Goal: Task Accomplishment & Management: Use online tool/utility

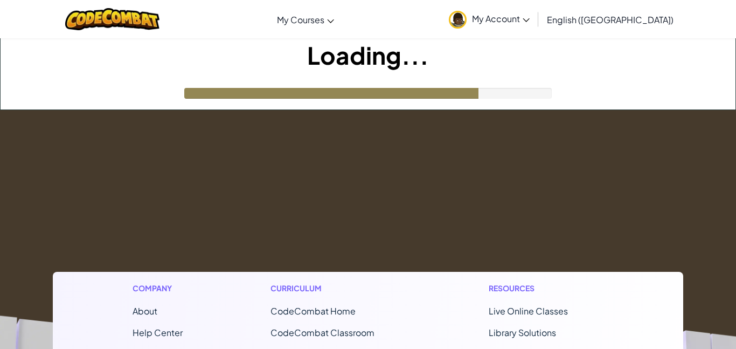
click at [447, 109] on div "Loading..." at bounding box center [368, 73] width 735 height 71
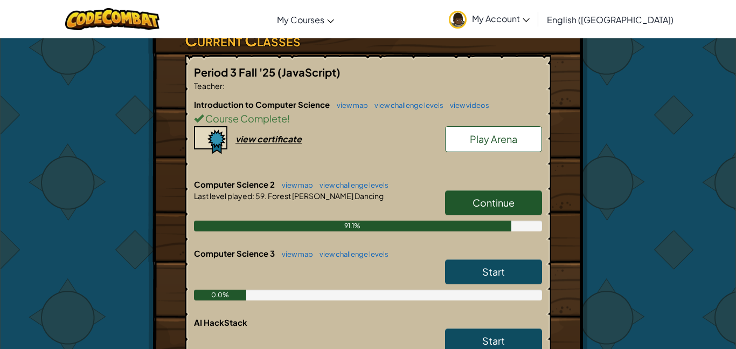
scroll to position [194, 0]
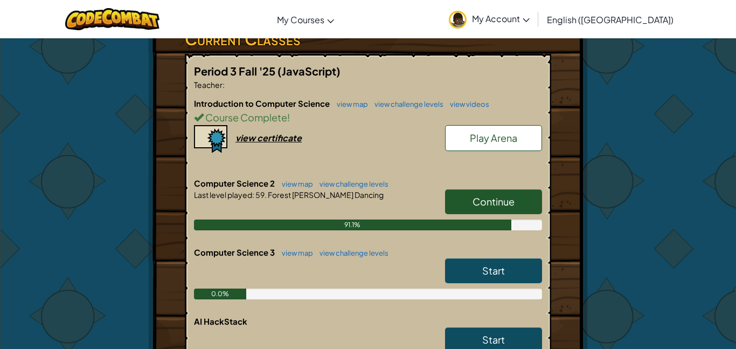
click at [470, 194] on link "Continue" at bounding box center [493, 201] width 97 height 25
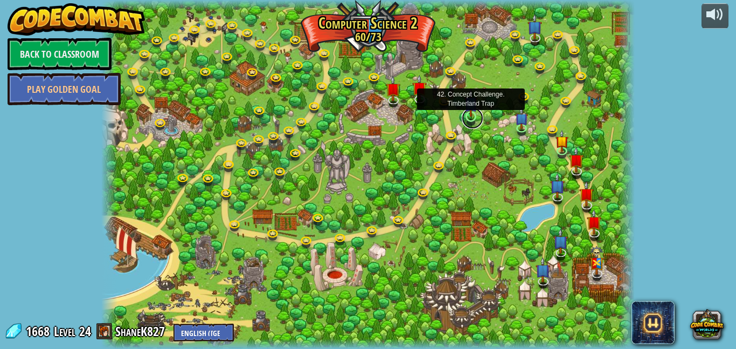
click at [473, 118] on link at bounding box center [473, 118] width 22 height 22
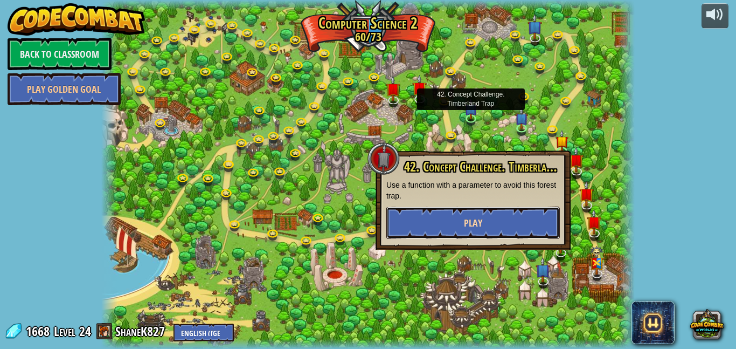
click at [439, 231] on button "Play" at bounding box center [474, 222] width 174 height 32
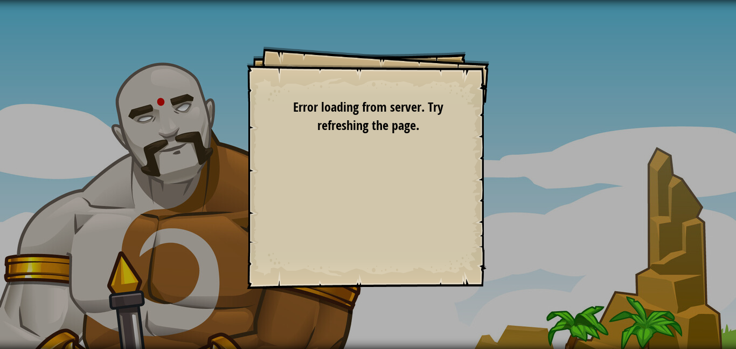
click at [332, 139] on div "Concept Challenge Goals Defeat the ogre munchkins. Define a function in your co…" at bounding box center [368, 167] width 243 height 243
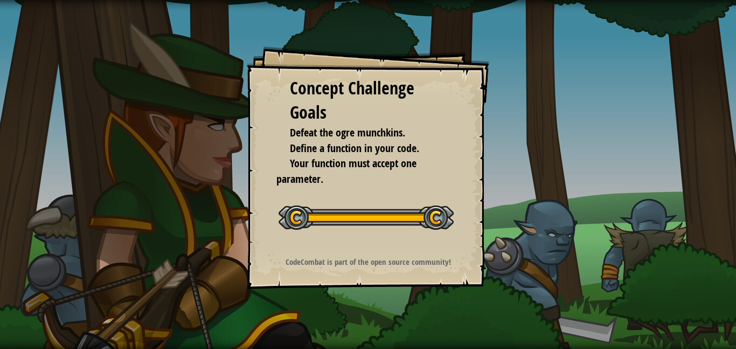
click at [212, 27] on div "Concept Challenge Goals Defeat the ogre munchkins. Define a function in your co…" at bounding box center [368, 174] width 736 height 349
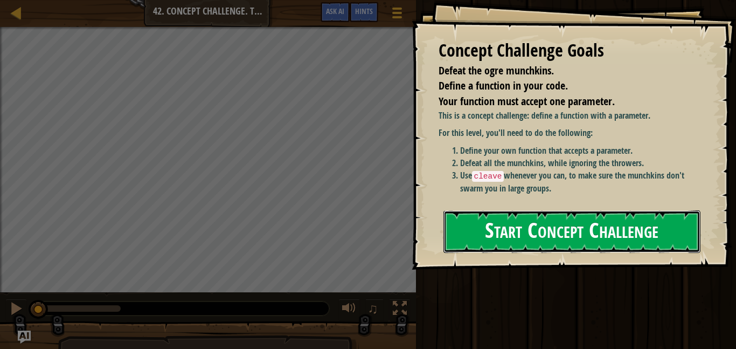
click at [478, 217] on button "Start Concept Challenge" at bounding box center [572, 231] width 257 height 43
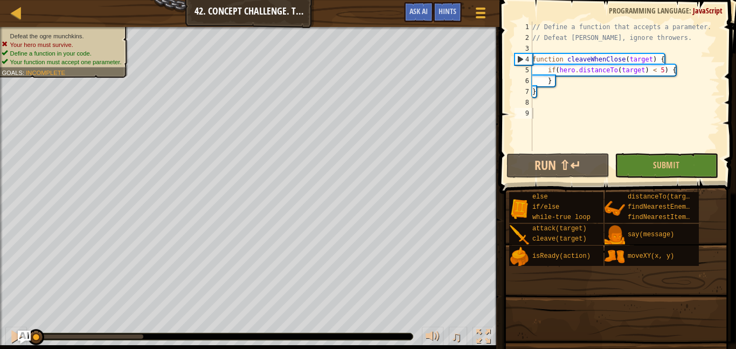
click at [503, 167] on span at bounding box center [619, 81] width 245 height 225
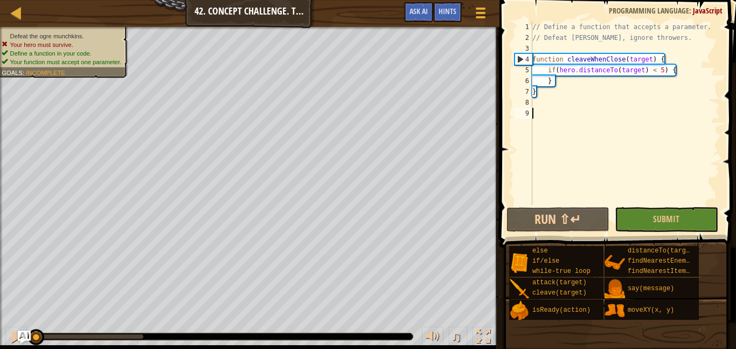
click at [567, 224] on button "Run ⇧↵" at bounding box center [558, 219] width 103 height 25
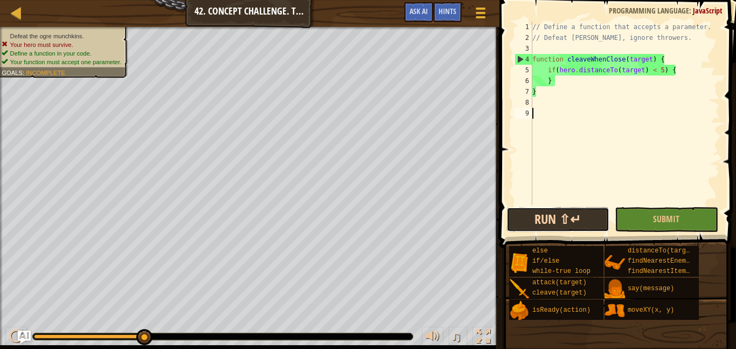
click at [571, 208] on button "Run ⇧↵" at bounding box center [558, 219] width 103 height 25
click at [525, 222] on button "Run ⇧↵" at bounding box center [558, 219] width 103 height 25
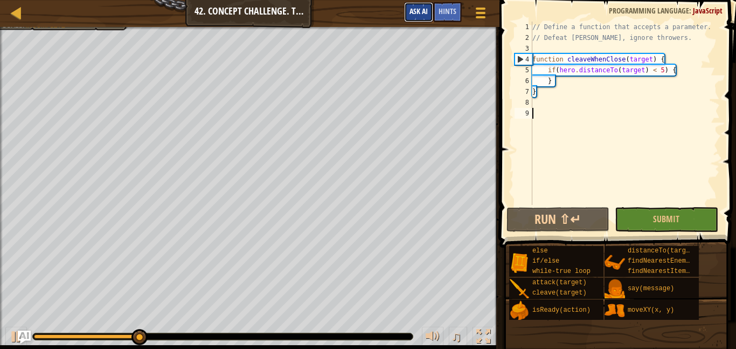
click at [431, 12] on button "Ask AI" at bounding box center [418, 12] width 29 height 20
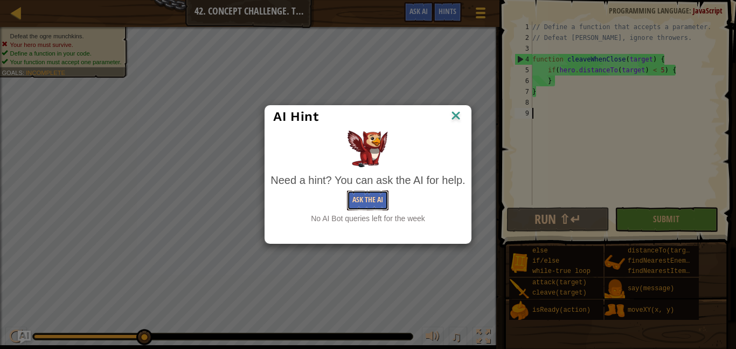
click at [363, 198] on button "Ask the AI" at bounding box center [368, 200] width 42 height 20
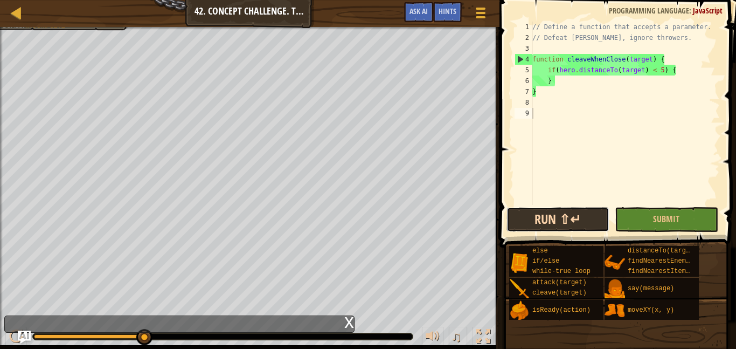
click at [566, 218] on button "Run ⇧↵" at bounding box center [558, 219] width 103 height 25
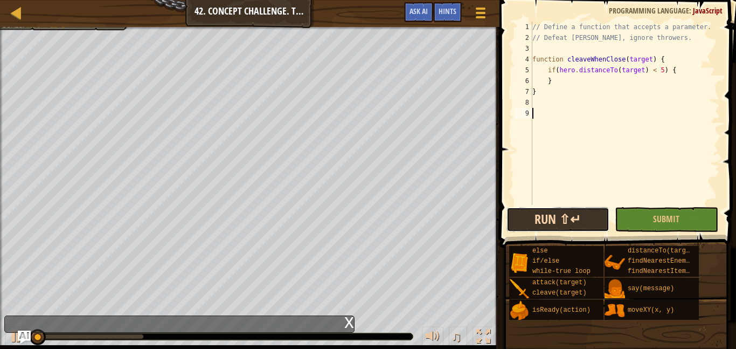
click at [566, 218] on button "Run ⇧↵" at bounding box center [558, 219] width 103 height 25
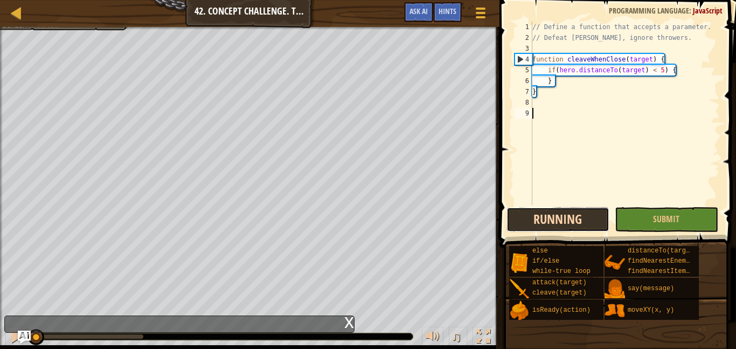
click at [566, 218] on button "Running" at bounding box center [558, 219] width 103 height 25
click at [446, 18] on div "Hints" at bounding box center [447, 12] width 29 height 20
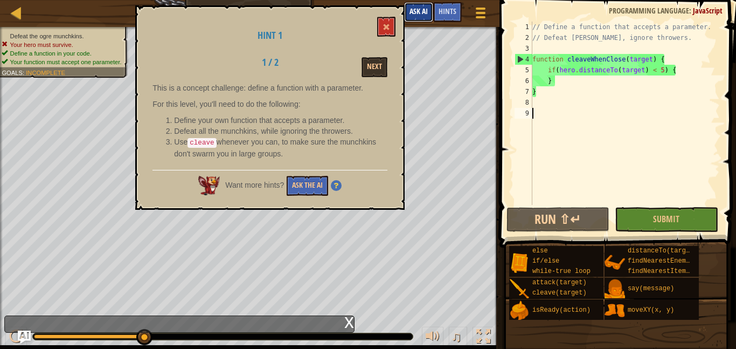
click at [426, 12] on span "Ask AI" at bounding box center [419, 11] width 18 height 10
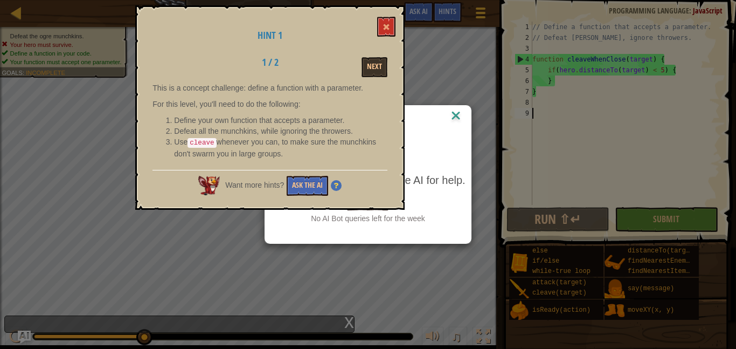
click at [456, 115] on img at bounding box center [456, 116] width 14 height 16
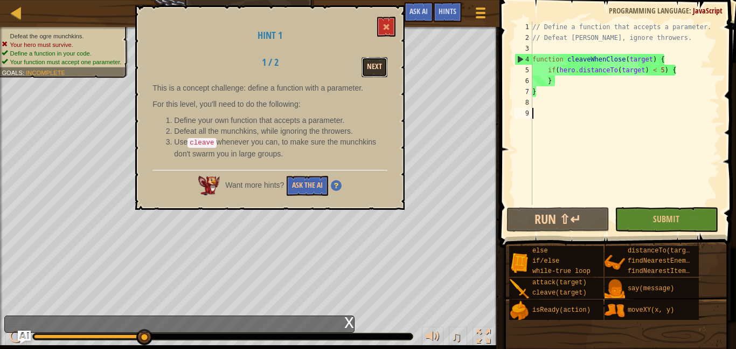
click at [372, 70] on button "Next" at bounding box center [375, 67] width 26 height 20
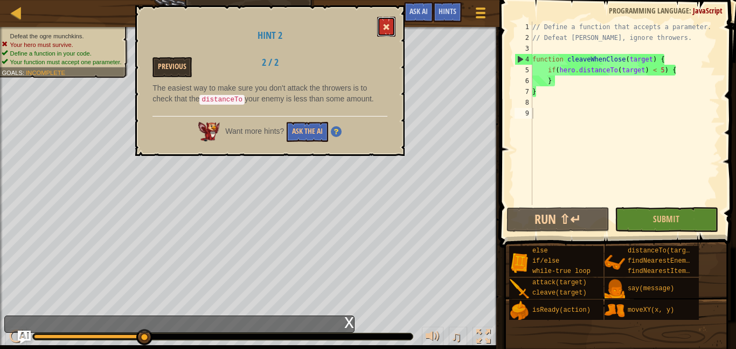
click at [385, 33] on button at bounding box center [386, 27] width 18 height 20
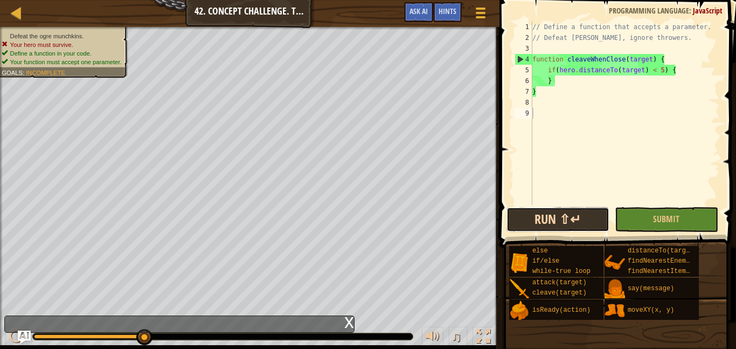
click at [527, 226] on button "Run ⇧↵" at bounding box center [558, 219] width 103 height 25
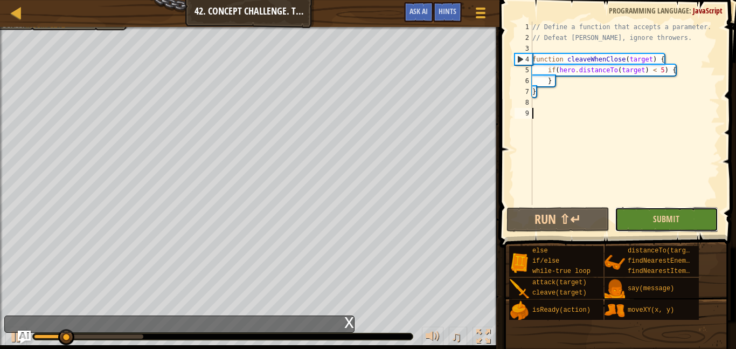
click at [631, 218] on button "Submit" at bounding box center [666, 219] width 103 height 25
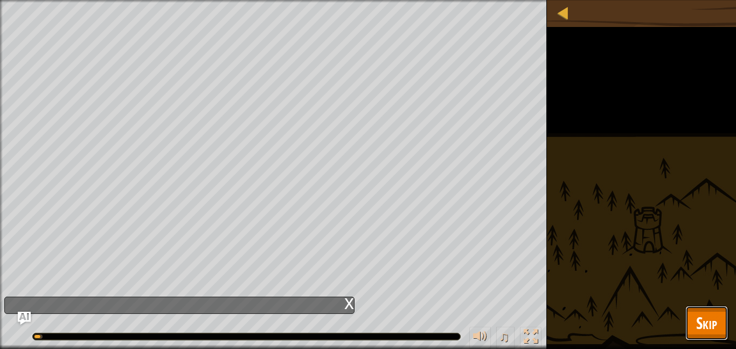
click at [697, 315] on span "Skip" at bounding box center [707, 323] width 21 height 22
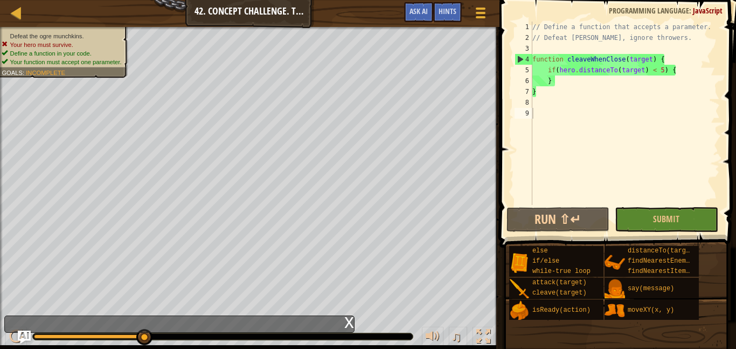
click at [543, 100] on div "// Define a function that accepts a parameter. // Defeat [PERSON_NAME], ignore …" at bounding box center [626, 124] width 190 height 205
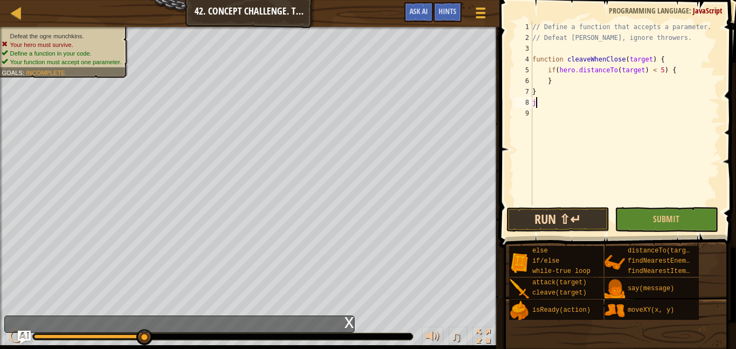
type textarea "j"
click at [603, 223] on button "Run ⇧↵" at bounding box center [558, 219] width 103 height 25
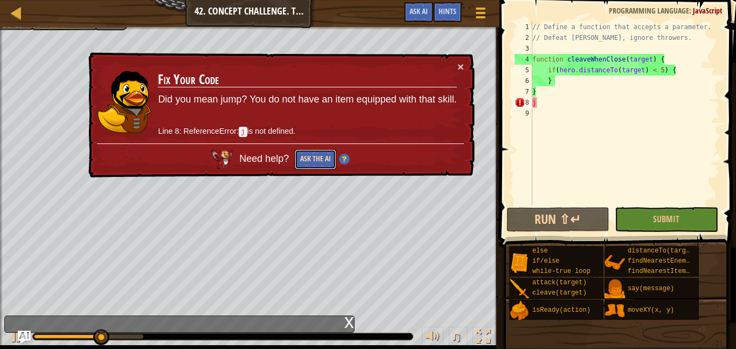
click at [319, 157] on button "Ask the AI" at bounding box center [316, 159] width 42 height 20
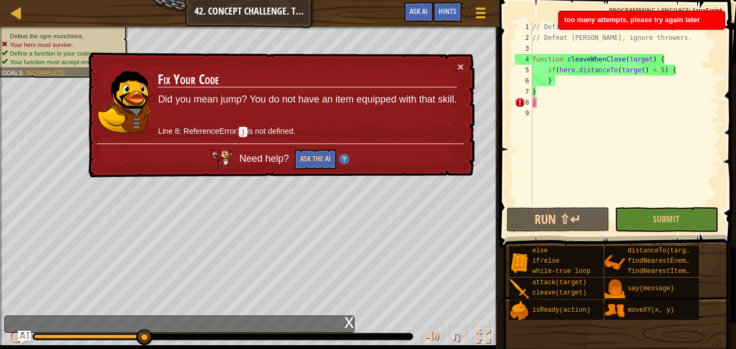
click at [345, 160] on img at bounding box center [344, 159] width 11 height 11
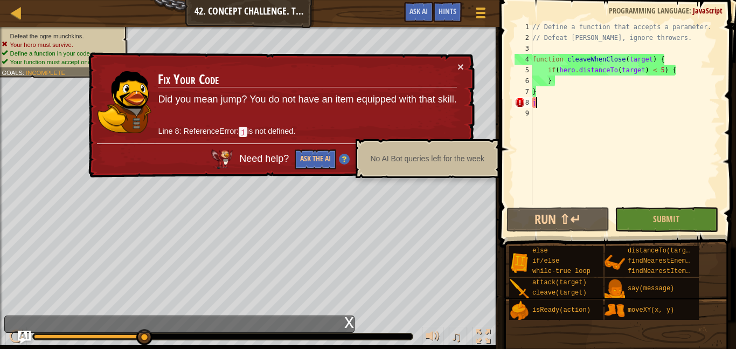
click at [464, 64] on div "× Fix Your Code Did you mean jump? You do not have an item equipped with that s…" at bounding box center [280, 115] width 389 height 126
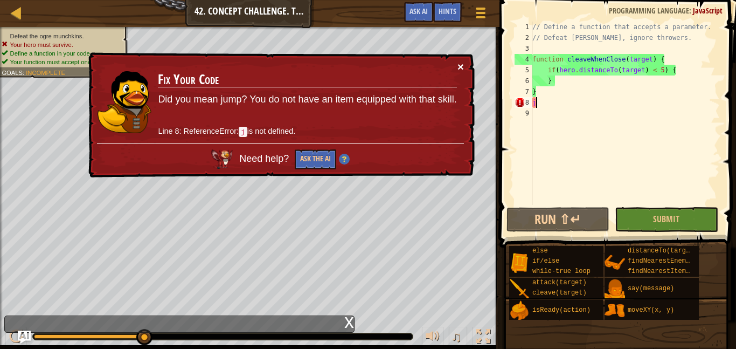
click at [460, 64] on button "×" at bounding box center [461, 66] width 6 height 11
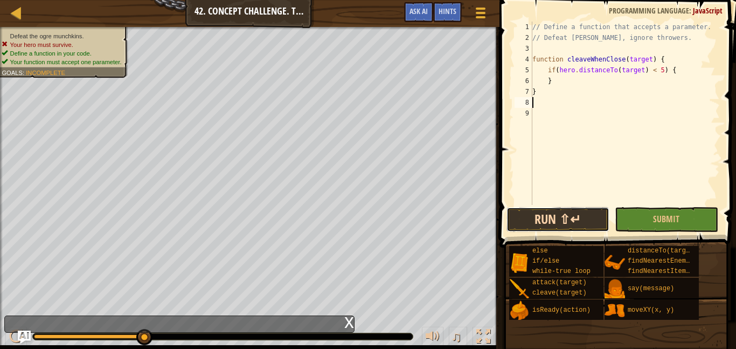
click at [524, 215] on button "Run ⇧↵" at bounding box center [558, 219] width 103 height 25
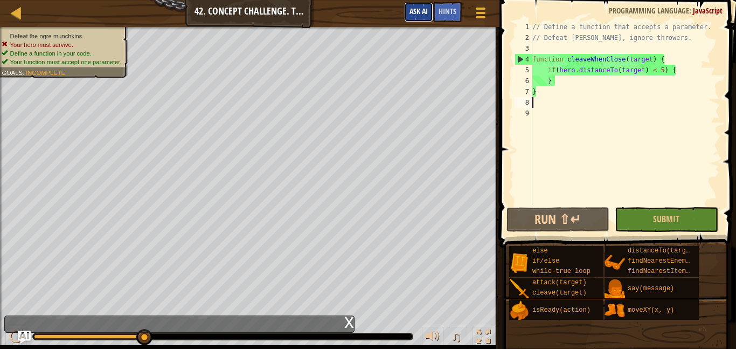
click at [418, 15] on span "Ask AI" at bounding box center [419, 11] width 18 height 10
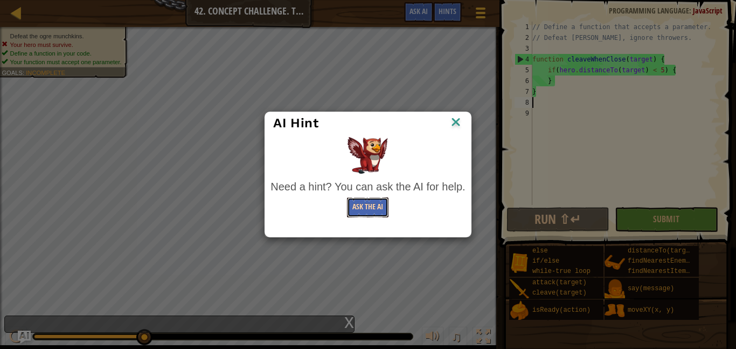
click at [371, 210] on button "Ask the AI" at bounding box center [368, 207] width 42 height 20
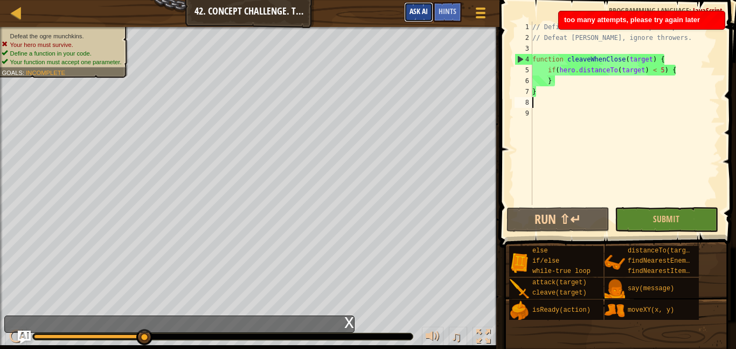
click at [419, 14] on span "Ask AI" at bounding box center [419, 11] width 18 height 10
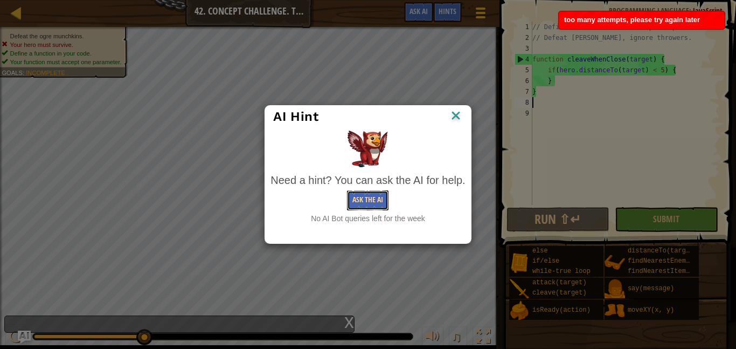
click at [362, 205] on button "Ask the AI" at bounding box center [368, 200] width 42 height 20
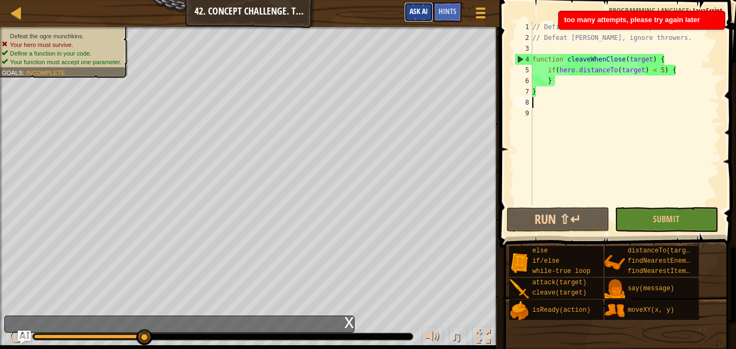
click at [428, 19] on button "Ask AI" at bounding box center [418, 12] width 29 height 20
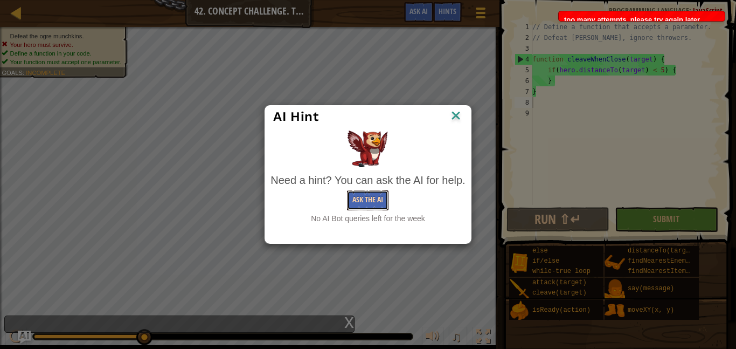
click at [381, 198] on button "Ask the AI" at bounding box center [368, 200] width 42 height 20
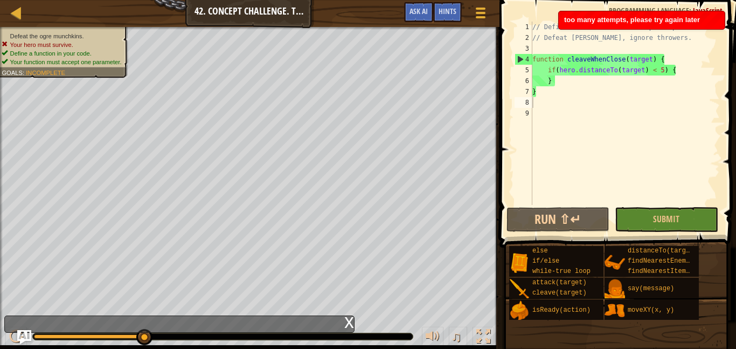
click at [24, 333] on img "Ask AI" at bounding box center [24, 337] width 14 height 14
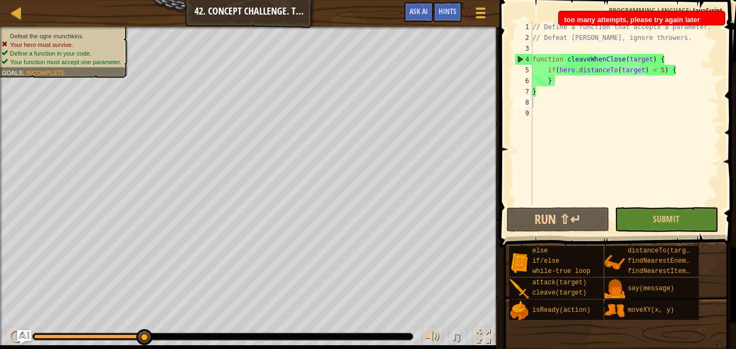
click at [26, 333] on img "Ask AI" at bounding box center [24, 337] width 14 height 14
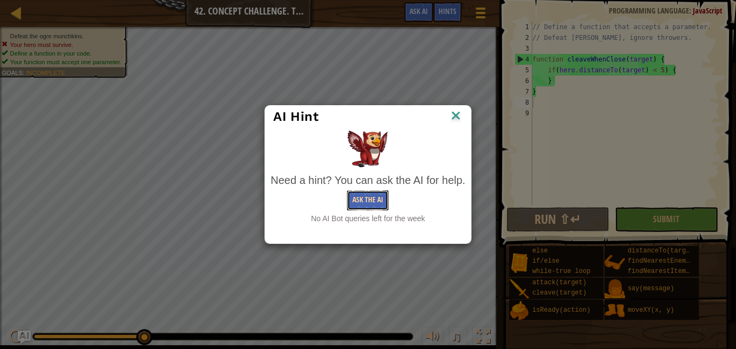
click at [357, 199] on button "Ask the AI" at bounding box center [368, 200] width 42 height 20
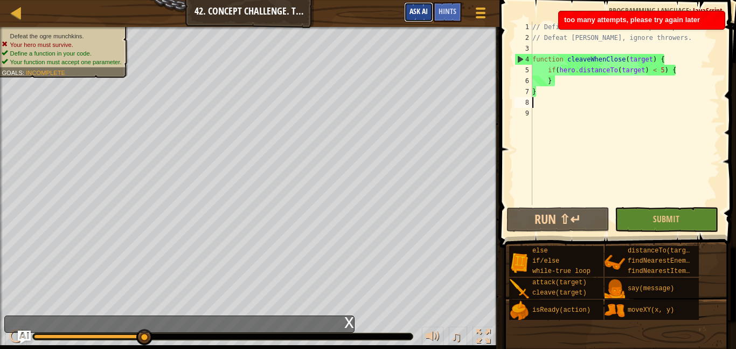
click at [419, 11] on span "Ask AI" at bounding box center [419, 11] width 18 height 10
click at [0, 0] on div "AI Hint Need a hint? You can ask the AI for help. Ask the AI" at bounding box center [0, 0] width 0 height 0
click at [419, 11] on span "Ask AI" at bounding box center [419, 11] width 18 height 10
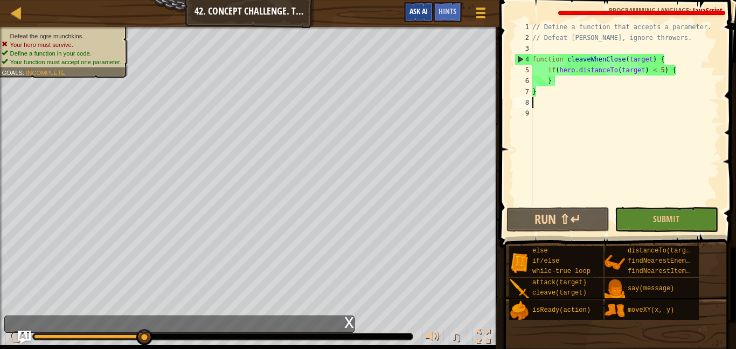
click at [419, 11] on span "Ask AI" at bounding box center [419, 11] width 18 height 10
click at [0, 0] on div "AI Hint Need a hint? You can ask the AI for help. Ask the AI 2 AI Bot queries l…" at bounding box center [0, 0] width 0 height 0
click at [419, 11] on span "Ask AI" at bounding box center [419, 11] width 18 height 10
click at [0, 0] on div "AI Hint Need a hint? You can ask the AI for help. Ask the AI 2 AI Bot queries l…" at bounding box center [0, 0] width 0 height 0
click at [419, 11] on span "Ask AI" at bounding box center [419, 11] width 18 height 10
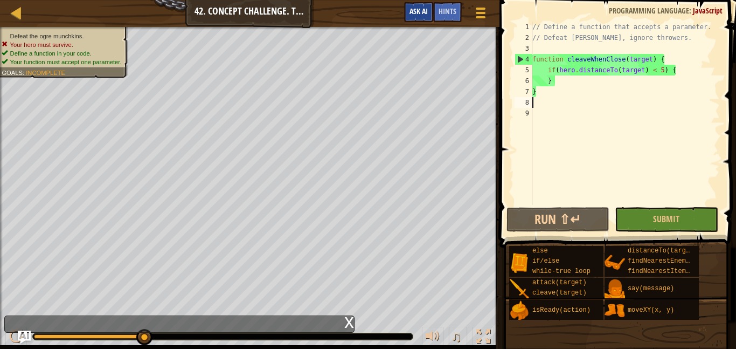
click at [0, 0] on div "AI Hint Need a hint? You can ask the AI for help. Ask the AI" at bounding box center [0, 0] width 0 height 0
click at [419, 11] on span "Ask AI" at bounding box center [419, 11] width 18 height 10
click at [0, 0] on div "AI Hint Need a hint? You can ask the AI for help. Ask the AI" at bounding box center [0, 0] width 0 height 0
click at [624, 216] on button "Submit" at bounding box center [666, 219] width 103 height 25
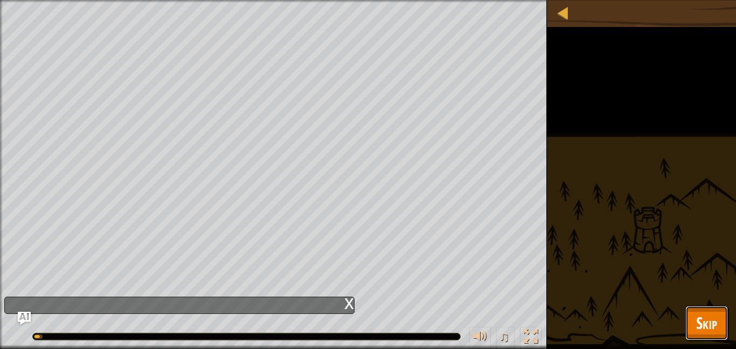
click at [714, 314] on span "Skip" at bounding box center [707, 323] width 21 height 22
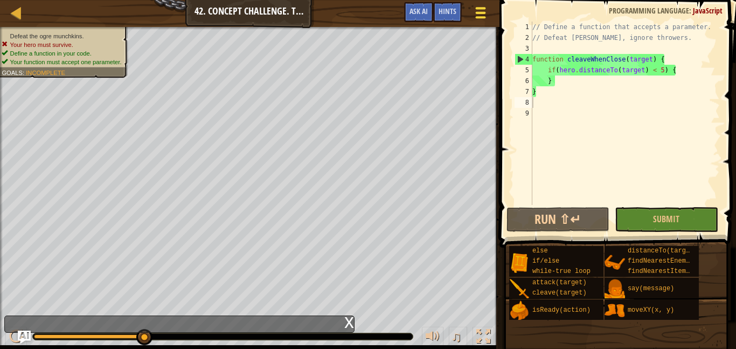
click at [481, 16] on span at bounding box center [481, 17] width 10 height 2
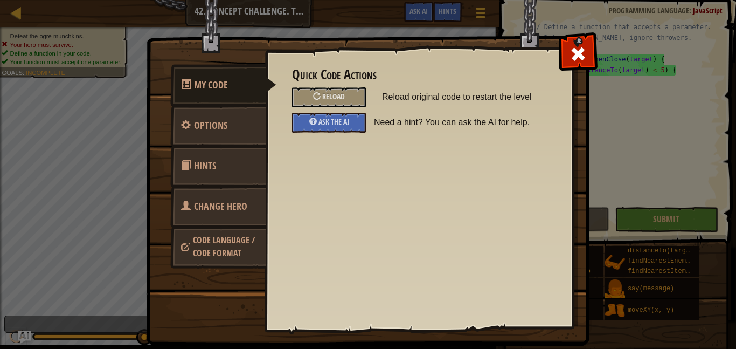
click at [224, 169] on link "Hints" at bounding box center [218, 166] width 96 height 42
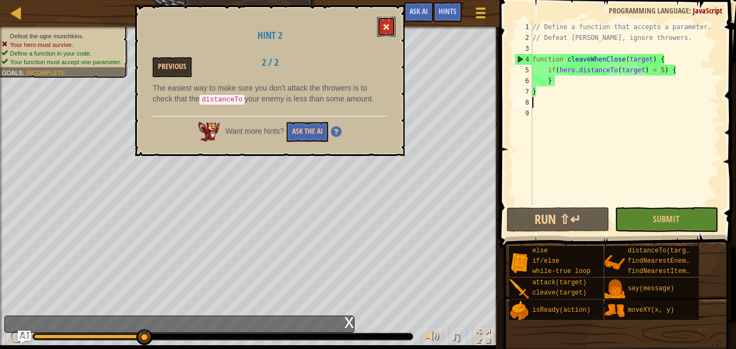
click at [382, 27] on button at bounding box center [386, 27] width 18 height 20
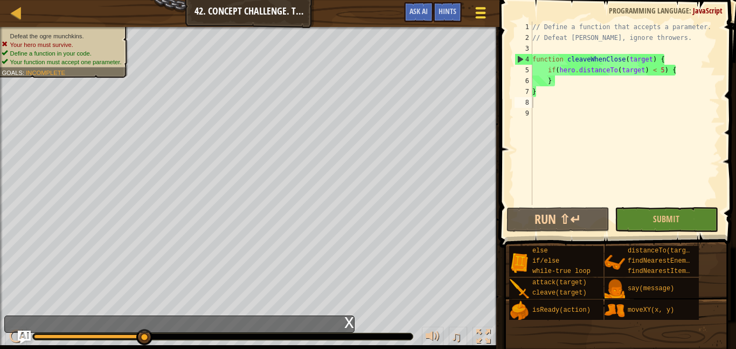
click at [476, 12] on span at bounding box center [481, 13] width 10 height 2
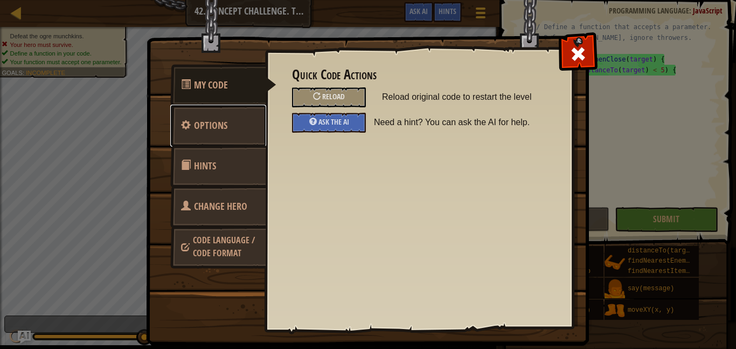
click at [201, 115] on link "Options" at bounding box center [218, 126] width 96 height 42
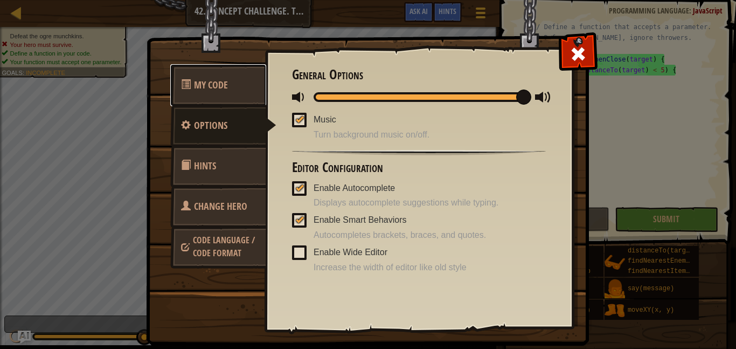
click at [222, 92] on link "My Code" at bounding box center [218, 85] width 96 height 42
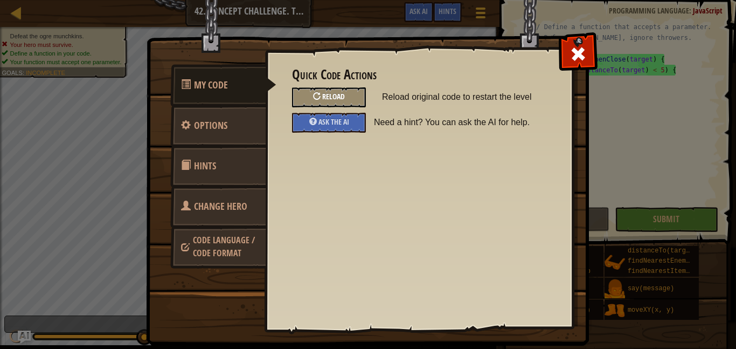
click at [336, 92] on span "Reload" at bounding box center [333, 96] width 23 height 10
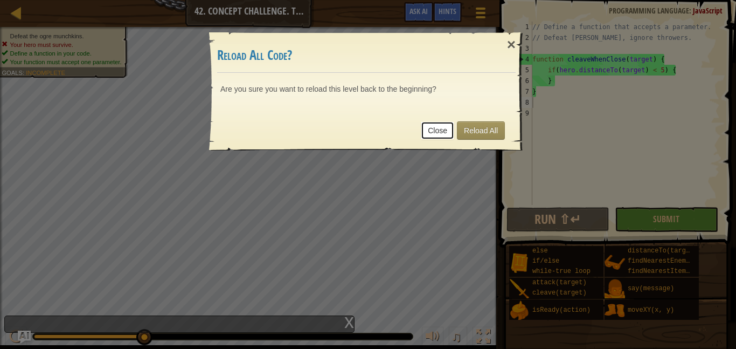
click at [440, 127] on link "Close" at bounding box center [437, 130] width 33 height 18
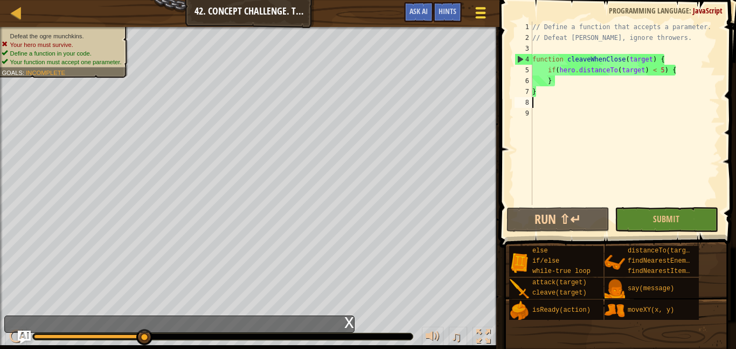
click at [485, 17] on span at bounding box center [481, 17] width 10 height 2
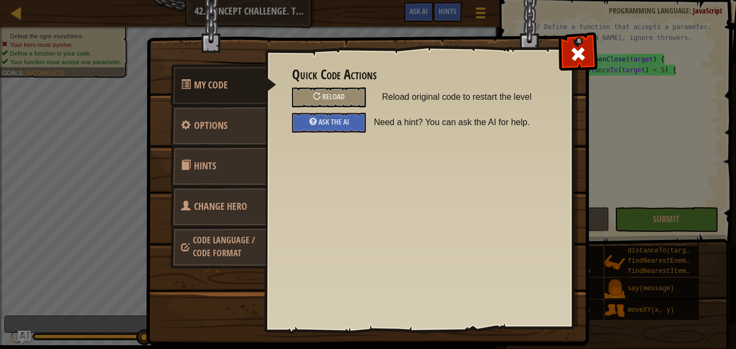
click at [240, 216] on link "Change Hero" at bounding box center [218, 206] width 96 height 42
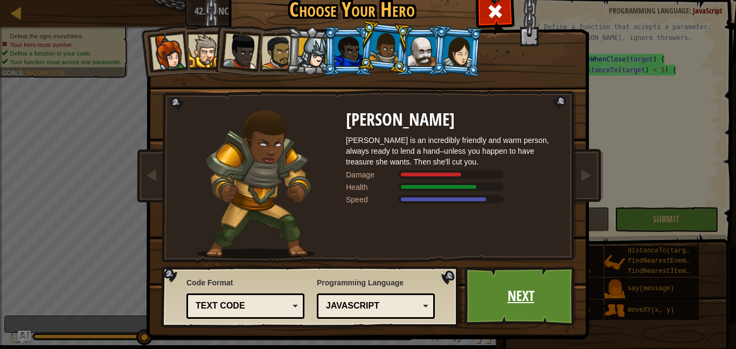
click at [496, 268] on link "Next" at bounding box center [521, 295] width 113 height 59
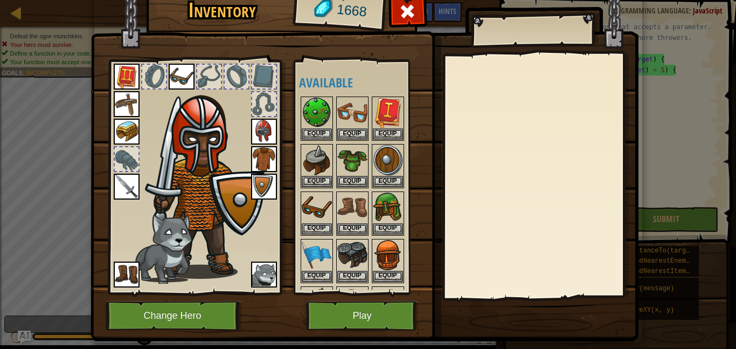
click at [116, 157] on div at bounding box center [127, 159] width 24 height 24
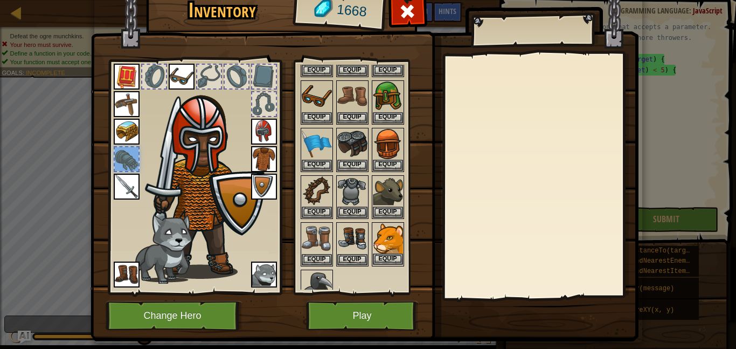
scroll to position [111, 0]
click at [383, 205] on img at bounding box center [388, 192] width 30 height 30
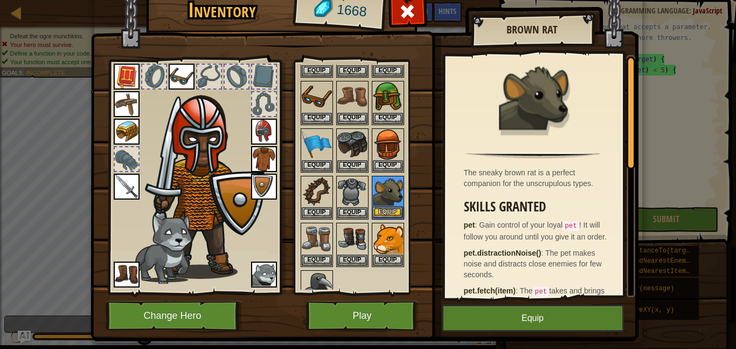
click at [383, 205] on img at bounding box center [388, 192] width 30 height 30
click at [384, 214] on button "Equip" at bounding box center [388, 211] width 30 height 11
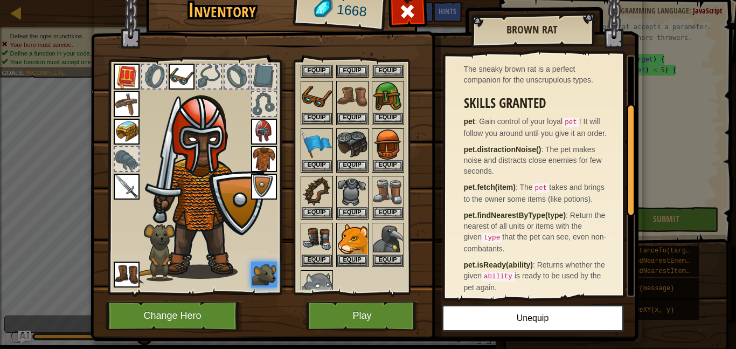
scroll to position [106, 0]
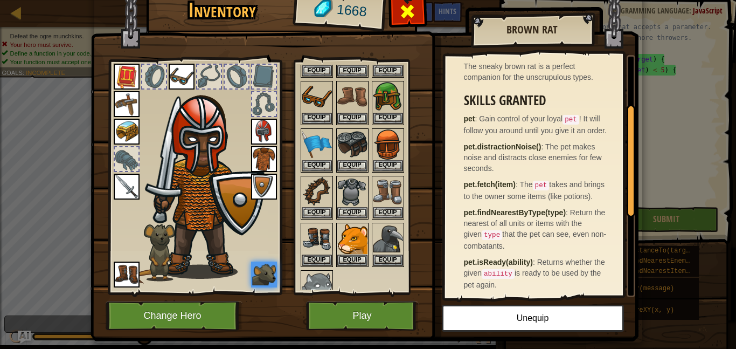
click at [408, 18] on span at bounding box center [407, 11] width 17 height 17
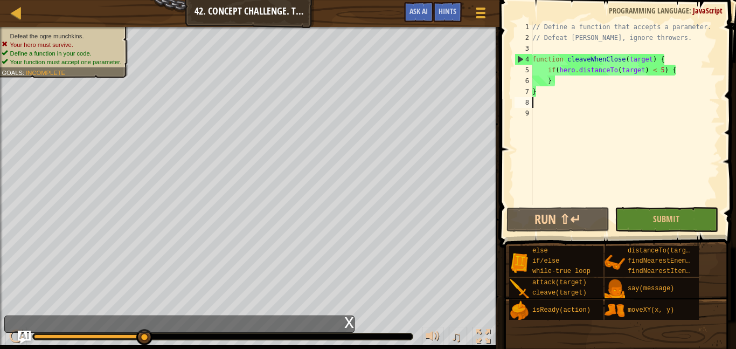
click at [571, 82] on div "// Define a function that accepts a parameter. // Defeat [PERSON_NAME], ignore …" at bounding box center [626, 124] width 190 height 205
type textarea "}"
click at [542, 98] on div "// Define a function that accepts a parameter. // Defeat [PERSON_NAME], ignore …" at bounding box center [626, 124] width 190 height 205
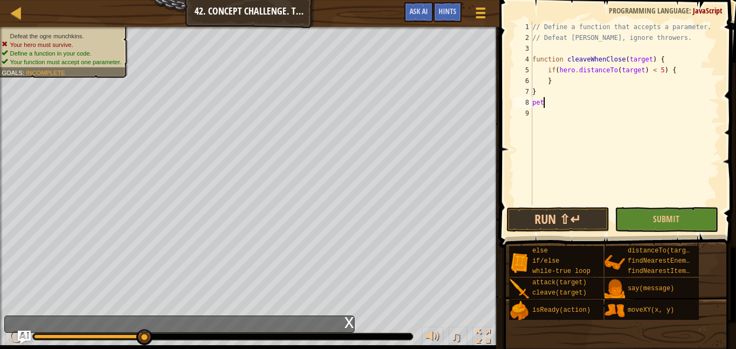
scroll to position [5, 1]
type textarea "p"
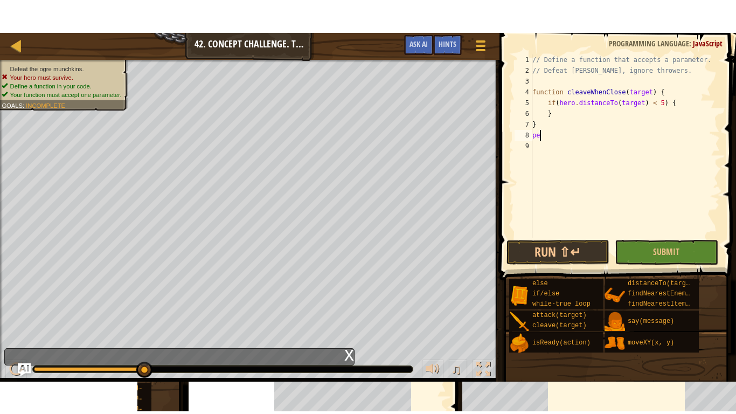
scroll to position [5, 0]
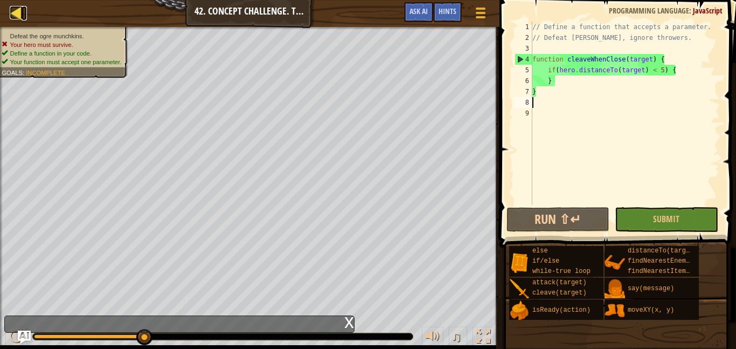
click at [18, 13] on div at bounding box center [16, 12] width 13 height 13
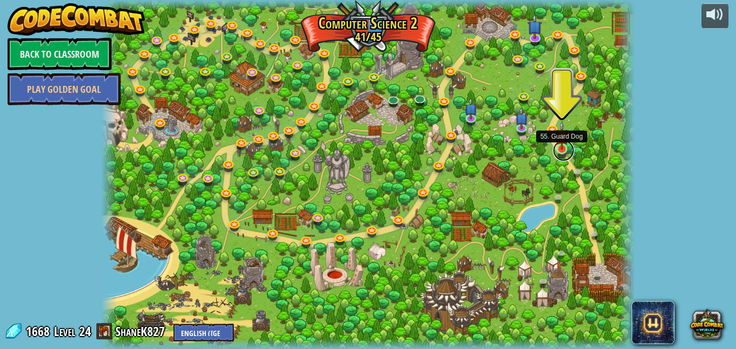
click at [568, 151] on link at bounding box center [564, 151] width 22 height 22
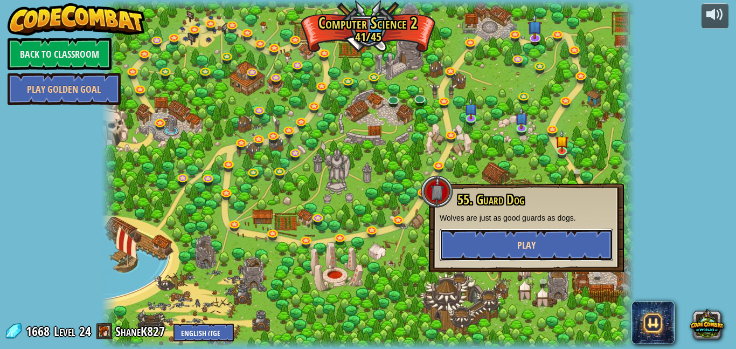
click at [520, 237] on button "Play" at bounding box center [527, 245] width 174 height 32
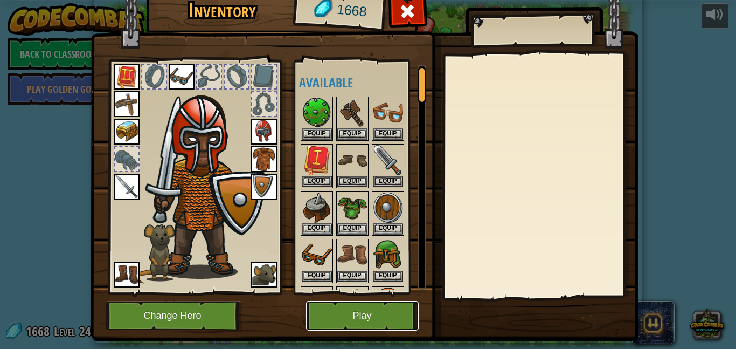
click at [323, 318] on button "Play" at bounding box center [362, 316] width 113 height 30
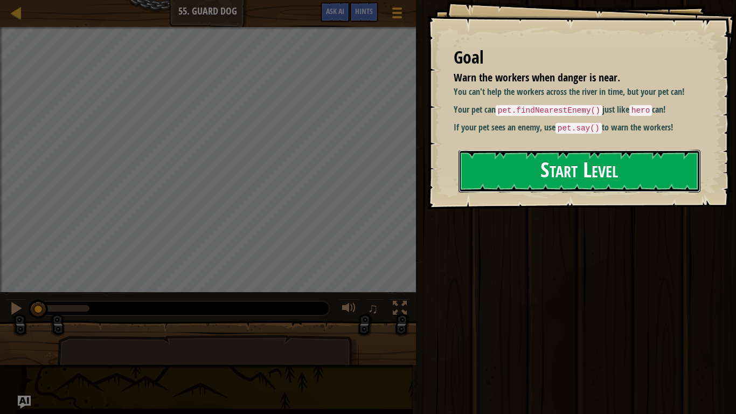
click at [610, 181] on button "Start Level" at bounding box center [580, 171] width 242 height 43
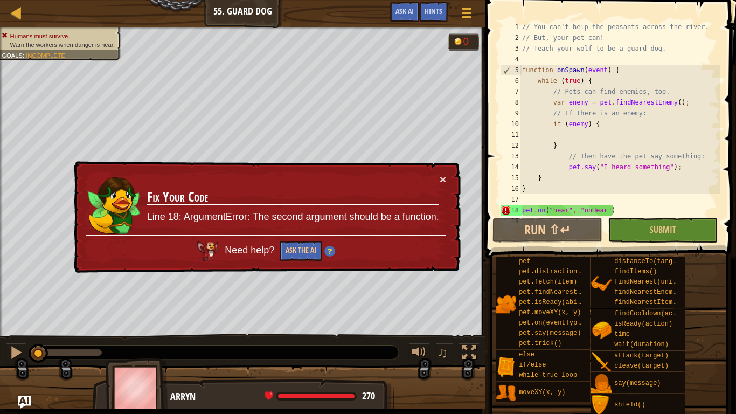
scroll to position [11, 0]
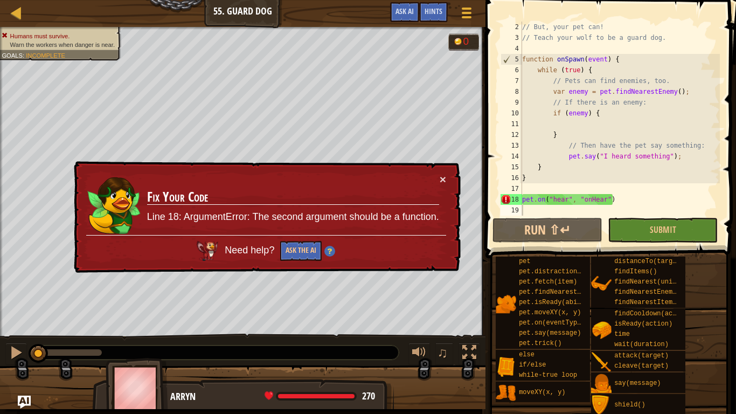
click at [447, 183] on div "× Fix Your Code Line 18: ArgumentError: The second argument should be a functio…" at bounding box center [266, 217] width 389 height 112
click at [443, 177] on button "×" at bounding box center [443, 179] width 6 height 11
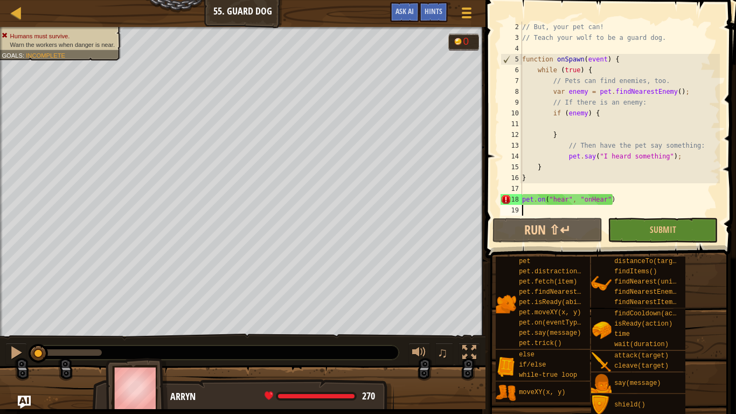
scroll to position [0, 0]
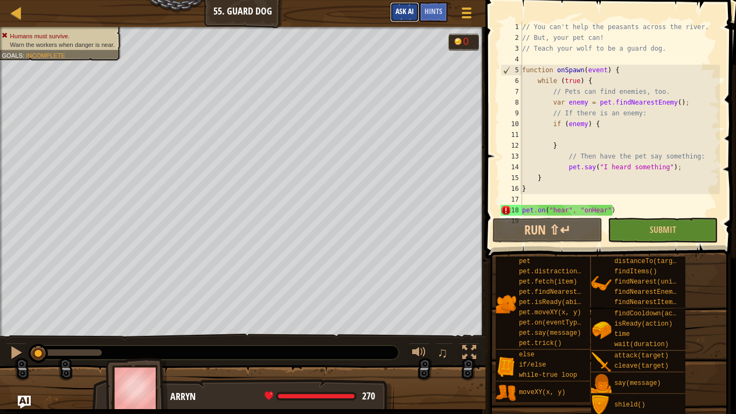
click at [406, 17] on button "Ask AI" at bounding box center [404, 12] width 29 height 20
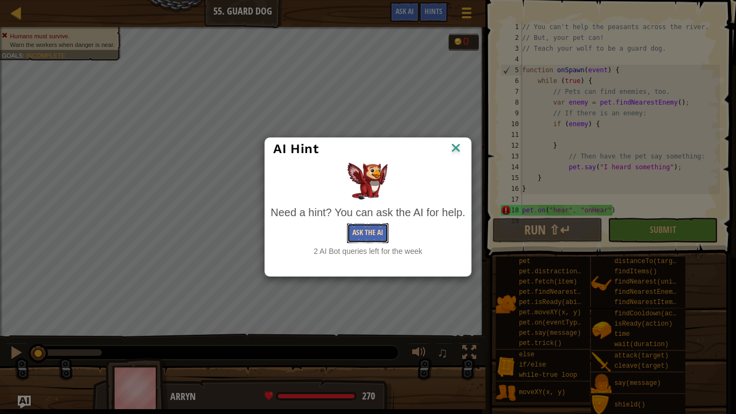
click at [365, 232] on button "Ask the AI" at bounding box center [368, 233] width 42 height 20
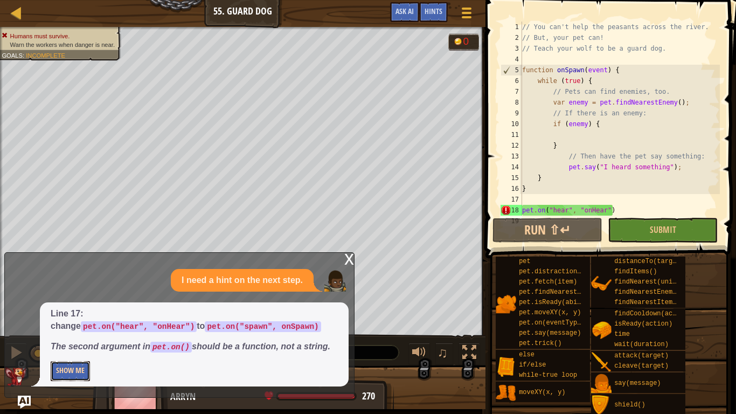
click at [75, 348] on button "Show Me" at bounding box center [70, 371] width 39 height 20
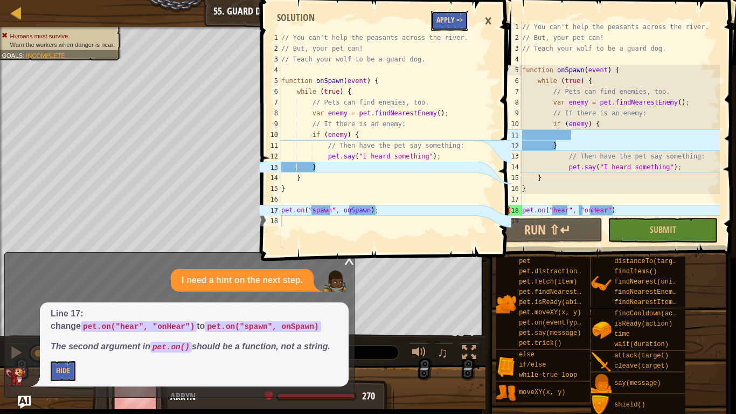
click at [447, 16] on button "Apply =>" at bounding box center [449, 21] width 37 height 20
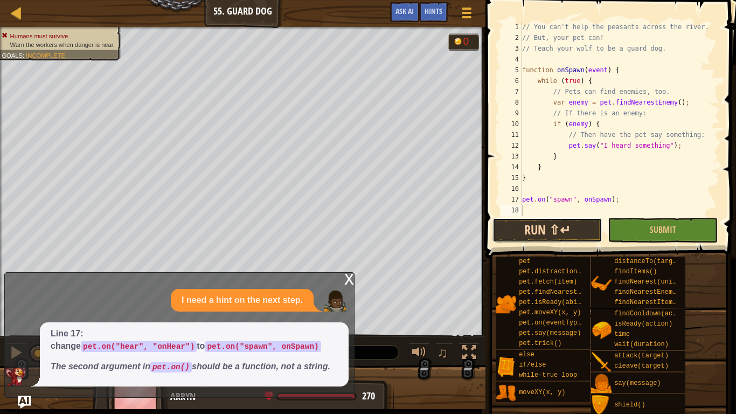
click at [569, 232] on button "Run ⇧↵" at bounding box center [548, 230] width 110 height 25
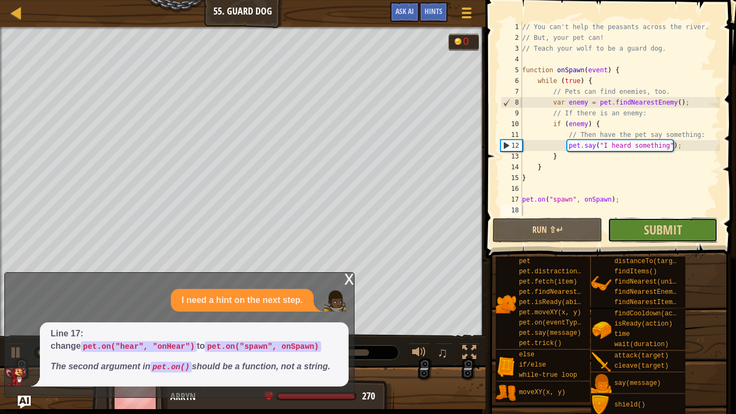
click at [640, 232] on button "Submit" at bounding box center [663, 230] width 110 height 25
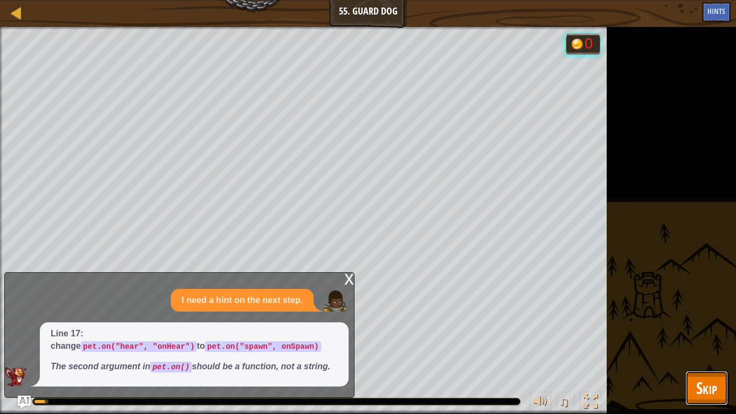
click at [703, 348] on span "Skip" at bounding box center [707, 388] width 21 height 22
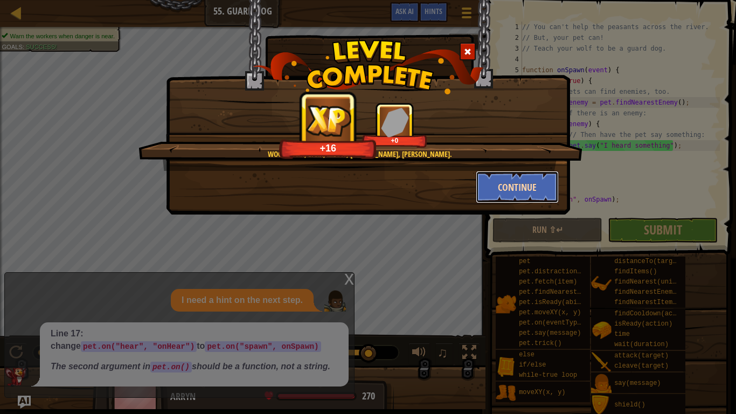
click at [527, 182] on button "Continue" at bounding box center [518, 187] width 84 height 32
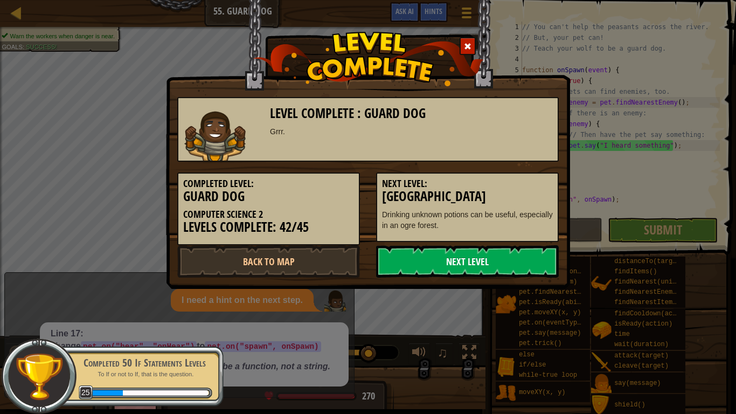
click at [430, 260] on link "Next Level" at bounding box center [467, 261] width 183 height 32
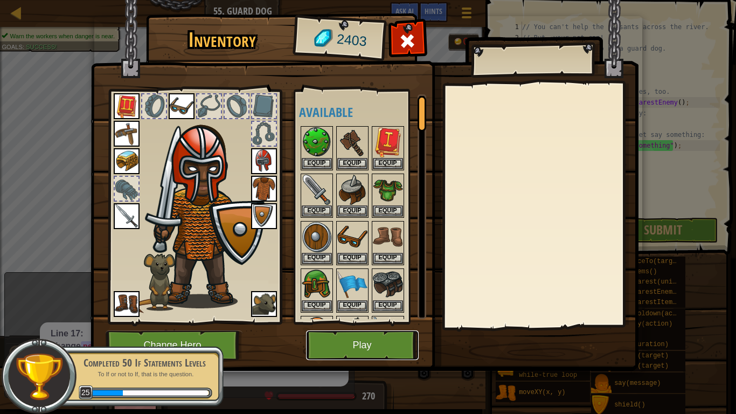
click at [366, 348] on button "Play" at bounding box center [362, 345] width 113 height 30
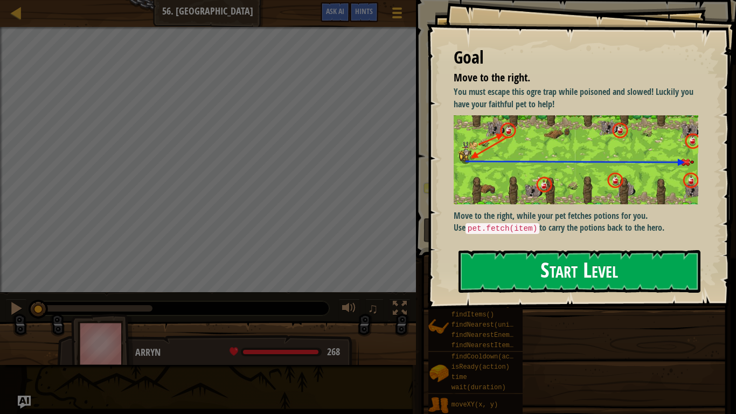
click at [490, 277] on button "Start Level" at bounding box center [580, 271] width 242 height 43
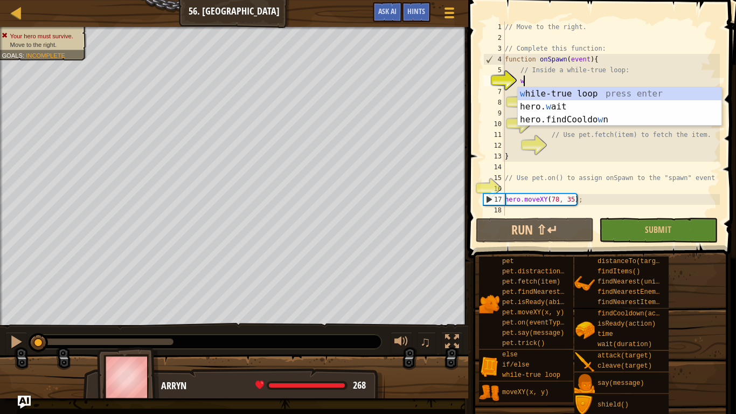
type textarea "wh"
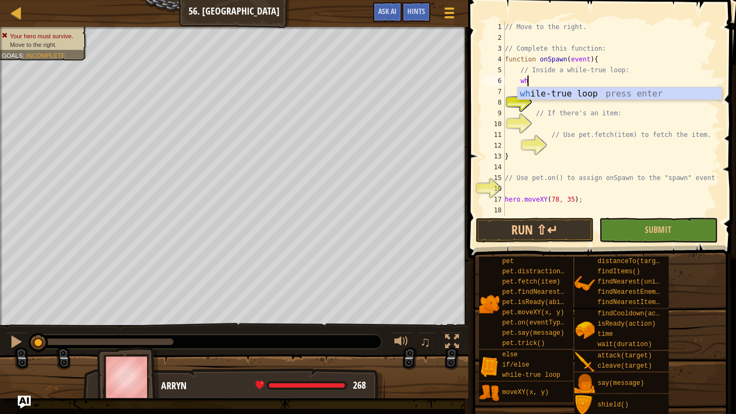
click at [564, 87] on div "wh ile-true loop press enter" at bounding box center [620, 106] width 204 height 39
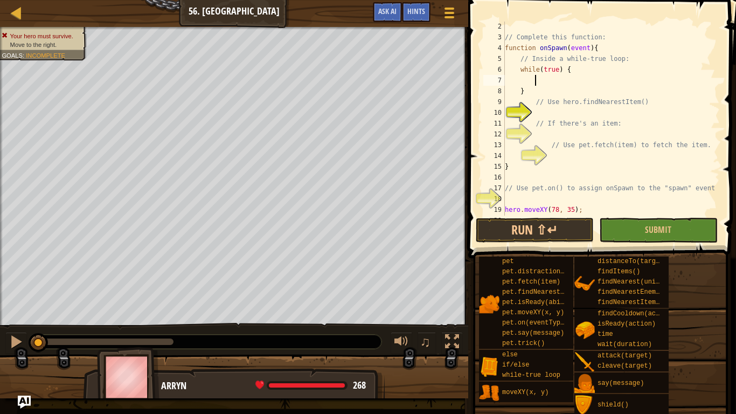
scroll to position [12, 0]
click at [530, 87] on div "// Complete this function: function onSpawn ( event ) { // Inside a while-true …" at bounding box center [611, 128] width 217 height 216
type textarea "}"
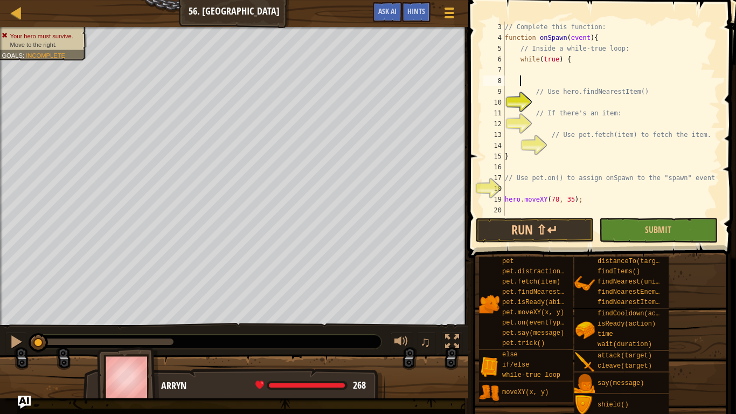
scroll to position [22, 0]
click at [524, 210] on div "// Complete this function: function onSpawn ( event ) { // Inside a while-true …" at bounding box center [611, 130] width 217 height 216
type textarea "}"
click at [549, 104] on div "// Complete this function: function onSpawn ( event ) { // Inside a while-true …" at bounding box center [611, 130] width 217 height 216
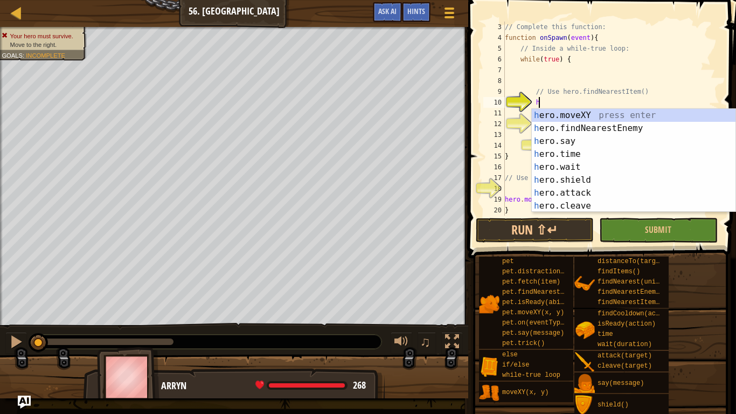
type textarea "her"
click at [596, 129] on div "her o.moveXY press enter her o.findNearestEnemy press enter her o.say press ent…" at bounding box center [634, 173] width 204 height 129
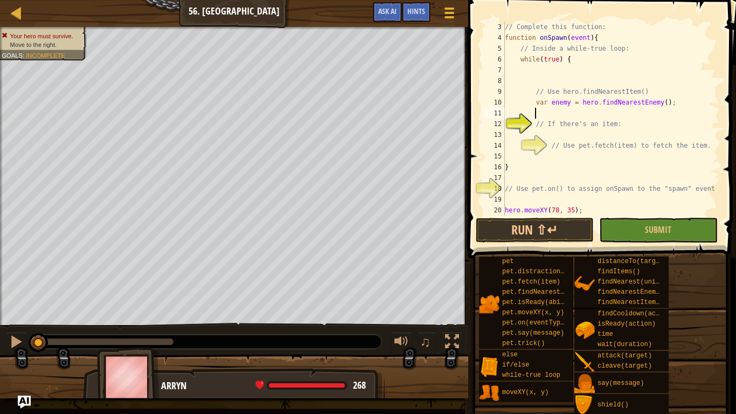
scroll to position [5, 4]
click at [672, 106] on div "// Complete this function: function onSpawn ( event ) { // Inside a while-true …" at bounding box center [611, 130] width 217 height 216
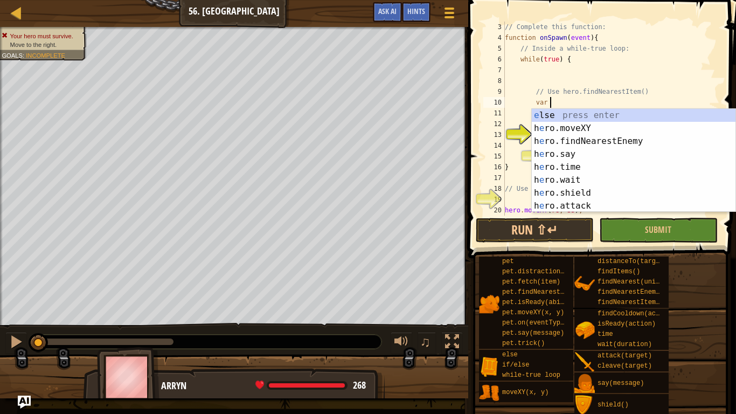
type textarea "v"
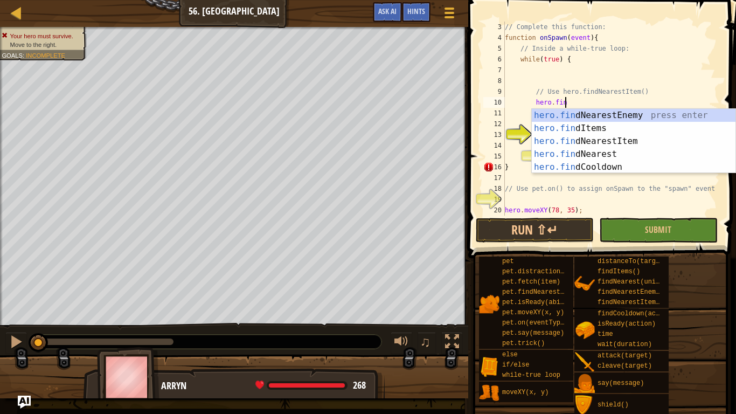
scroll to position [5, 9]
type textarea "hero.find"
click at [670, 139] on div "hero.find NearestEnemy press enter hero.find Items press enter hero.find Neares…" at bounding box center [634, 154] width 204 height 91
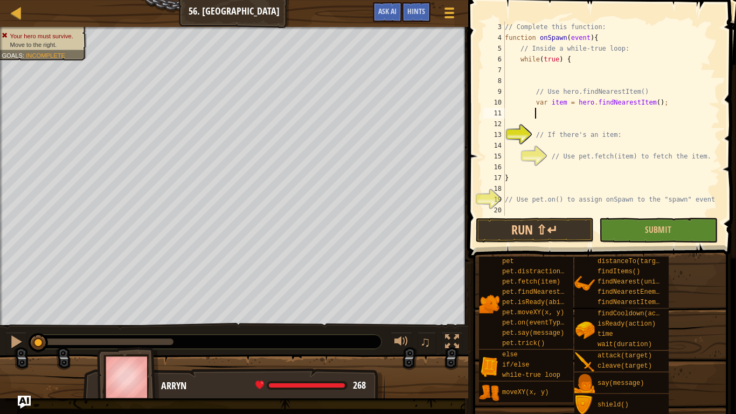
scroll to position [5, 4]
click at [613, 121] on div "// Complete this function: function onSpawn ( event ) { // Inside a while-true …" at bounding box center [611, 130] width 217 height 216
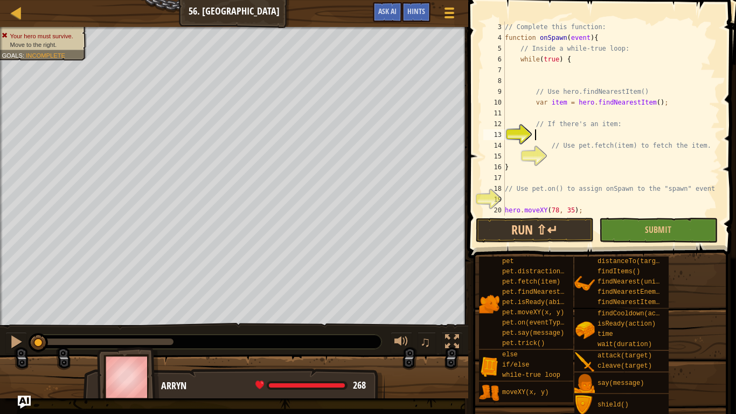
click at [596, 138] on div "// Complete this function: function onSpawn ( event ) { // Inside a while-true …" at bounding box center [611, 130] width 217 height 216
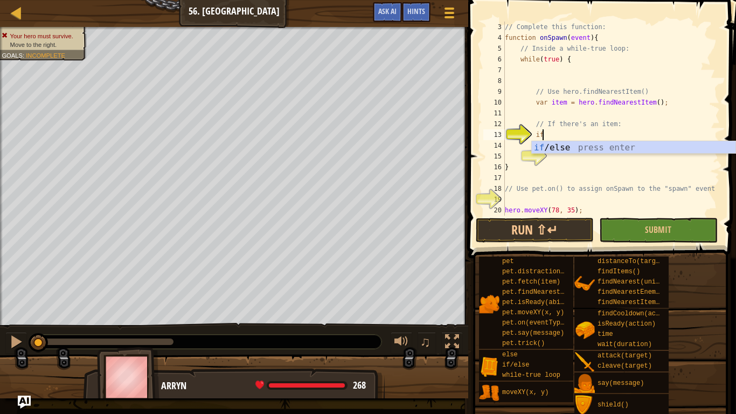
scroll to position [5, 5]
click at [598, 142] on div "if /else press enter" at bounding box center [634, 160] width 204 height 39
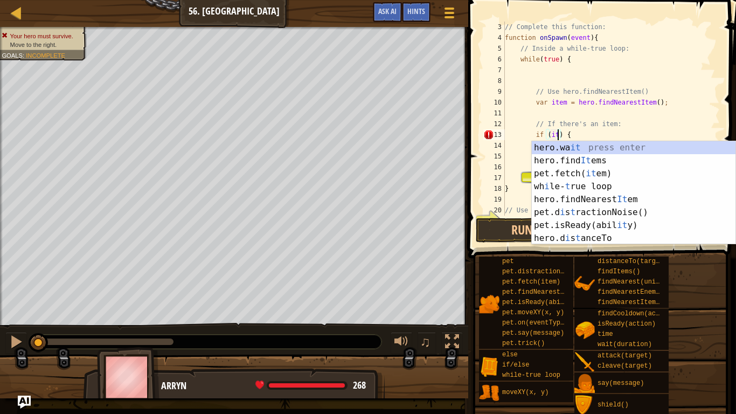
type textarea "if (item) {"
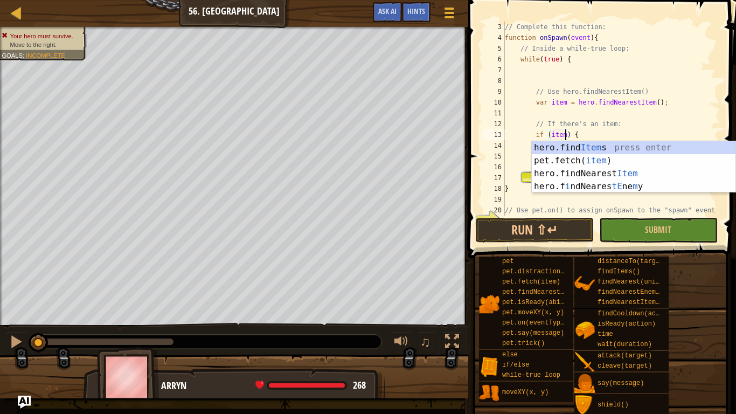
click at [605, 133] on div "// Complete this function: function onSpawn ( event ) { // Inside a while-true …" at bounding box center [611, 130] width 217 height 216
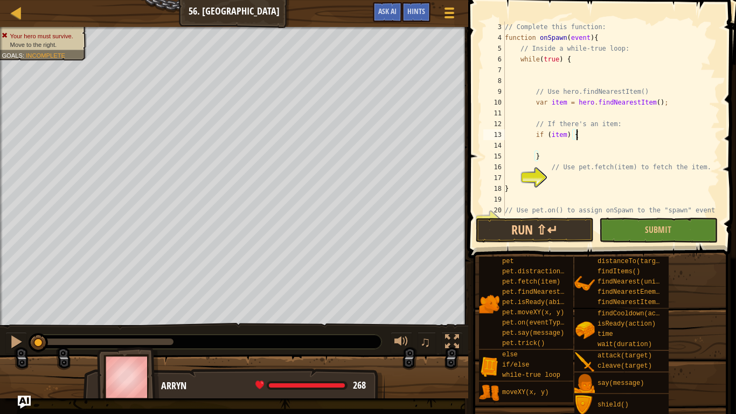
scroll to position [43, 0]
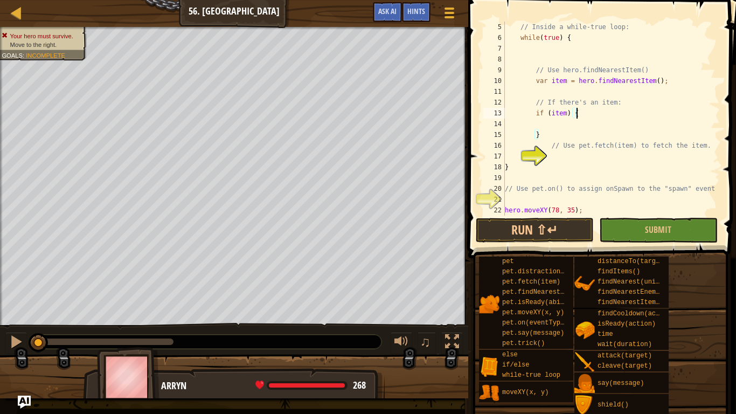
click at [575, 160] on div "// Inside a while-true loop: while ( true ) { // Use hero.findNearestItem() var…" at bounding box center [611, 130] width 217 height 216
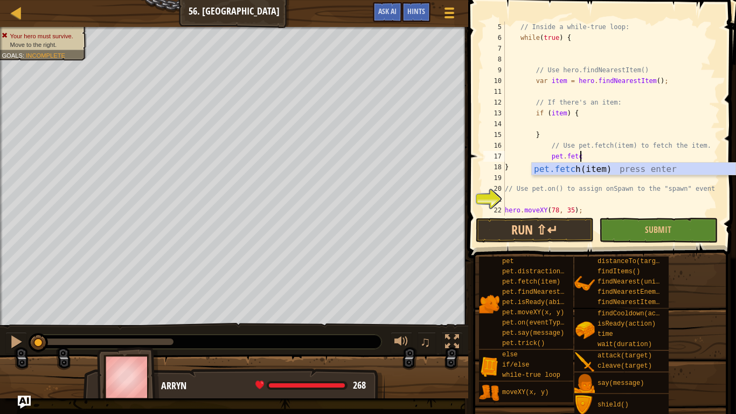
scroll to position [5, 11]
click at [608, 170] on div "pet.fetch (item) press enter" at bounding box center [634, 182] width 204 height 39
type textarea "pet.fetch(item);"
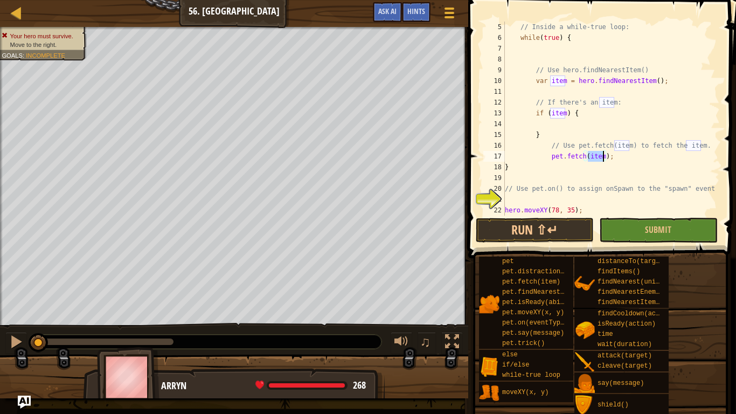
scroll to position [65, 0]
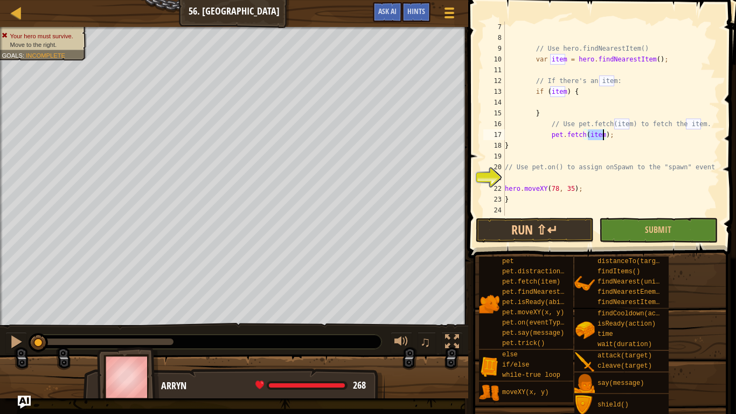
click at [556, 177] on div "// Use hero.findNearestItem() var item = hero . findNearestItem ( ) ; // If the…" at bounding box center [611, 130] width 217 height 216
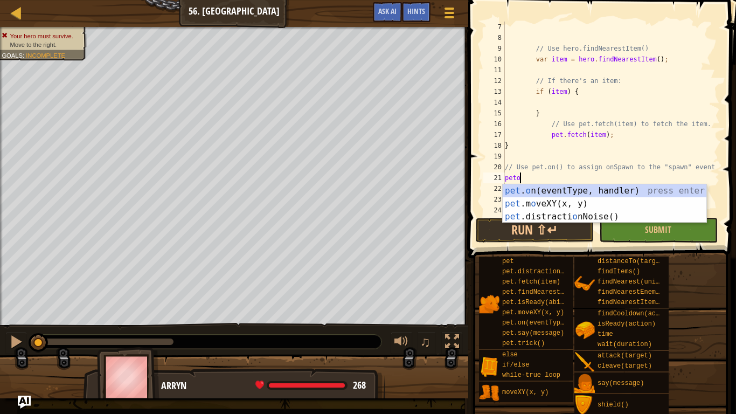
scroll to position [5, 2]
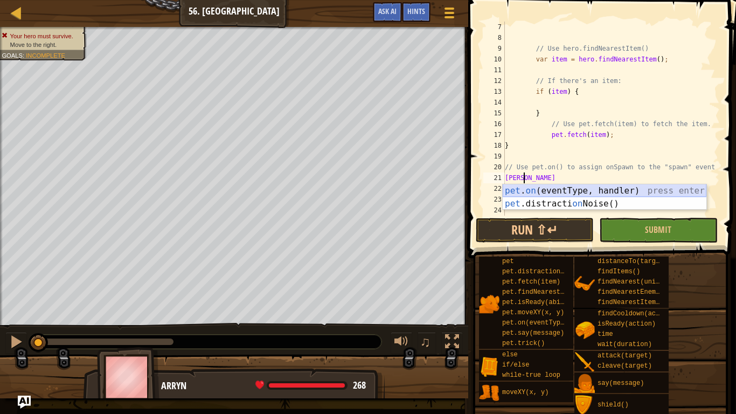
click at [560, 189] on div "pet . on (eventType, handler) press enter pet .distracti on Noise() press enter" at bounding box center [605, 210] width 204 height 52
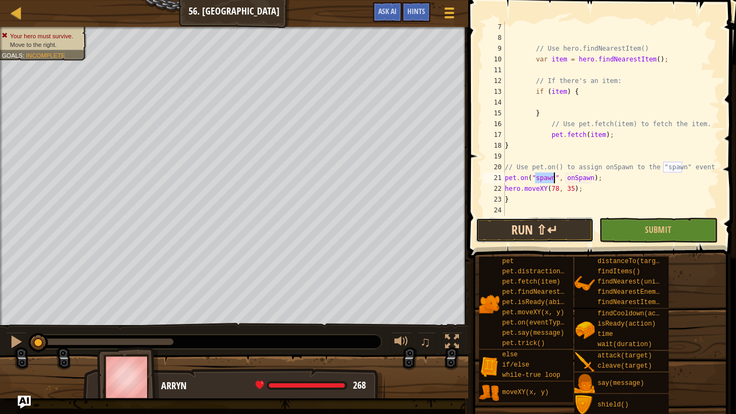
click at [584, 229] on button "Run ⇧↵" at bounding box center [535, 230] width 118 height 25
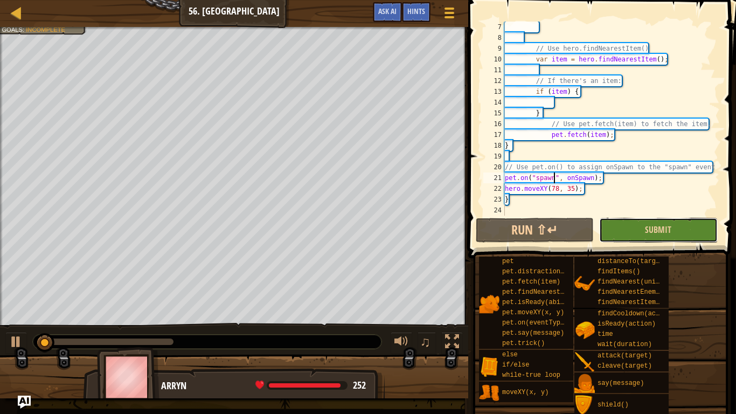
click at [621, 233] on button "Submit" at bounding box center [659, 230] width 118 height 25
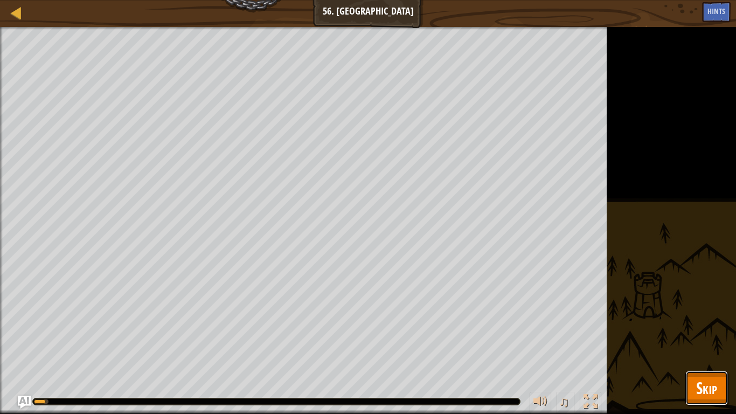
click at [701, 348] on span "Skip" at bounding box center [707, 388] width 21 height 22
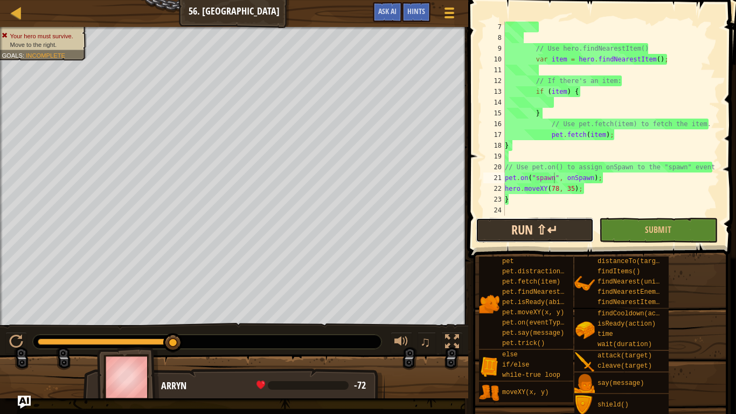
click at [583, 225] on button "Run ⇧↵" at bounding box center [535, 230] width 118 height 25
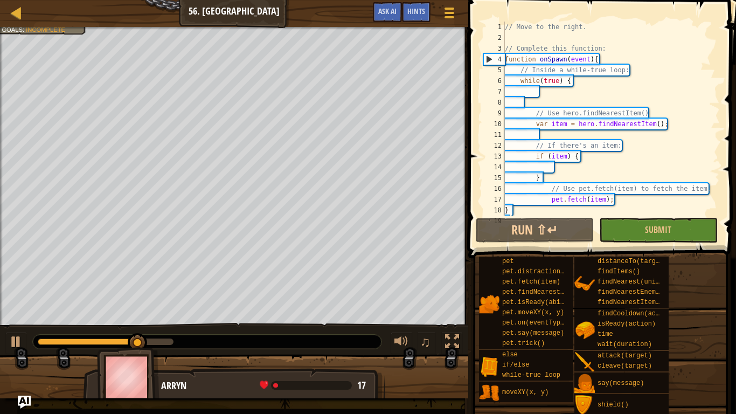
scroll to position [0, 0]
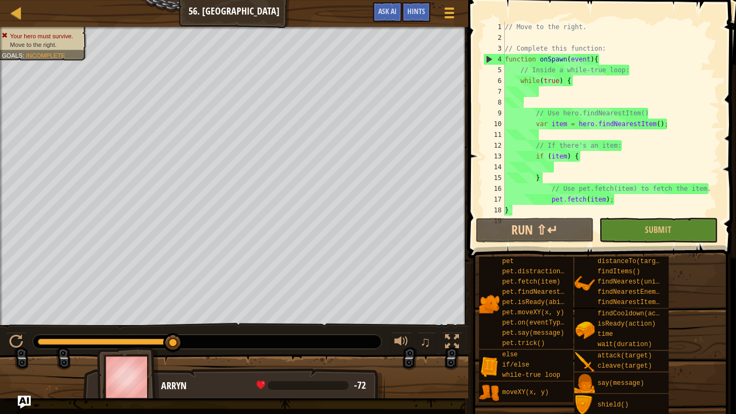
click at [593, 157] on div "// Move to the right. // Complete this function: function onSpawn ( event ) { /…" at bounding box center [611, 130] width 217 height 216
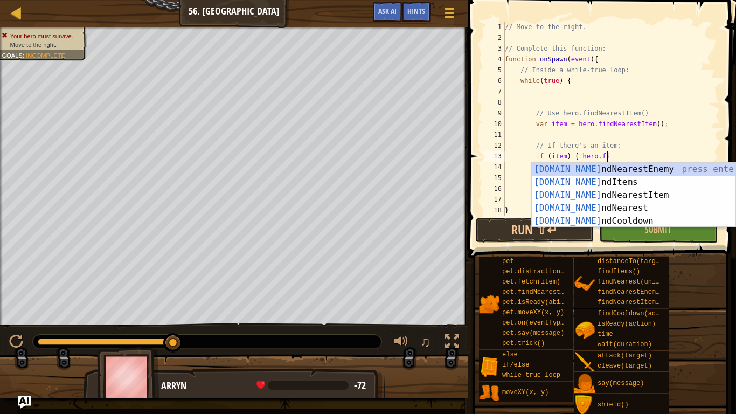
scroll to position [5, 15]
click at [622, 203] on div "[DOMAIN_NAME] n d NearestEnemy press enter [DOMAIN_NAME] n d Items press enter …" at bounding box center [634, 208] width 204 height 91
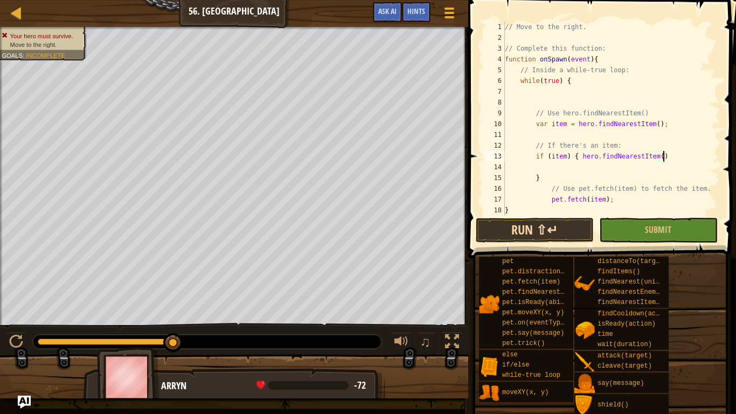
type textarea "if (item) { hero.findNearestItem()"
click at [577, 236] on button "Run ⇧↵" at bounding box center [535, 230] width 118 height 25
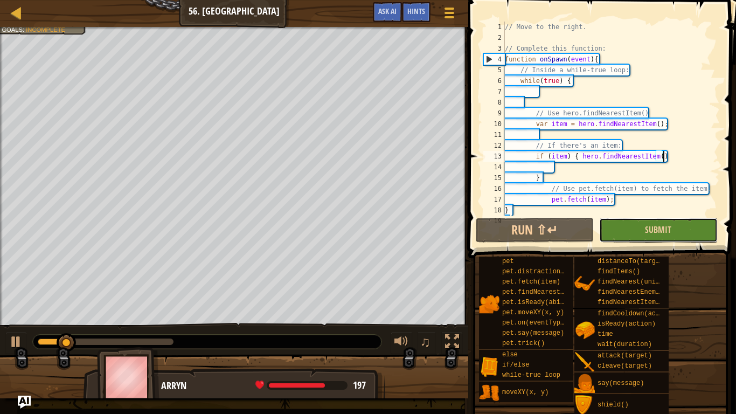
click at [609, 230] on button "Submit" at bounding box center [659, 230] width 118 height 25
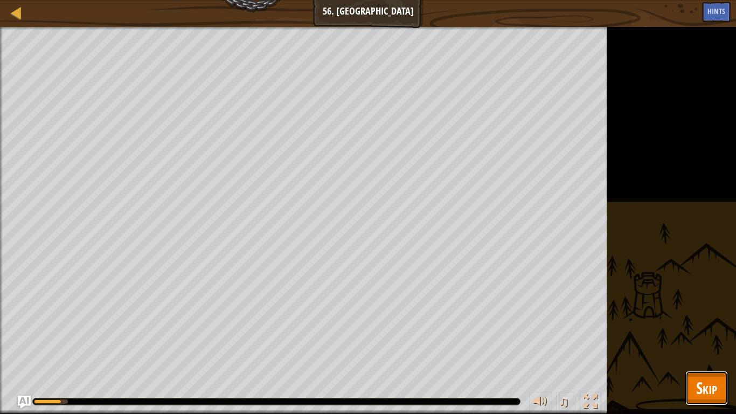
click at [701, 348] on span "Skip" at bounding box center [707, 388] width 21 height 22
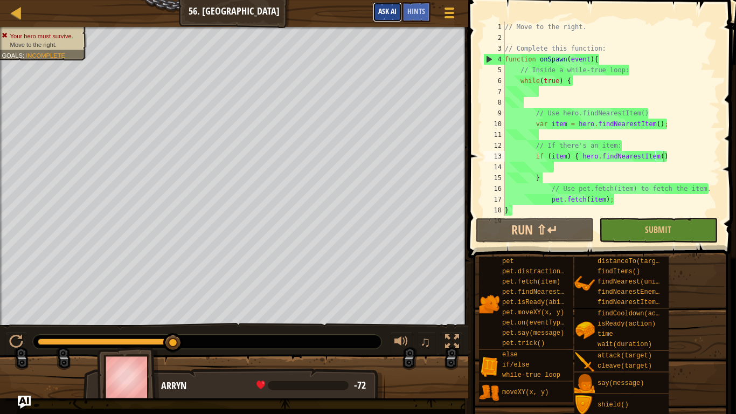
click at [386, 9] on span "Ask AI" at bounding box center [387, 11] width 18 height 10
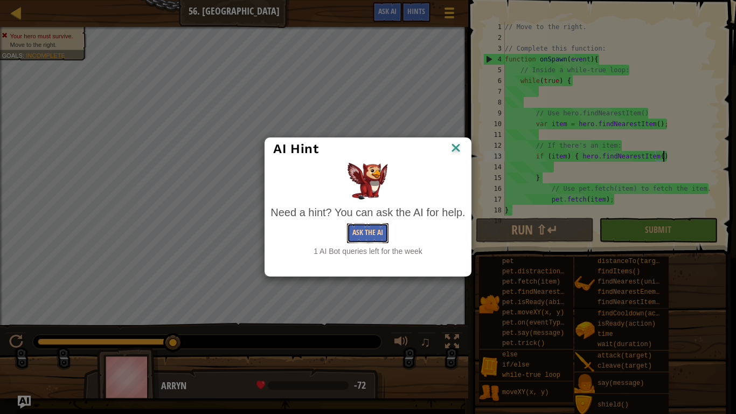
click at [365, 235] on button "Ask the AI" at bounding box center [368, 233] width 42 height 20
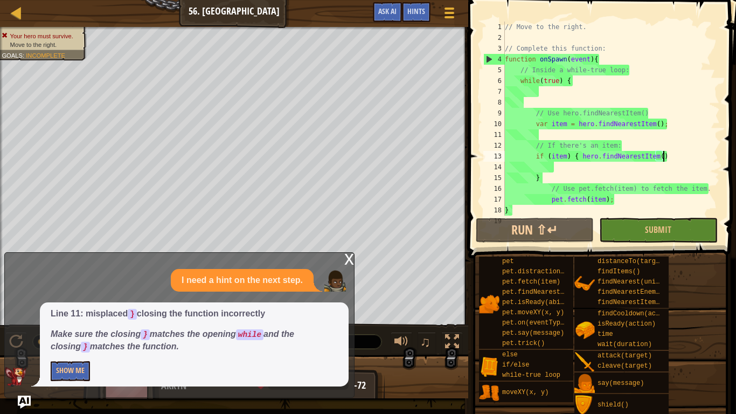
click at [68, 348] on div "x I need a hint on the next step. Line 11: misplaced } closing the function inc…" at bounding box center [179, 325] width 350 height 146
click at [71, 348] on div "Line 11: misplaced } closing the function incorrectly Make sure the closing } m…" at bounding box center [194, 344] width 309 height 84
click at [73, 348] on button "Show Me" at bounding box center [70, 371] width 39 height 20
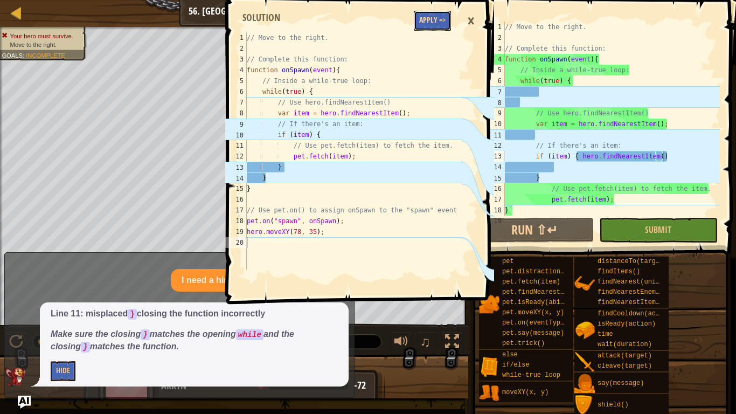
click at [419, 16] on button "Apply =>" at bounding box center [432, 21] width 37 height 20
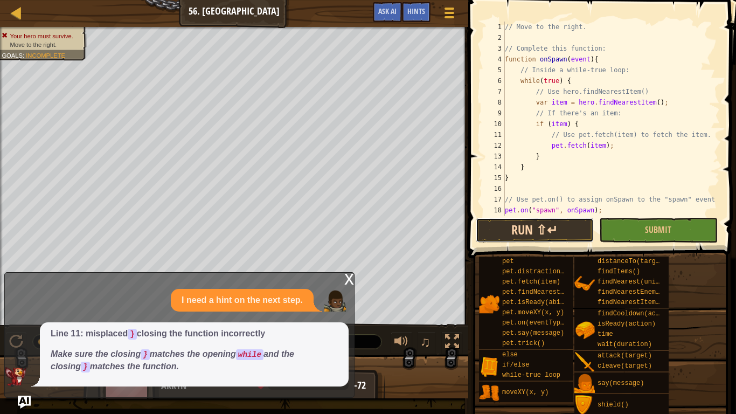
click at [546, 226] on button "Run ⇧↵" at bounding box center [535, 230] width 118 height 25
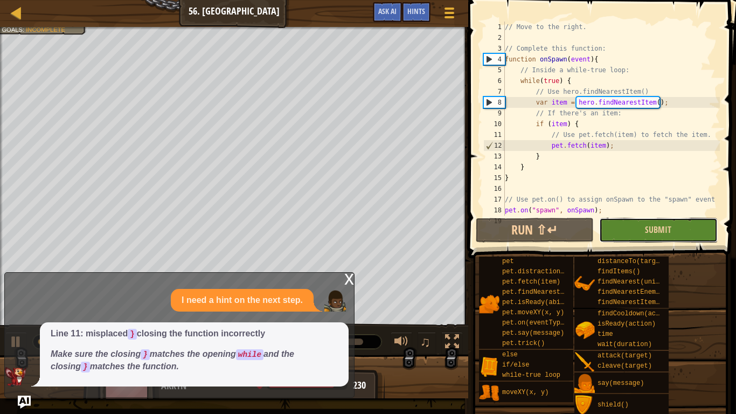
click at [615, 228] on button "Submit" at bounding box center [659, 230] width 118 height 25
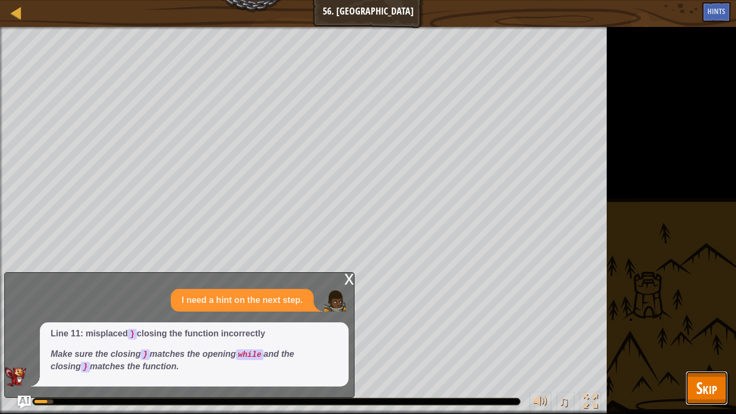
click at [688, 348] on button "Skip" at bounding box center [707, 388] width 43 height 35
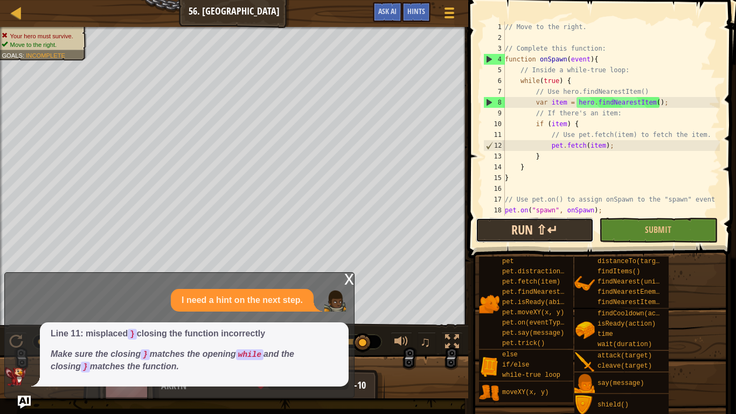
click at [571, 235] on button "Run ⇧↵" at bounding box center [535, 230] width 118 height 25
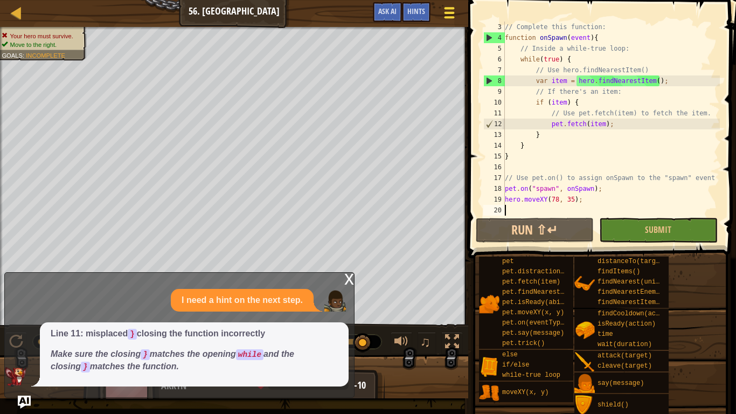
click at [453, 17] on span at bounding box center [449, 17] width 10 height 2
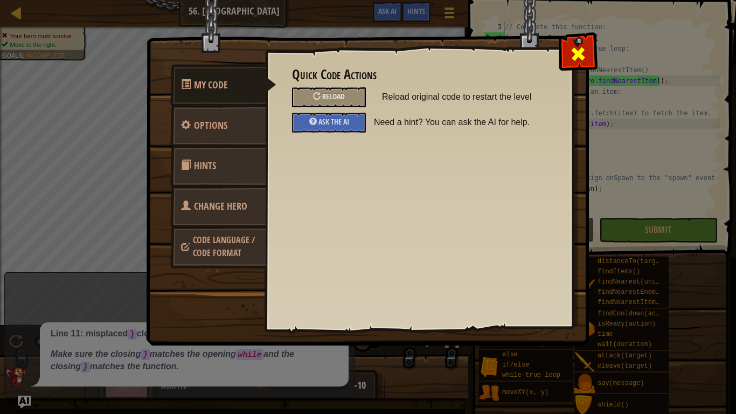
click at [581, 53] on span at bounding box center [578, 53] width 17 height 17
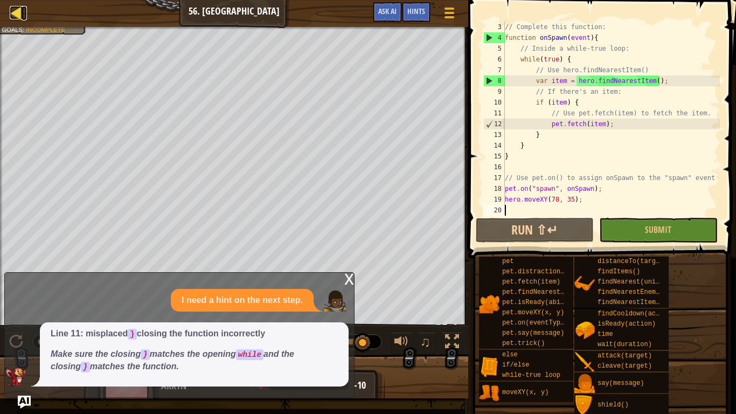
click at [17, 14] on div at bounding box center [16, 12] width 13 height 13
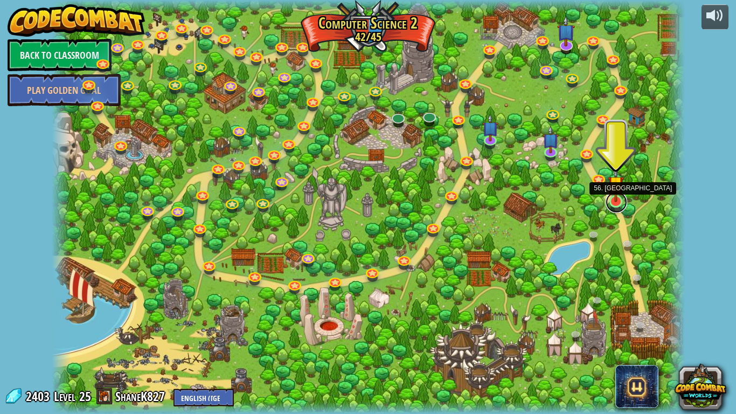
click at [618, 202] on link at bounding box center [617, 202] width 22 height 22
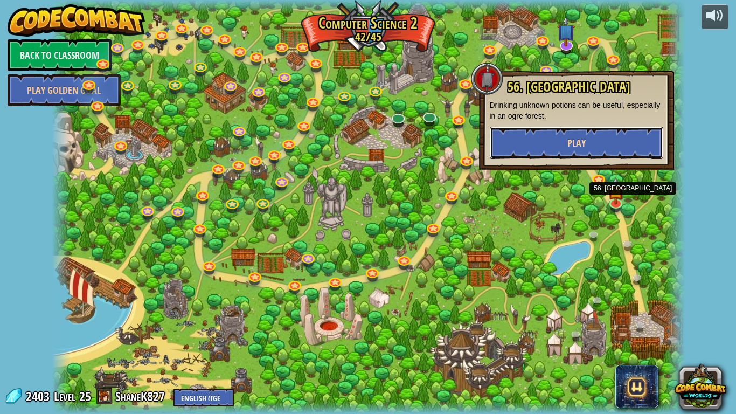
click at [589, 140] on button "Play" at bounding box center [577, 143] width 174 height 32
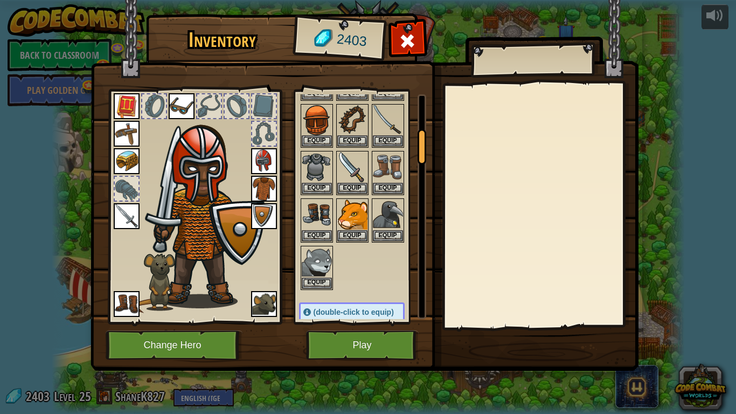
scroll to position [232, 0]
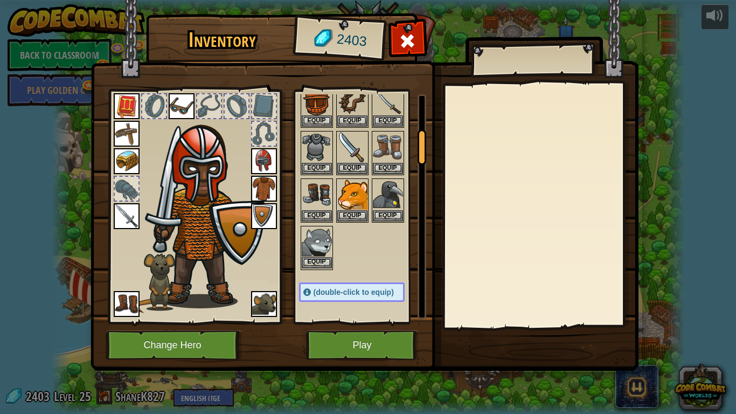
click at [326, 232] on img at bounding box center [317, 242] width 30 height 30
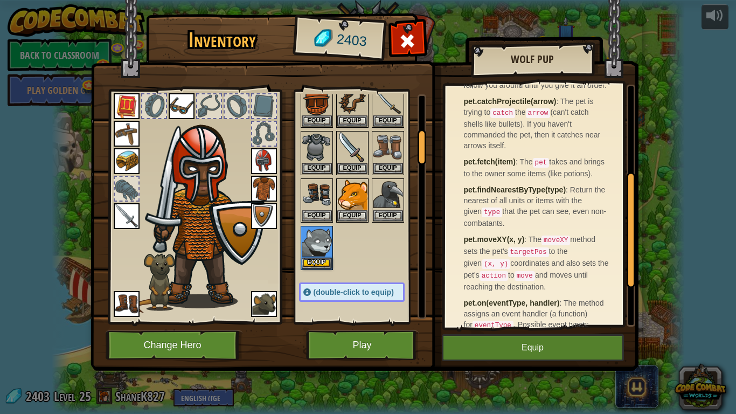
scroll to position [184, 0]
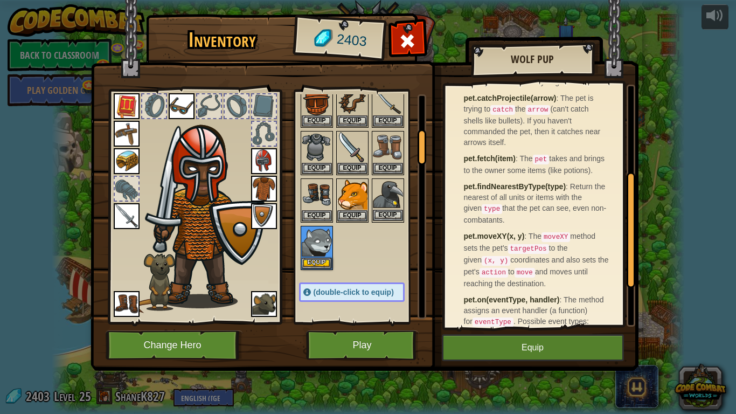
click at [381, 194] on img at bounding box center [388, 195] width 30 height 30
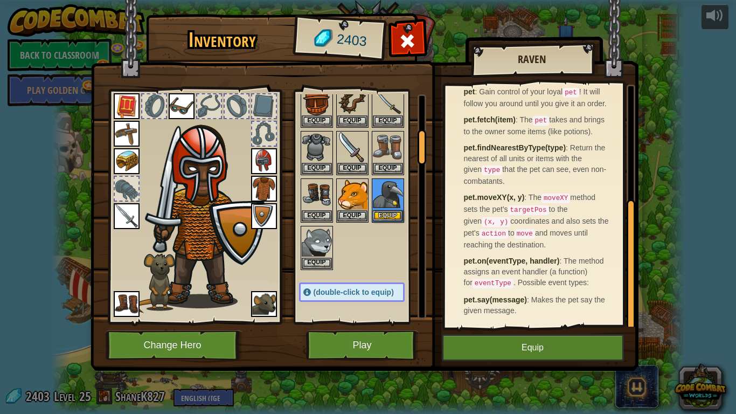
scroll to position [212, 0]
click at [260, 297] on img at bounding box center [264, 304] width 26 height 26
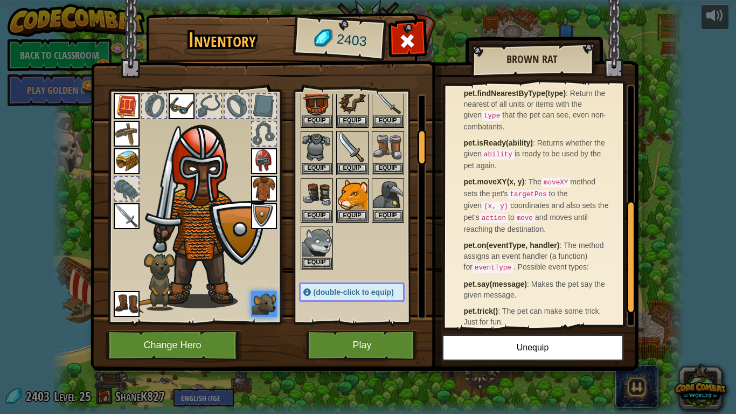
scroll to position [257, 0]
click at [363, 211] on button "Equip" at bounding box center [353, 215] width 30 height 11
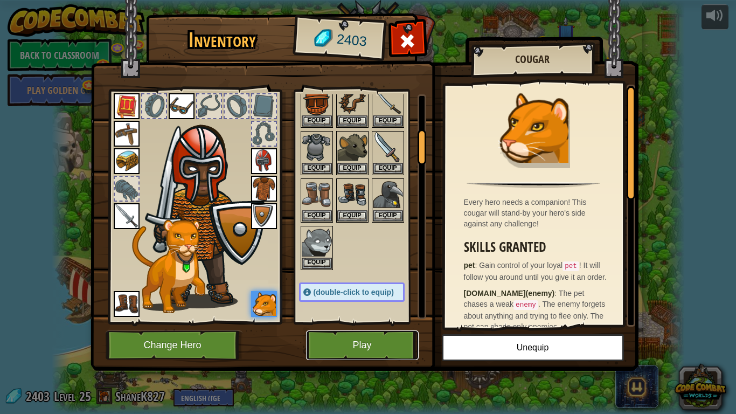
click at [335, 338] on button "Play" at bounding box center [362, 345] width 113 height 30
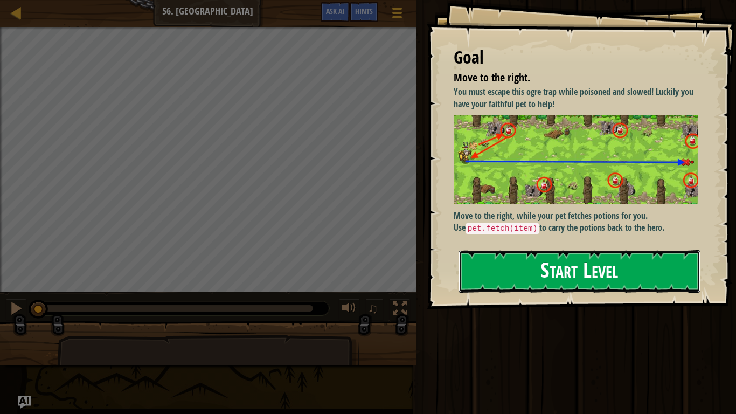
click at [489, 250] on button "Start Level" at bounding box center [580, 271] width 242 height 43
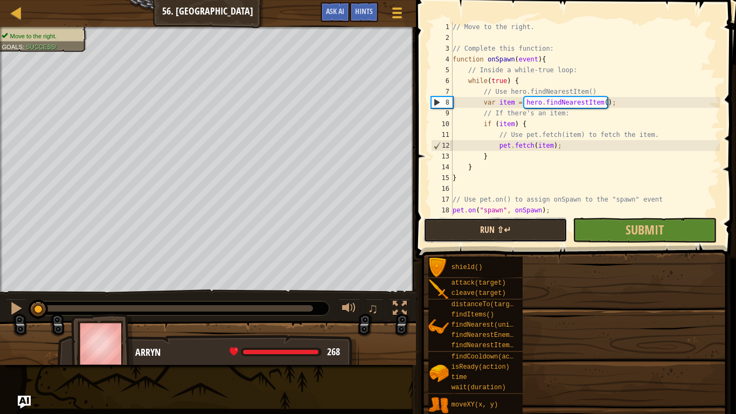
click at [525, 239] on button "Run ⇧↵" at bounding box center [496, 230] width 144 height 25
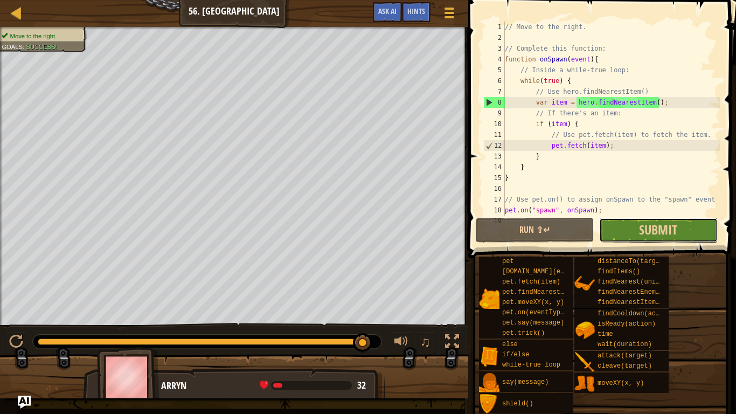
click at [611, 230] on button "Submit" at bounding box center [659, 230] width 118 height 25
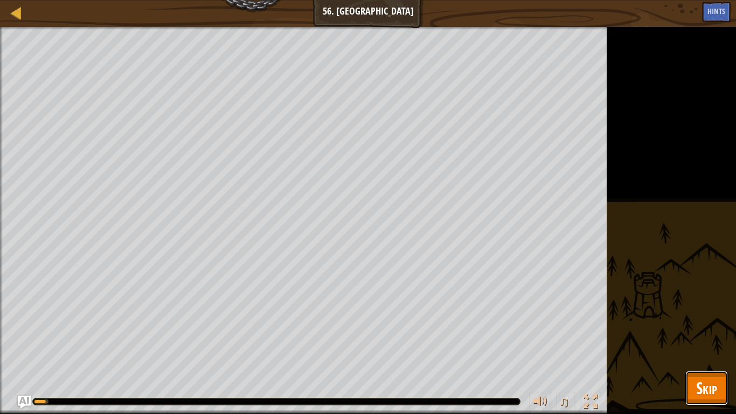
click at [686, 348] on button "Skip" at bounding box center [707, 388] width 43 height 35
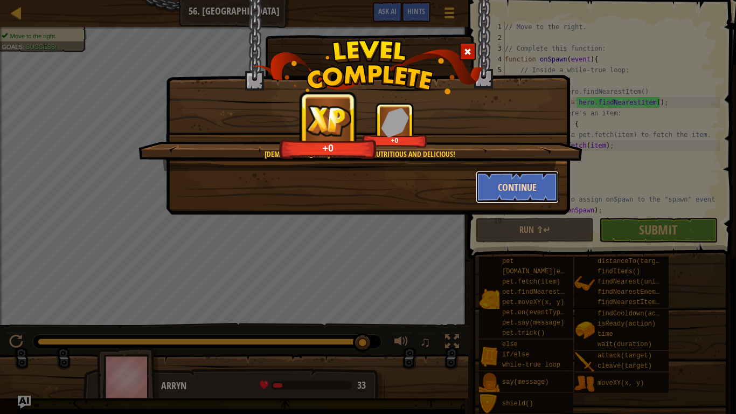
click at [507, 185] on button "Continue" at bounding box center [518, 187] width 84 height 32
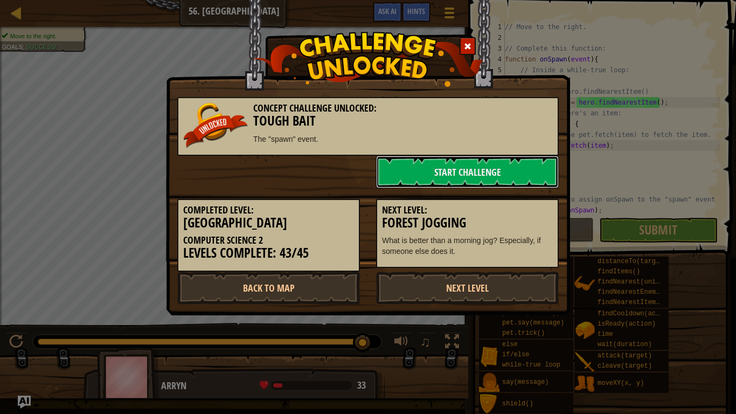
click at [507, 185] on link "Start Challenge" at bounding box center [467, 172] width 183 height 32
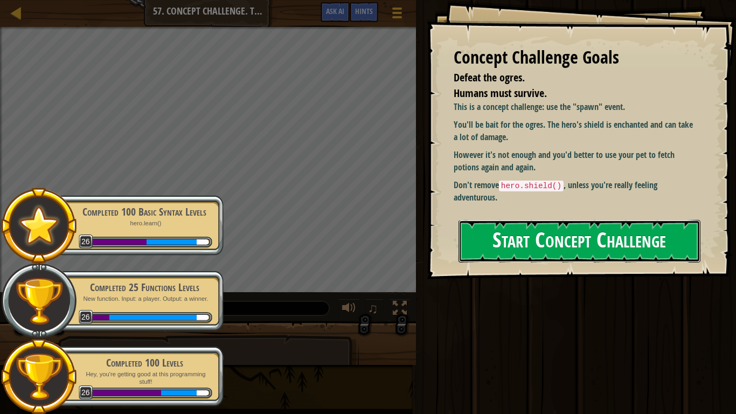
click at [625, 235] on button "Start Concept Challenge" at bounding box center [580, 241] width 242 height 43
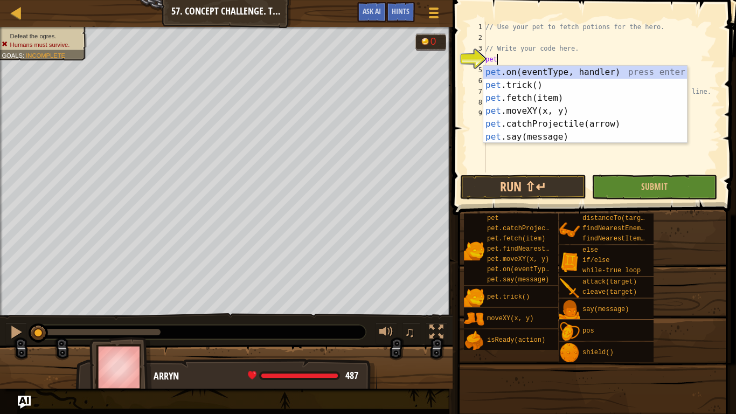
scroll to position [5, 1]
click at [568, 99] on div "pet .on(eventType, handler) press enter pet .trick() press enter pet .fetch(ite…" at bounding box center [586, 118] width 204 height 104
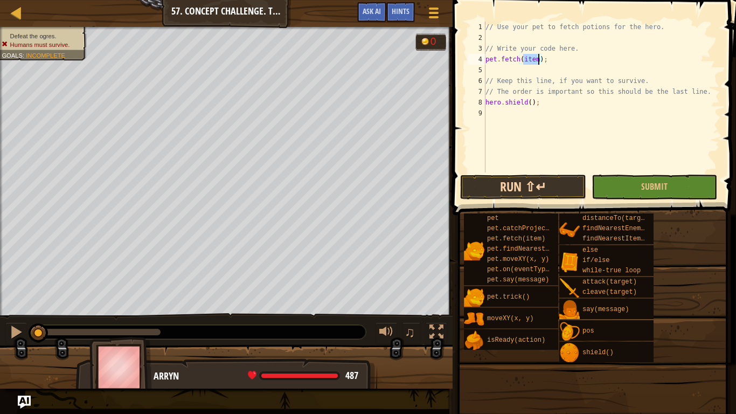
type textarea "pet.fetch(item);"
click at [554, 189] on button "Run ⇧↵" at bounding box center [523, 187] width 126 height 25
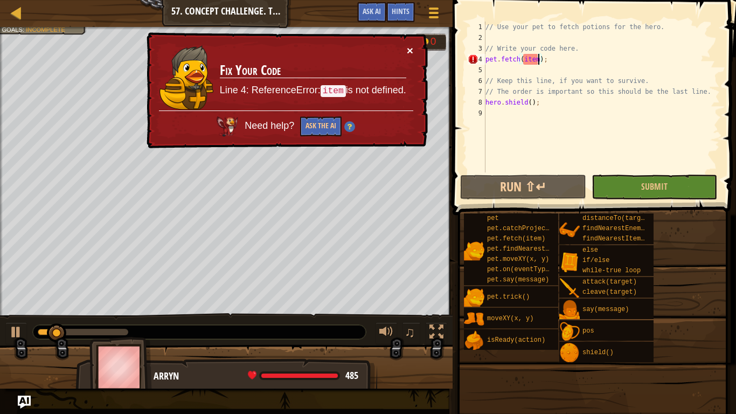
click at [411, 45] on button "×" at bounding box center [410, 50] width 6 height 11
click at [491, 59] on div "// Use your pet to fetch potions for the hero. // Write your code here. pet . f…" at bounding box center [602, 108] width 237 height 173
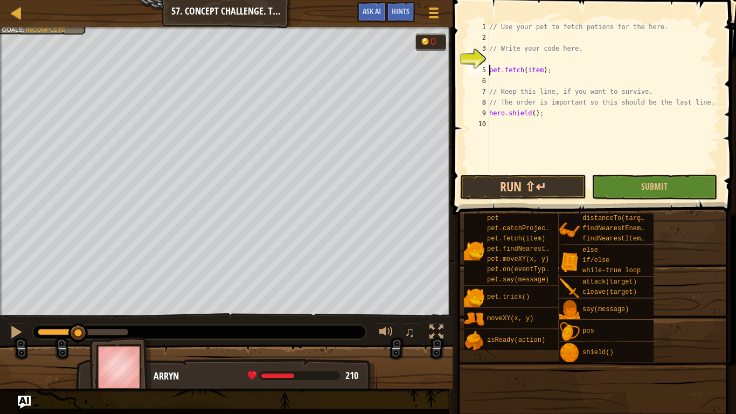
click at [492, 56] on div "// Use your pet to fetch potions for the hero. // Write your code here. pet . f…" at bounding box center [603, 108] width 233 height 173
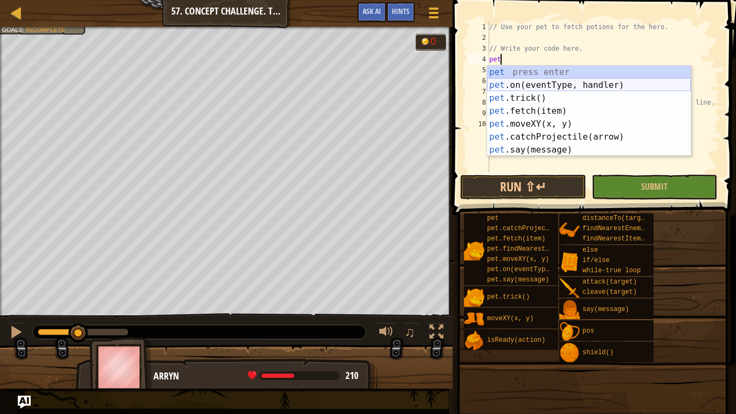
click at [561, 81] on div "pet press enter pet .on(eventType, handler) press enter pet .trick() press ente…" at bounding box center [589, 124] width 204 height 116
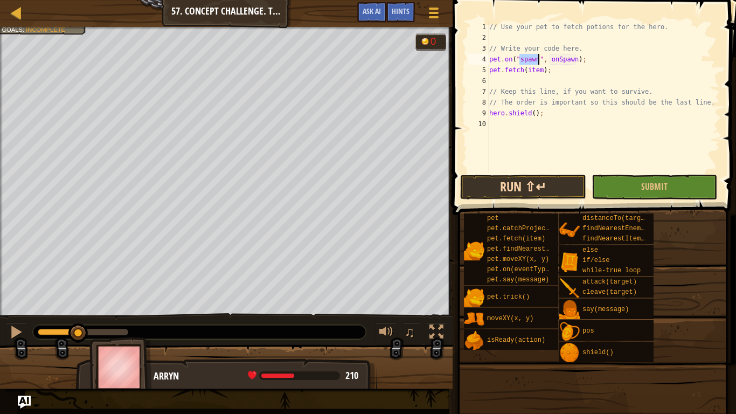
type textarea "pet.on("spawn", onSpawn);"
click at [559, 180] on button "Run ⇧↵" at bounding box center [523, 187] width 126 height 25
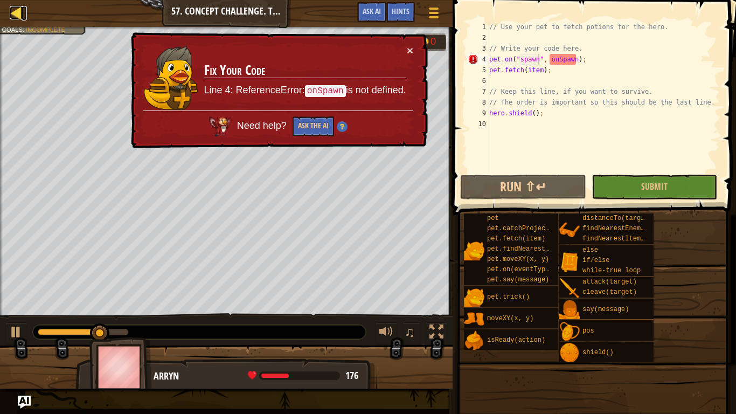
click at [15, 8] on div at bounding box center [16, 12] width 13 height 13
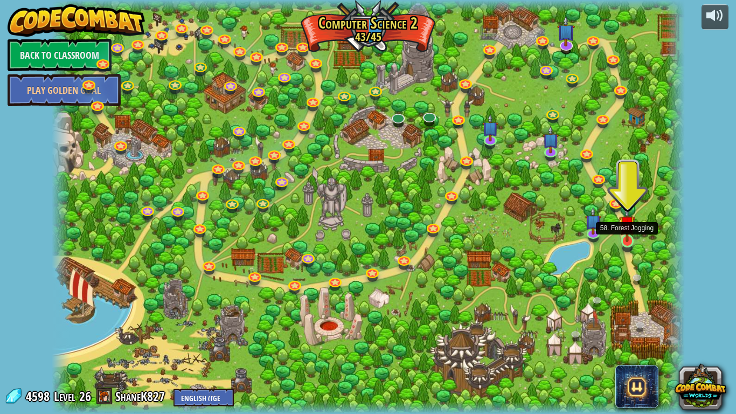
click at [627, 238] on img at bounding box center [627, 223] width 16 height 37
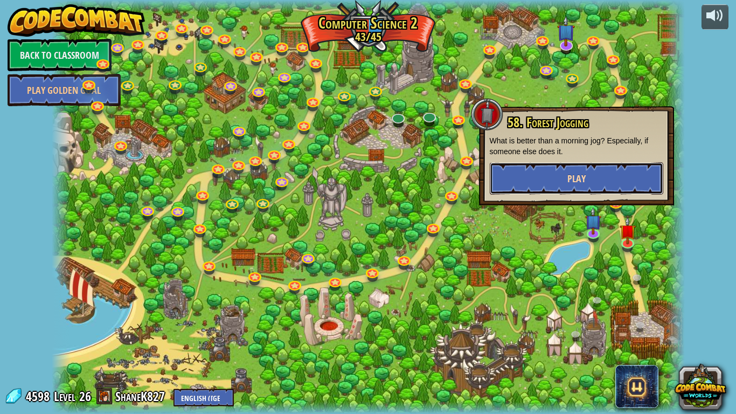
click at [600, 171] on button "Play" at bounding box center [577, 178] width 174 height 32
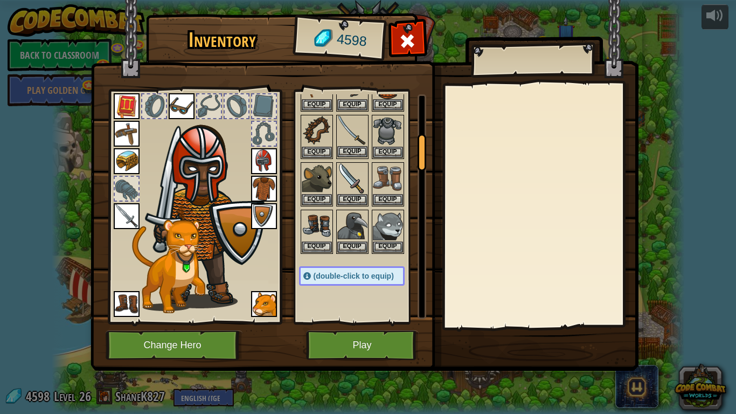
scroll to position [251, 0]
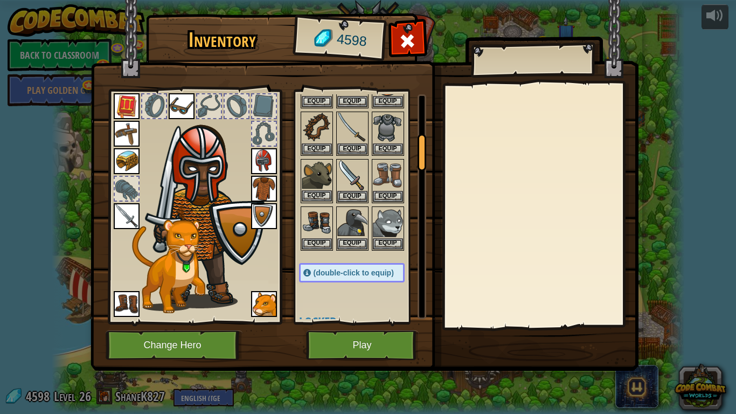
click at [314, 188] on img at bounding box center [317, 175] width 30 height 30
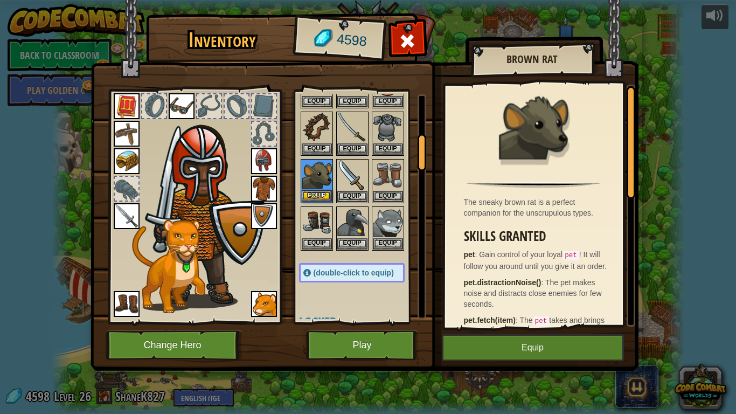
click at [314, 188] on img at bounding box center [317, 175] width 30 height 30
click at [319, 195] on button "Equip" at bounding box center [317, 195] width 30 height 11
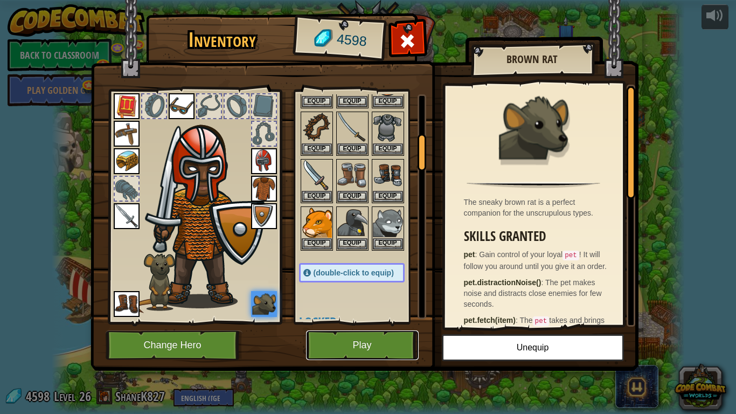
click at [355, 344] on button "Play" at bounding box center [362, 345] width 113 height 30
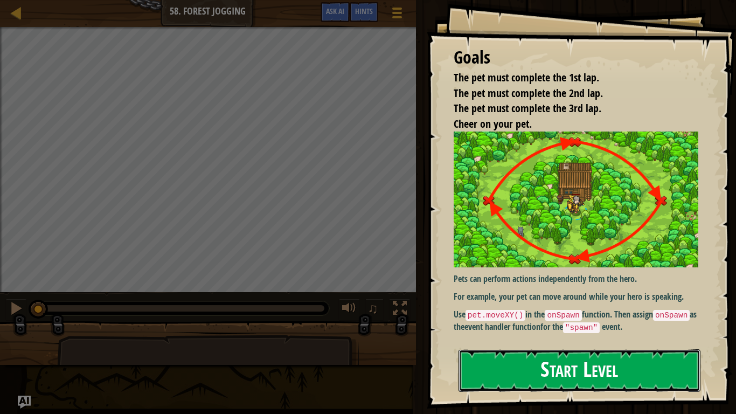
click at [554, 348] on button "Start Level" at bounding box center [580, 370] width 242 height 43
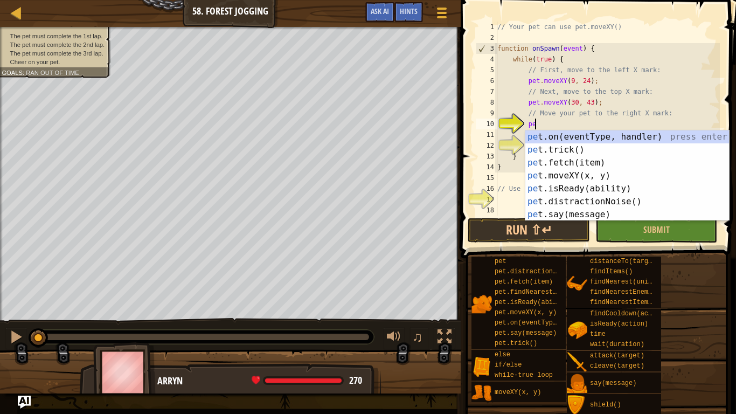
scroll to position [5, 5]
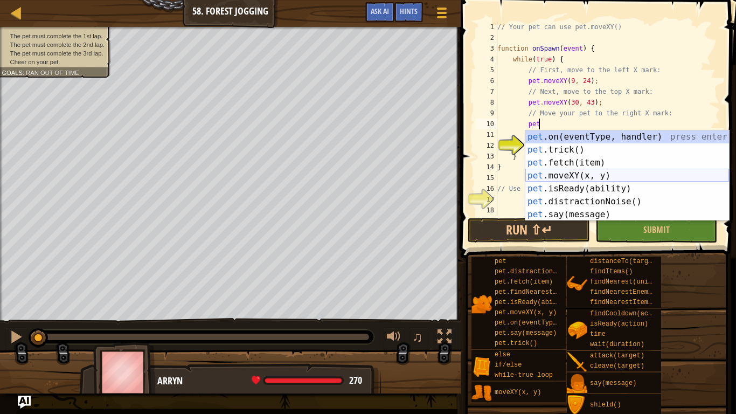
click at [590, 176] on div "pet .on(eventType, handler) press enter pet .trick() press enter pet .fetch(ite…" at bounding box center [628, 188] width 204 height 116
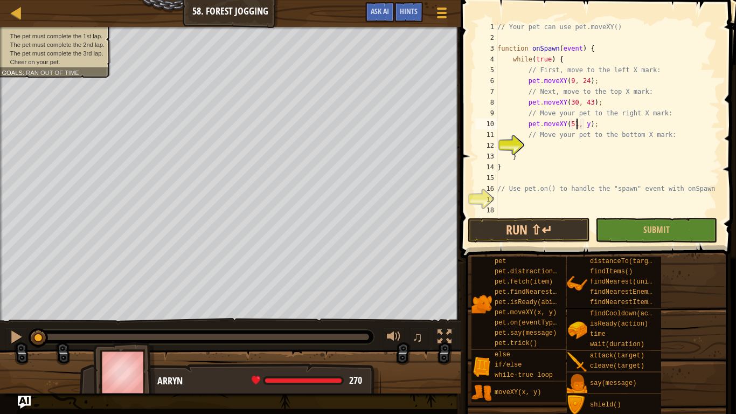
scroll to position [5, 11]
type textarea "pet.moveXY(51, 24);"
click at [545, 143] on div "// Your pet can use pet.moveXY() function onSpawn ( event ) { while ( true ) { …" at bounding box center [607, 130] width 225 height 216
type textarea "h"
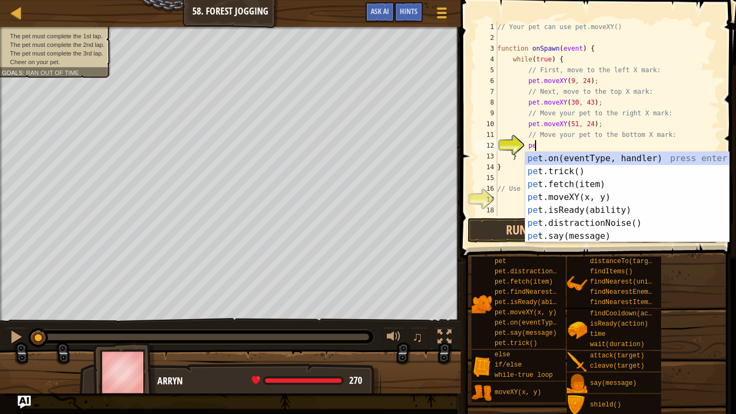
scroll to position [5, 5]
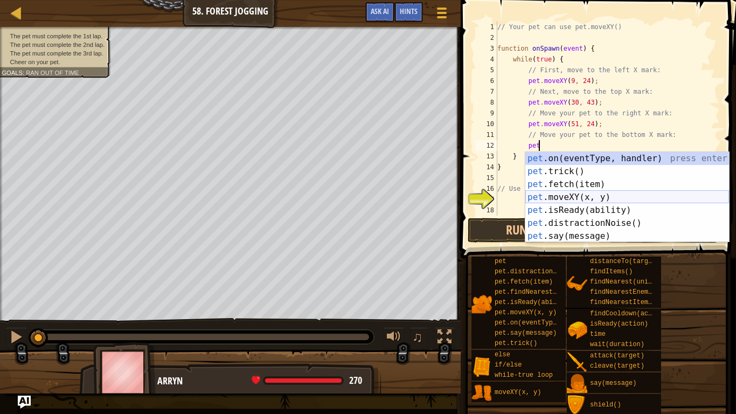
click at [577, 196] on div "pet .on(eventType, handler) press enter pet .trick() press enter pet .fetch(ite…" at bounding box center [628, 210] width 204 height 116
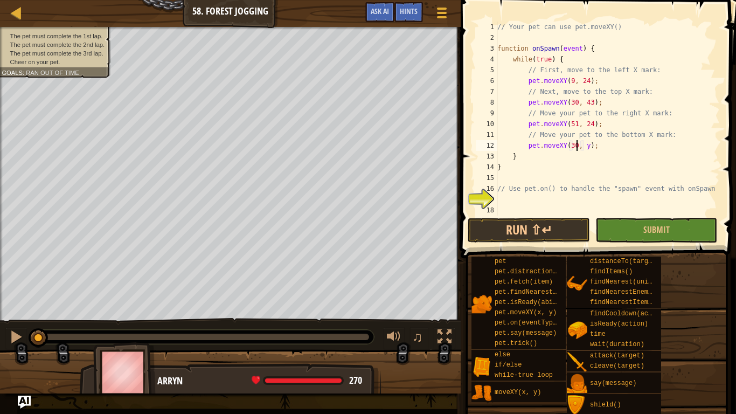
scroll to position [5, 11]
type textarea "pet.moveXY(30, 5);"
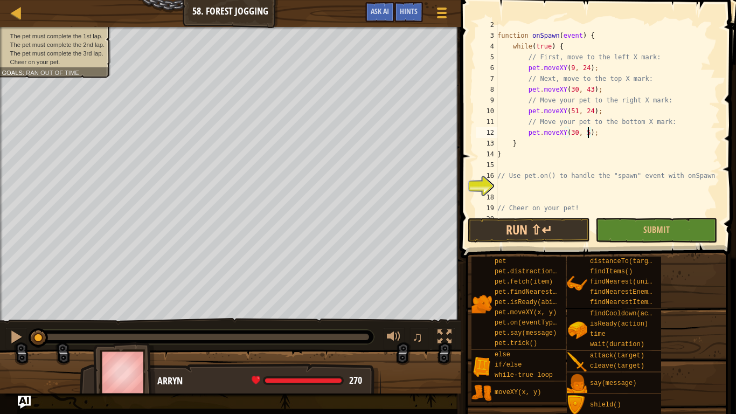
scroll to position [26, 0]
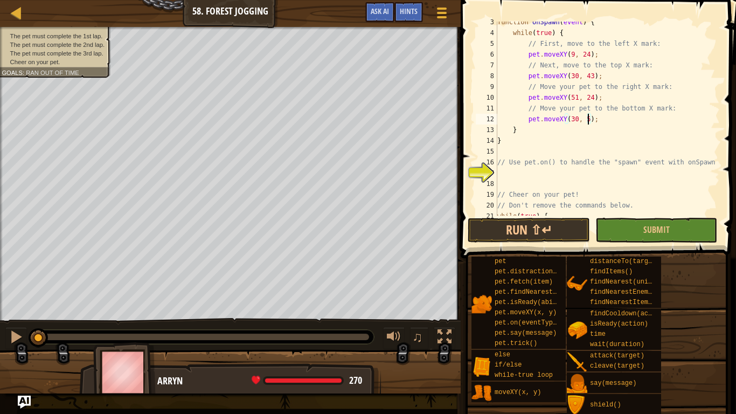
click at [526, 176] on div "function onSpawn ( event ) { while ( true ) { // First, move to the left X mark…" at bounding box center [607, 125] width 225 height 216
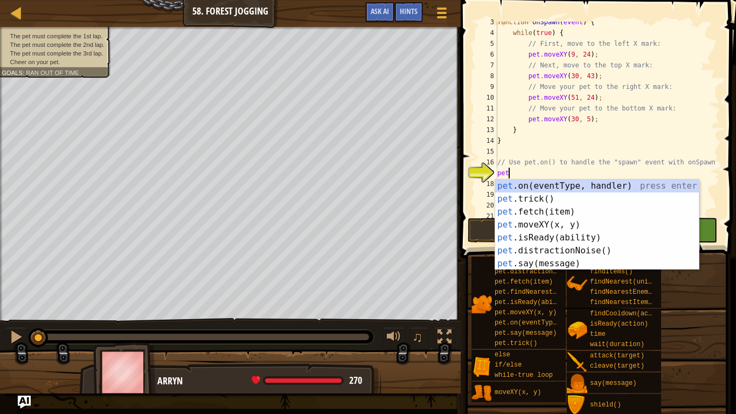
scroll to position [5, 1]
click at [577, 183] on div "pet .on(eventType, handler) press enter pet .trick() press enter pet .fetch(ite…" at bounding box center [597, 238] width 204 height 116
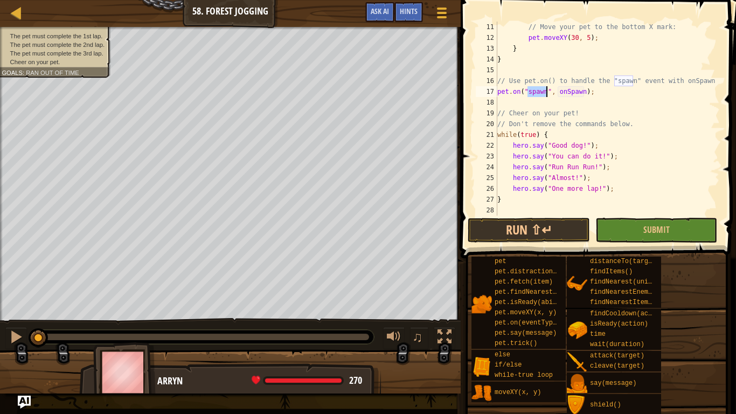
scroll to position [108, 0]
type textarea "pet.on("spawn", onSpawn);"
click at [561, 233] on button "Run ⇧↵" at bounding box center [529, 230] width 122 height 25
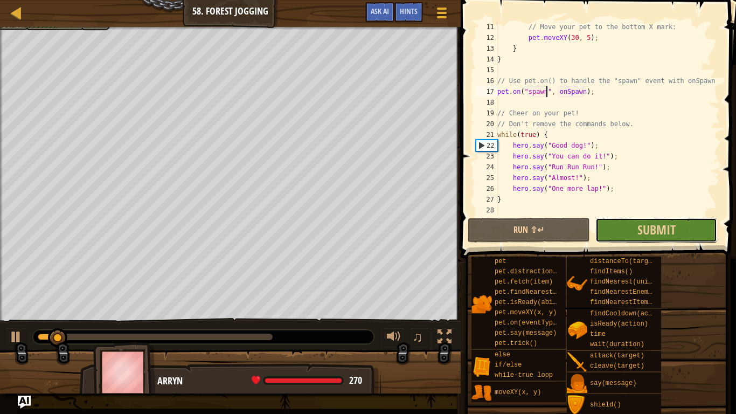
click at [612, 221] on button "Submit" at bounding box center [657, 230] width 122 height 25
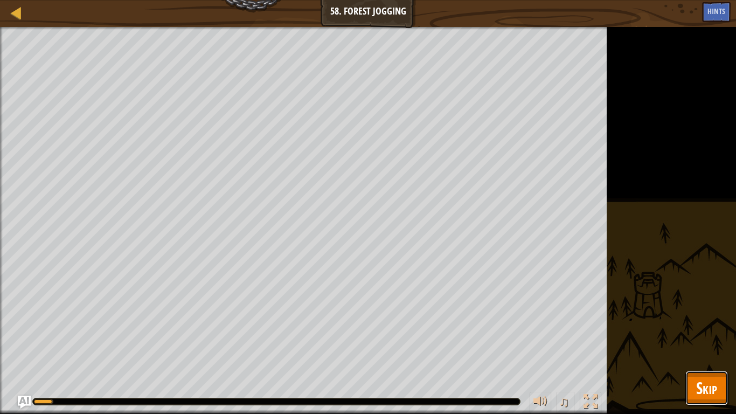
click at [727, 348] on button "Skip" at bounding box center [707, 388] width 43 height 35
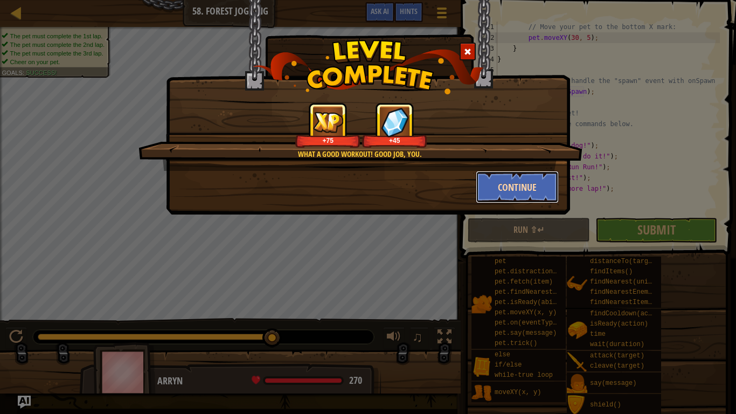
click at [535, 180] on button "Continue" at bounding box center [518, 187] width 84 height 32
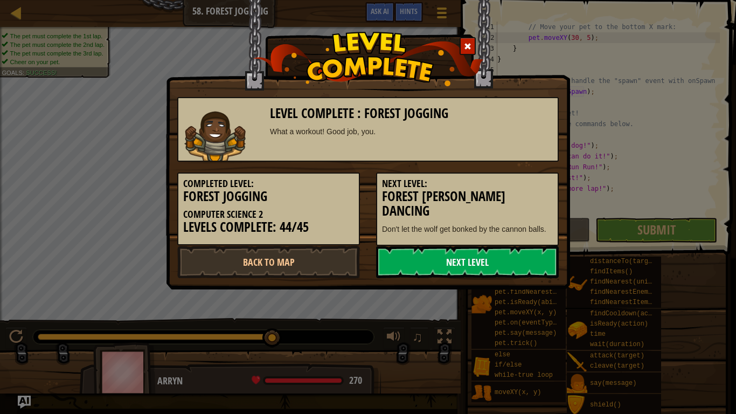
click at [458, 256] on link "Next Level" at bounding box center [467, 262] width 183 height 32
click at [455, 259] on link "Next Level" at bounding box center [467, 262] width 183 height 32
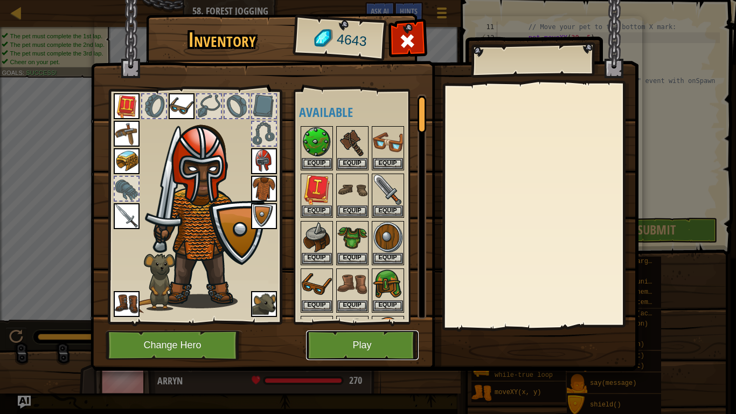
click at [323, 343] on button "Play" at bounding box center [362, 345] width 113 height 30
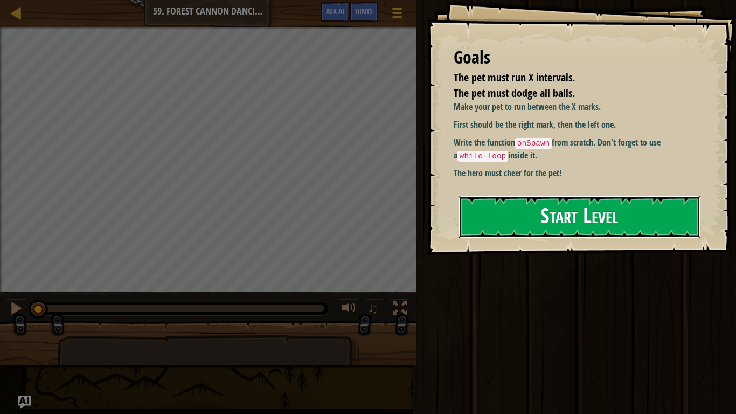
click at [486, 224] on button "Start Level" at bounding box center [580, 217] width 242 height 43
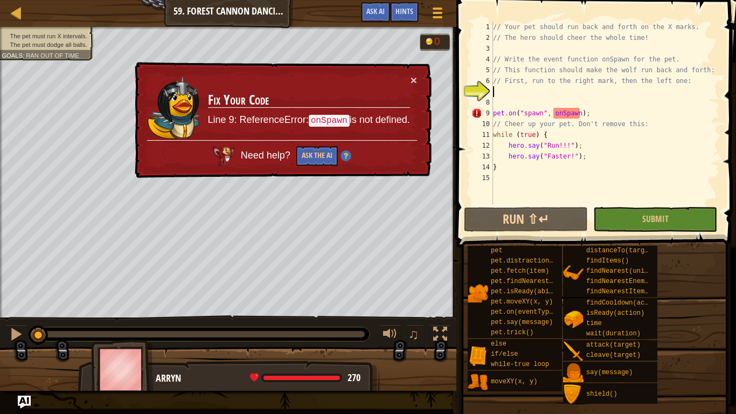
click at [418, 77] on div "× Fix Your Code Line 9: ReferenceError: onSpawn is not defined. Need help? Ask …" at bounding box center [282, 120] width 299 height 116
click at [415, 80] on button "×" at bounding box center [414, 79] width 6 height 11
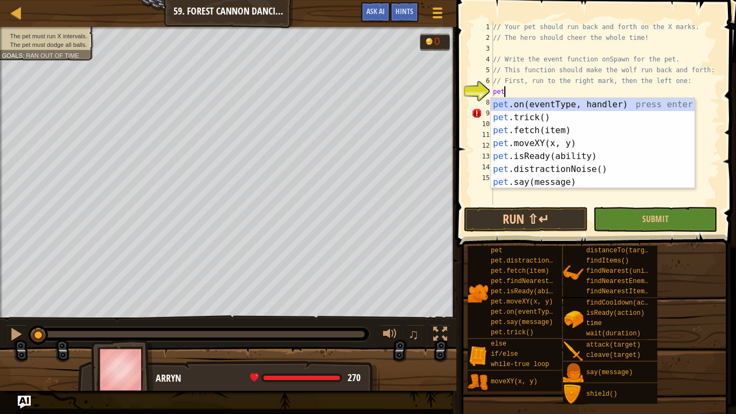
scroll to position [5, 1]
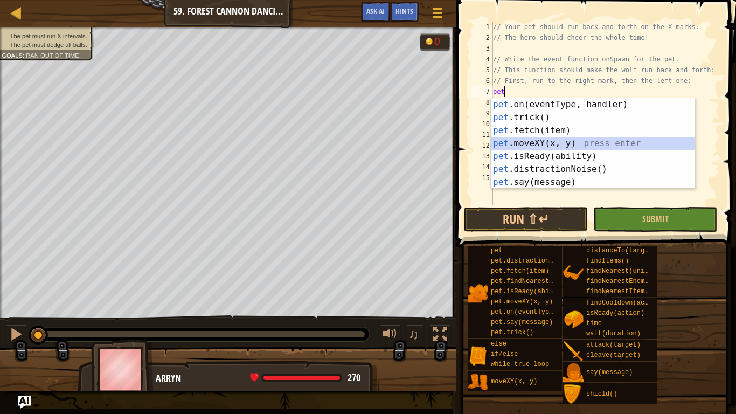
click at [552, 140] on div "pet .on(eventType, handler) press enter pet .trick() press enter pet .fetch(ite…" at bounding box center [593, 156] width 204 height 116
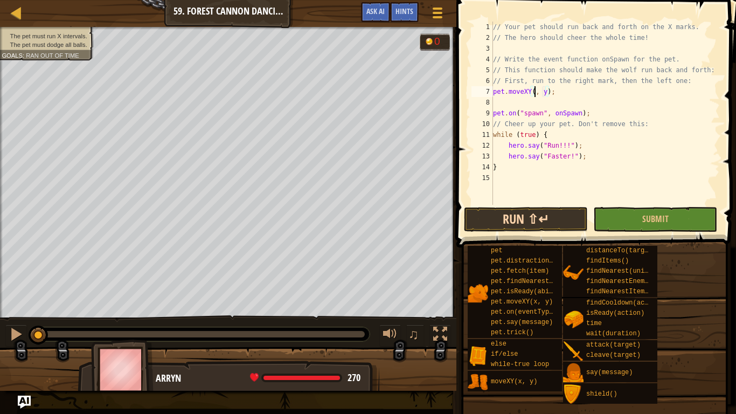
scroll to position [5, 8]
type textarea "pet.moveXY(48, 8);"
click at [516, 102] on div "// Your pet should run back and forth on the X marks. // The hero should cheer …" at bounding box center [605, 124] width 229 height 205
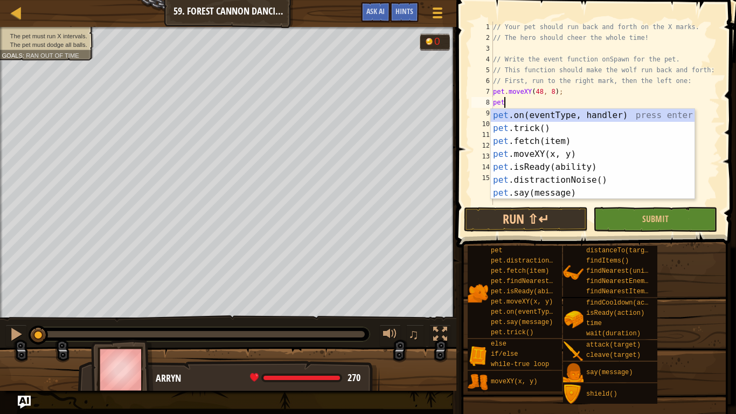
scroll to position [5, 1]
click at [555, 150] on div "pet .on(eventType, handler) press enter pet .trick() press enter pet .fetch(ite…" at bounding box center [593, 167] width 204 height 116
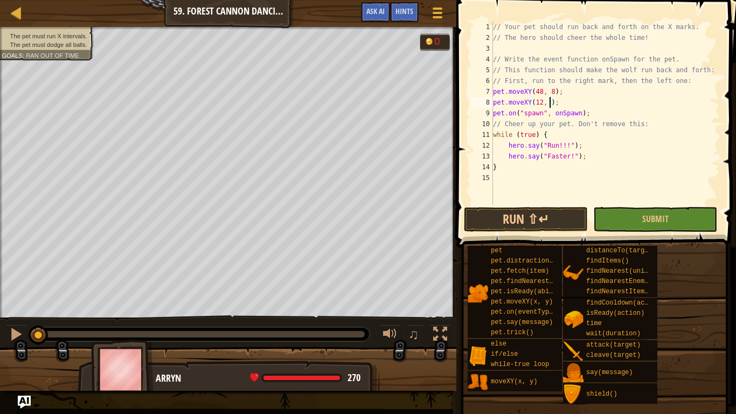
scroll to position [5, 9]
click at [552, 207] on button "Run ⇧↵" at bounding box center [526, 219] width 124 height 25
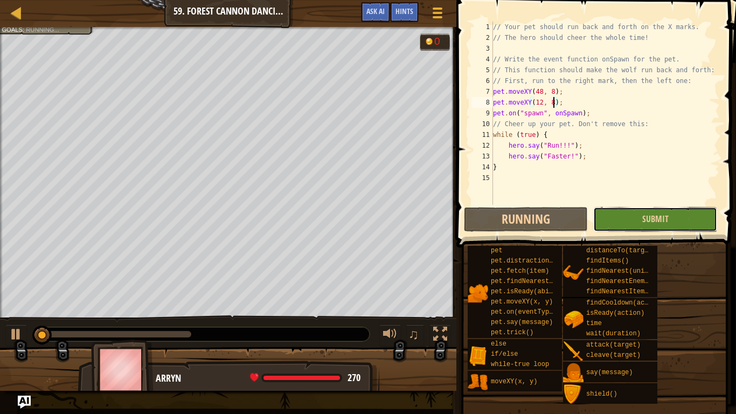
click at [610, 219] on button "Submit" at bounding box center [656, 219] width 124 height 25
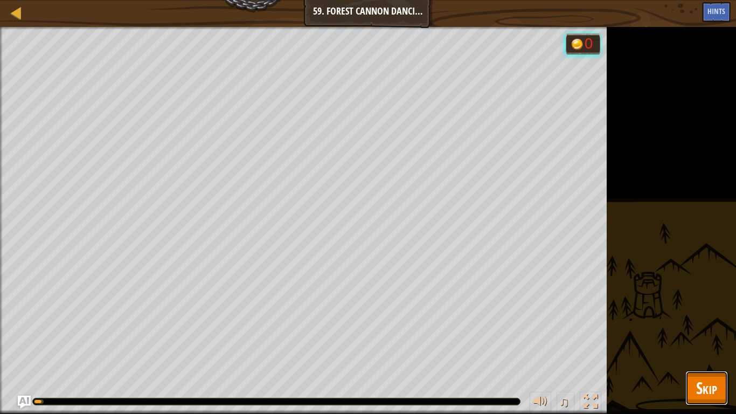
click at [704, 348] on span "Skip" at bounding box center [707, 388] width 21 height 22
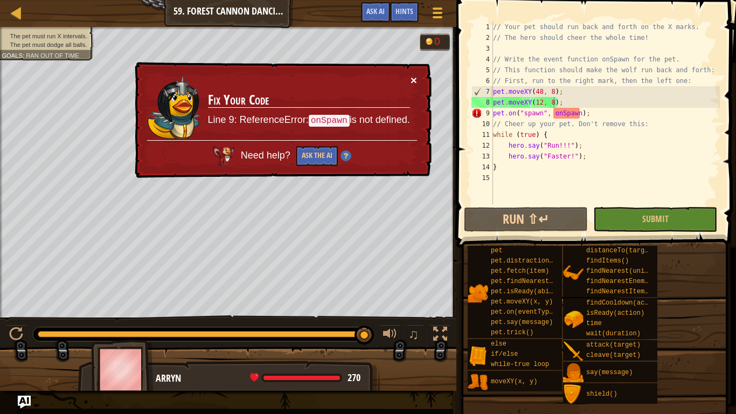
click at [412, 80] on button "×" at bounding box center [414, 79] width 6 height 11
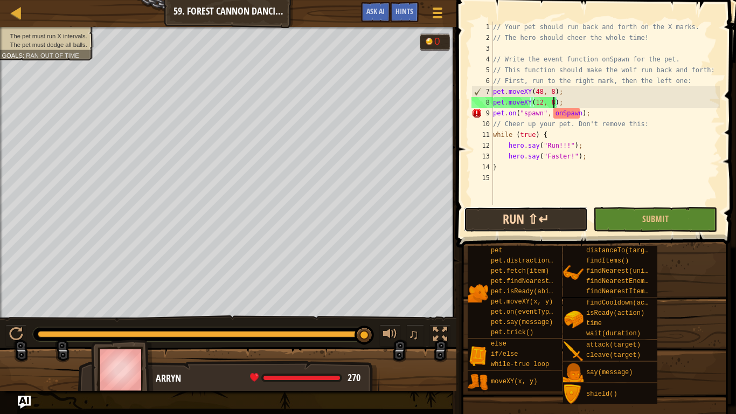
click at [495, 211] on button "Run ⇧↵" at bounding box center [526, 219] width 124 height 25
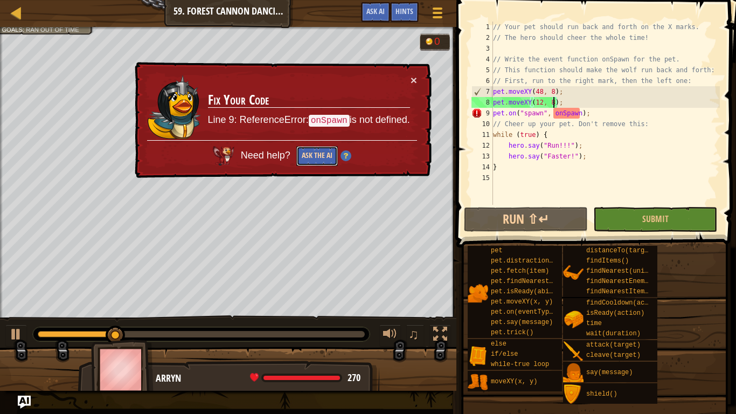
click at [320, 154] on button "Ask the AI" at bounding box center [318, 156] width 42 height 20
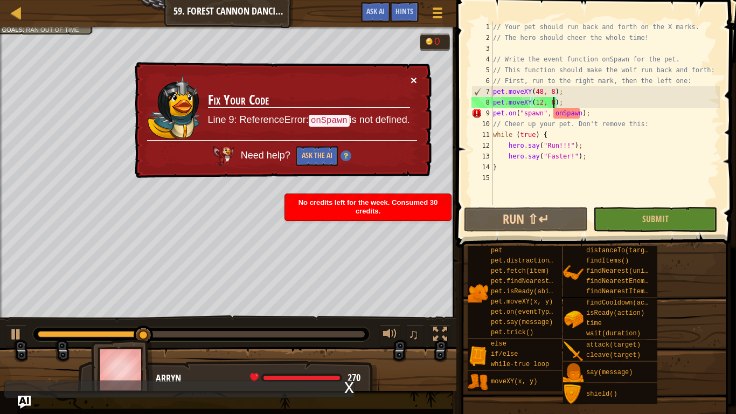
click at [412, 79] on button "×" at bounding box center [414, 79] width 6 height 11
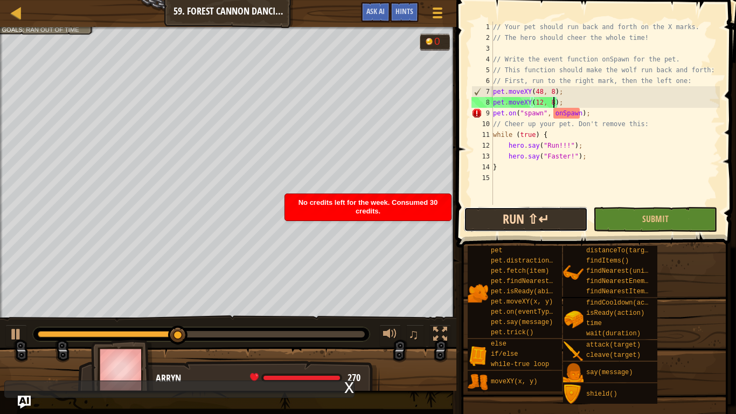
click at [585, 217] on button "Run ⇧↵" at bounding box center [526, 219] width 124 height 25
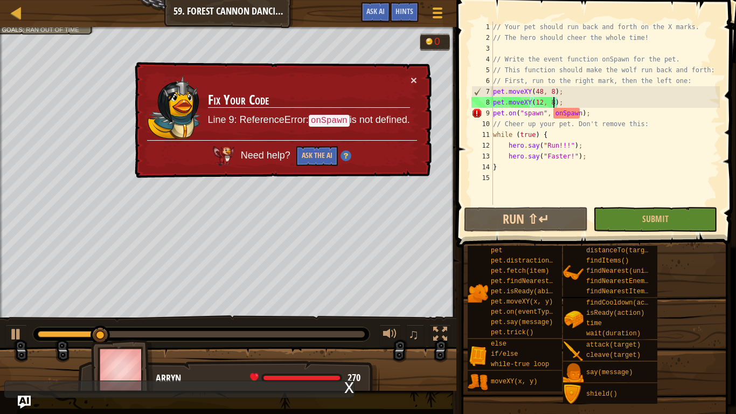
click at [591, 114] on div "// Your pet should run back and forth on the X marks. // The hero should cheer …" at bounding box center [605, 124] width 229 height 205
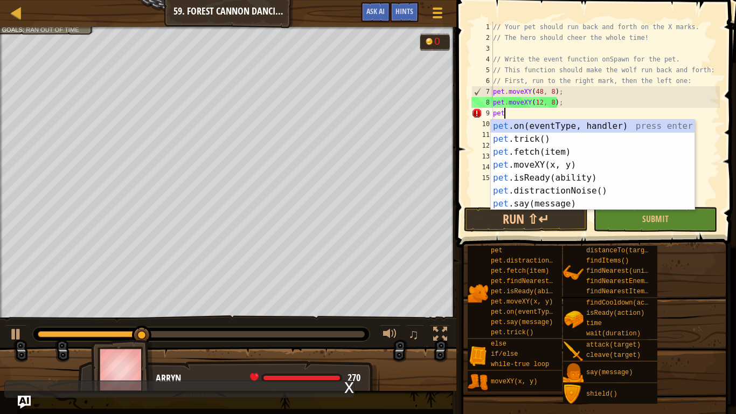
scroll to position [5, 1]
type textarea "p"
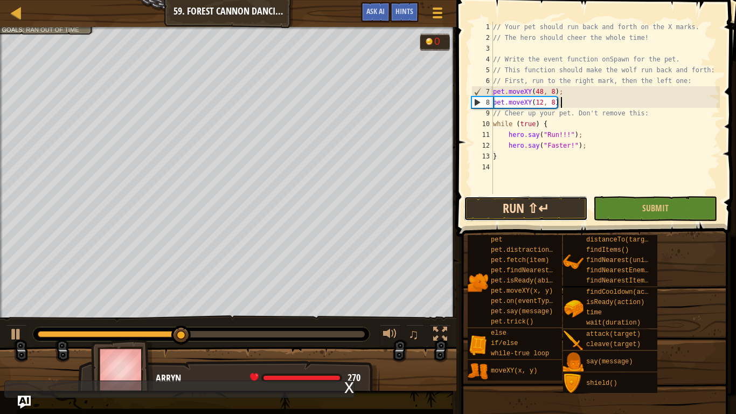
click at [545, 215] on button "Run ⇧↵" at bounding box center [526, 208] width 124 height 25
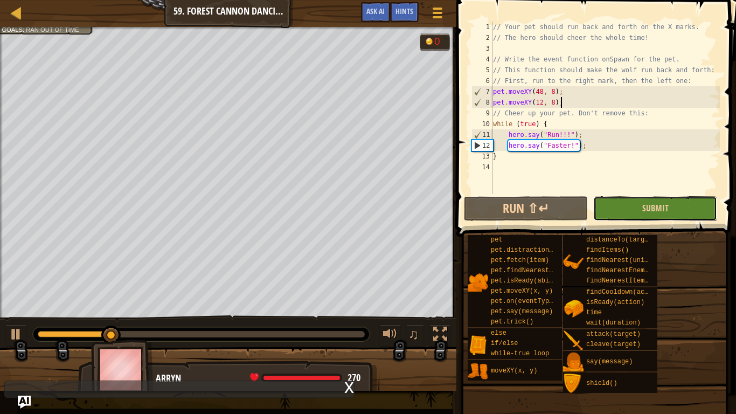
click at [604, 211] on button "Submit" at bounding box center [656, 208] width 124 height 25
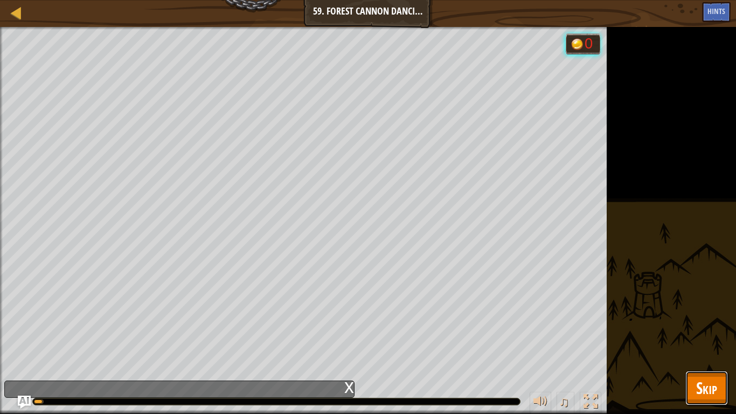
click at [707, 348] on span "Skip" at bounding box center [707, 388] width 21 height 22
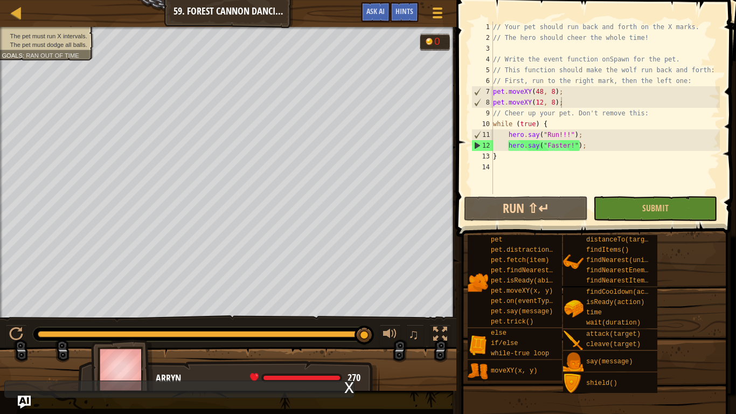
type textarea "pet.moveXY(48, 8);"
click at [493, 86] on div "// Your pet should run back and forth on the X marks. // The hero should cheer …" at bounding box center [605, 119] width 229 height 194
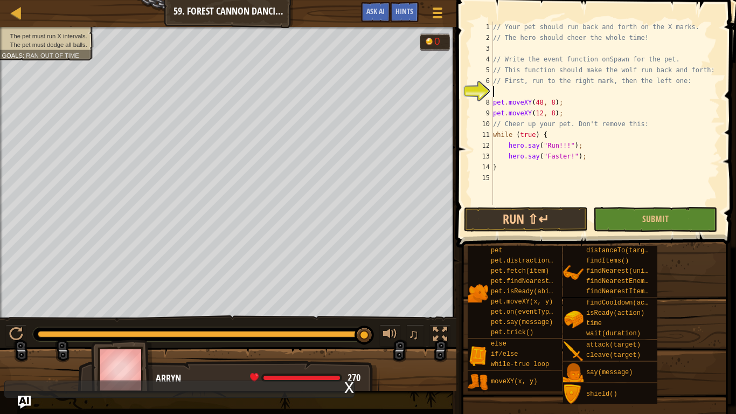
type textarea "wh"
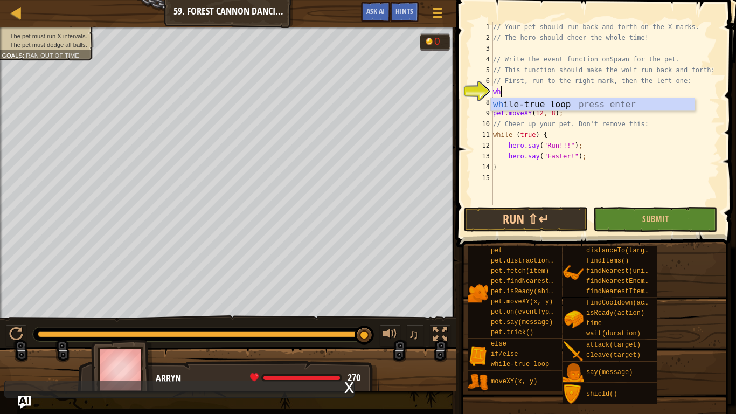
scroll to position [5, 1]
click at [623, 101] on div "wh ile-true loop press enter" at bounding box center [593, 117] width 204 height 39
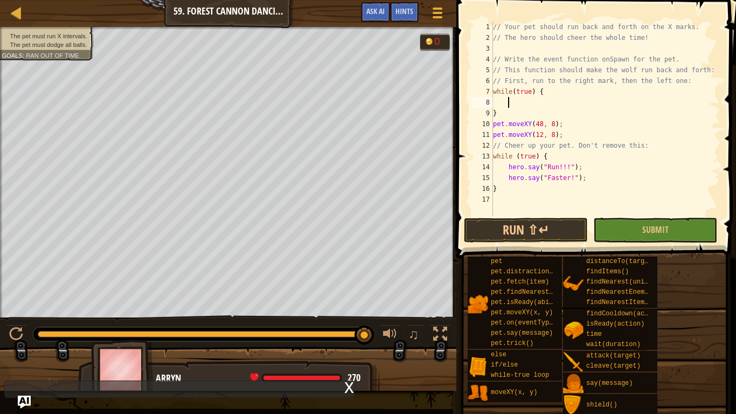
click at [508, 118] on div "// Your pet should run back and forth on the X marks. // The hero should cheer …" at bounding box center [605, 130] width 229 height 216
type textarea "}"
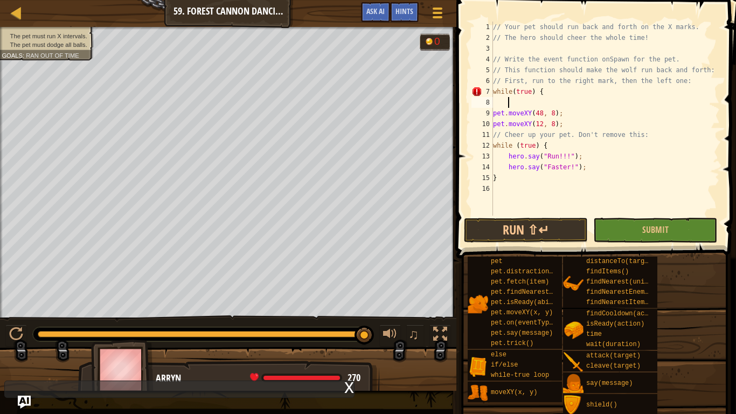
click at [509, 185] on div "// Your pet should run back and forth on the X marks. // The hero should cheer …" at bounding box center [605, 130] width 229 height 216
click at [557, 229] on button "Run ⇧↵" at bounding box center [526, 230] width 124 height 25
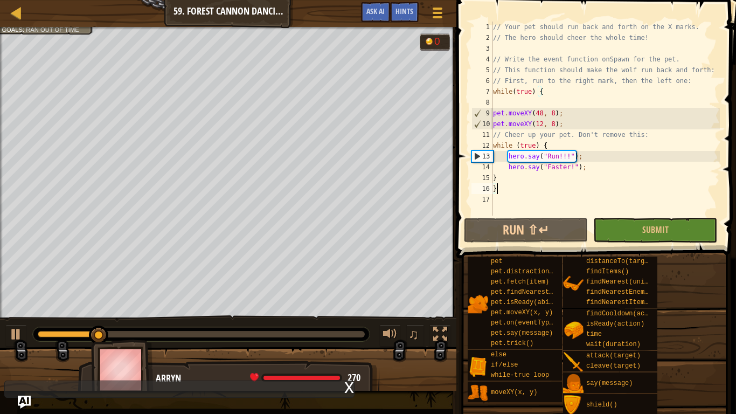
click at [611, 246] on span at bounding box center [595, 404] width 272 height 319
click at [614, 238] on button "Submit" at bounding box center [656, 230] width 124 height 25
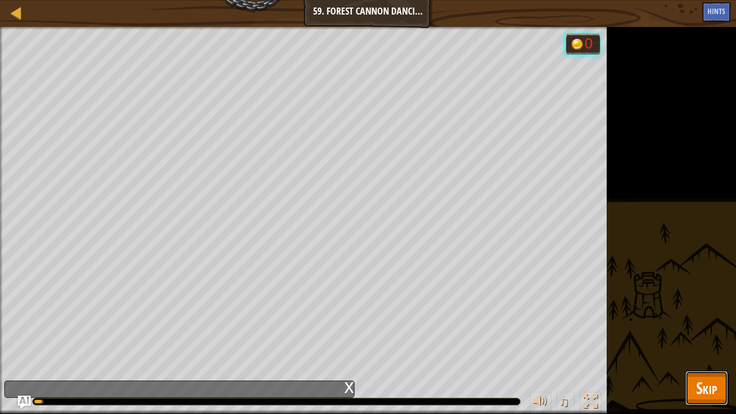
click at [694, 348] on button "Skip" at bounding box center [707, 388] width 43 height 35
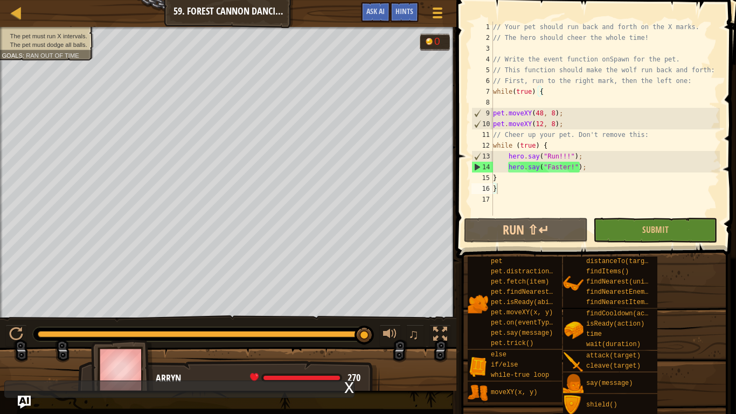
click at [557, 94] on div "// Your pet should run back and forth on the X marks. // The hero should cheer …" at bounding box center [605, 130] width 229 height 216
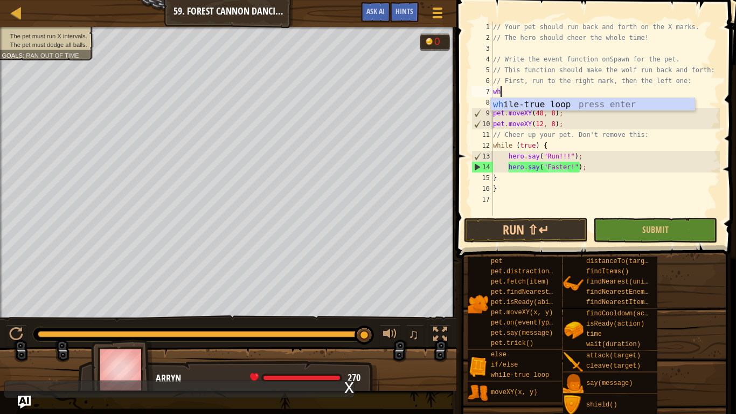
type textarea "w"
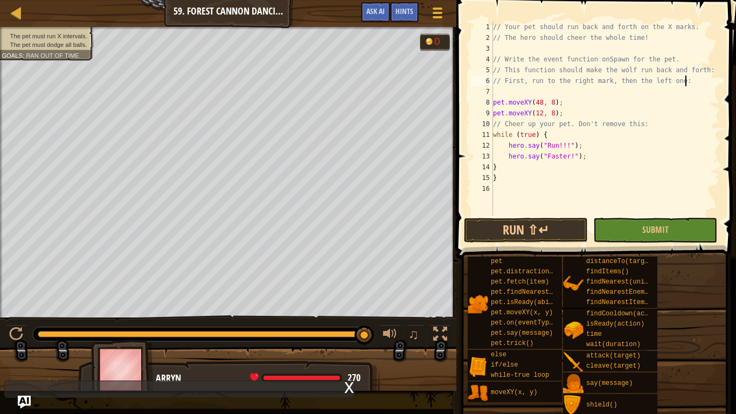
click at [503, 178] on div "// Your pet should run back and forth on the X marks. // The hero should cheer …" at bounding box center [605, 130] width 229 height 216
type textarea "}"
click at [410, 8] on span "Hints" at bounding box center [405, 11] width 18 height 10
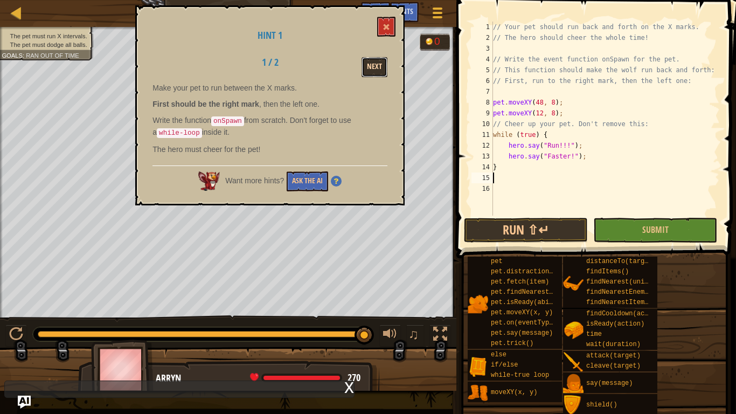
click at [376, 67] on button "Next" at bounding box center [375, 67] width 26 height 20
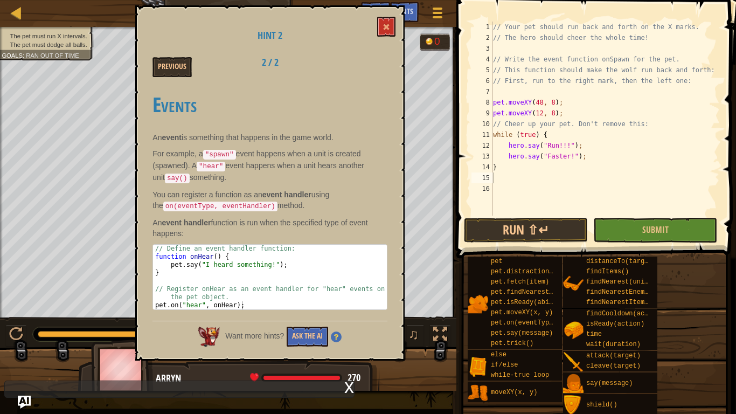
type textarea "while (true) {"
click at [495, 133] on div "// Your pet should run back and forth on the X marks. // The hero should cheer …" at bounding box center [605, 130] width 229 height 216
click at [498, 132] on div "// Your pet should run back and forth on the X marks. // The hero should cheer …" at bounding box center [605, 130] width 229 height 216
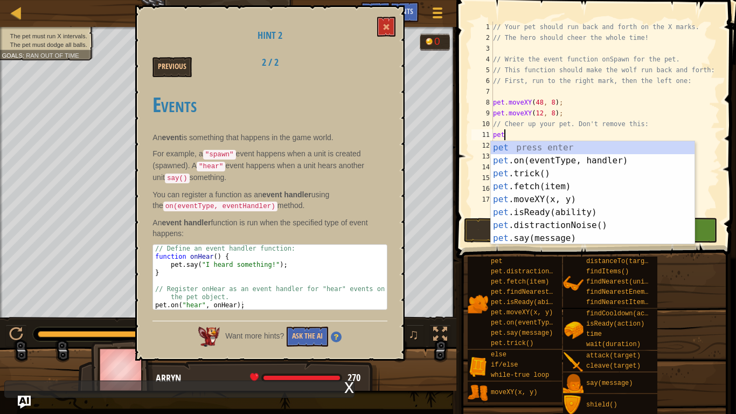
scroll to position [5, 1]
click at [554, 157] on div "pet press enter pet .on(eventType, handler) press enter pet .trick() press ente…" at bounding box center [593, 205] width 204 height 129
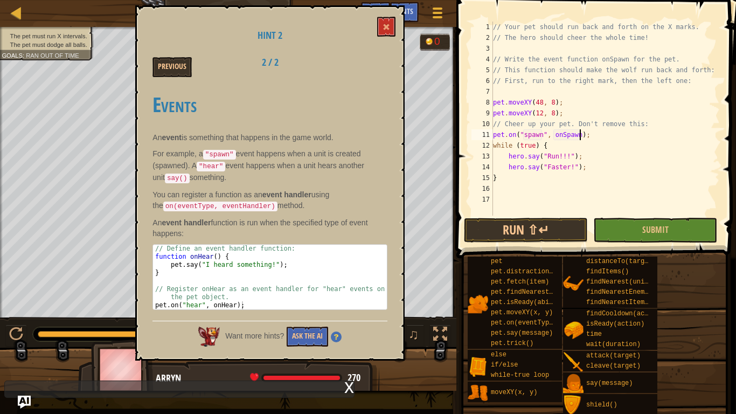
click at [581, 136] on div "// Your pet should run back and forth on the X marks. // The hero should cheer …" at bounding box center [605, 130] width 229 height 216
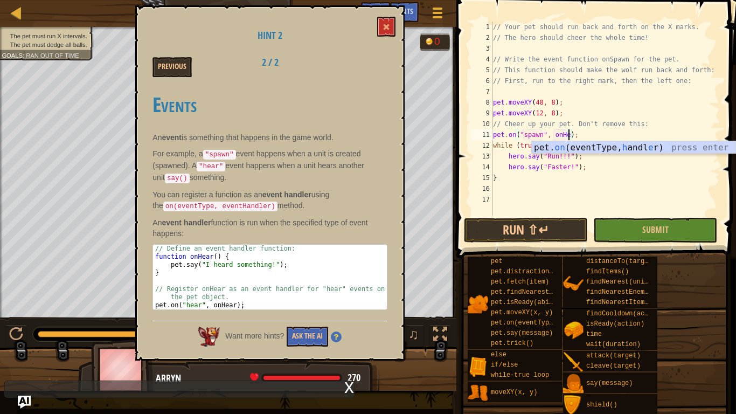
scroll to position [5, 12]
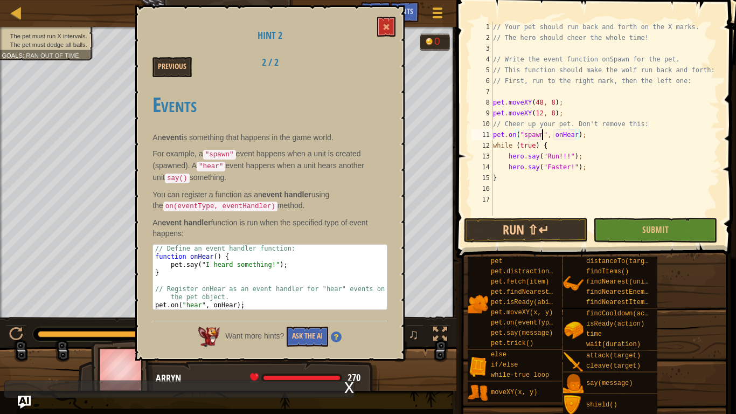
click at [542, 132] on div "// Your pet should run back and forth on the X marks. // The hero should cheer …" at bounding box center [605, 130] width 229 height 216
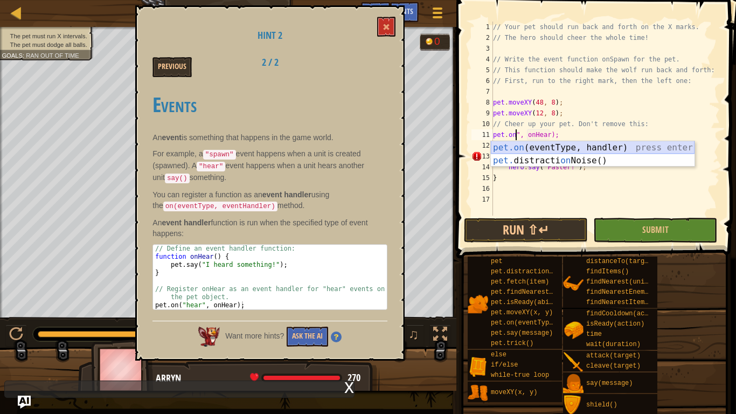
click at [541, 144] on div "pet.on (eventType, handler) press enter pet. distracti on Noise() press enter" at bounding box center [593, 167] width 204 height 52
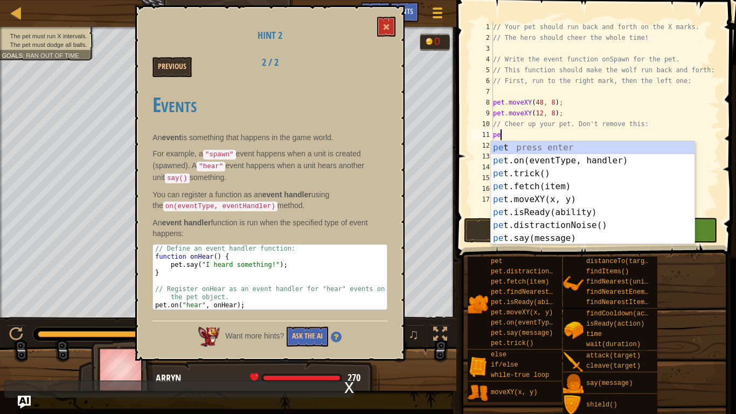
scroll to position [5, 1]
type textarea "p"
click at [598, 162] on div "pet press enter pet .on(eventType, handler) press enter pet .trick() press ente…" at bounding box center [593, 205] width 204 height 129
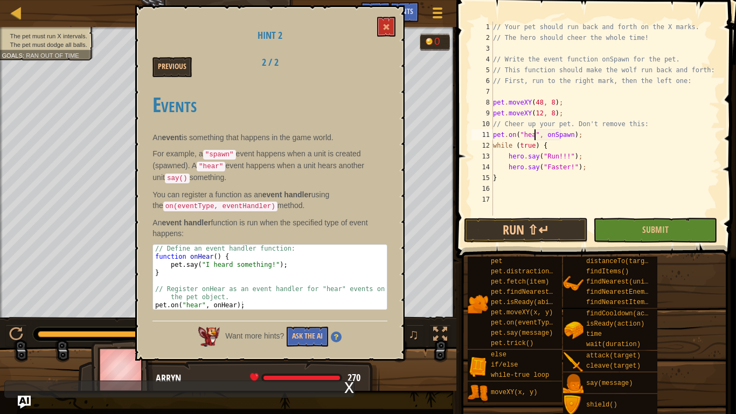
scroll to position [5, 7]
click at [579, 134] on div "// Your pet should run back and forth on the X marks. // The hero should cheer …" at bounding box center [605, 130] width 229 height 216
click at [576, 229] on button "Run ⇧↵" at bounding box center [526, 230] width 124 height 25
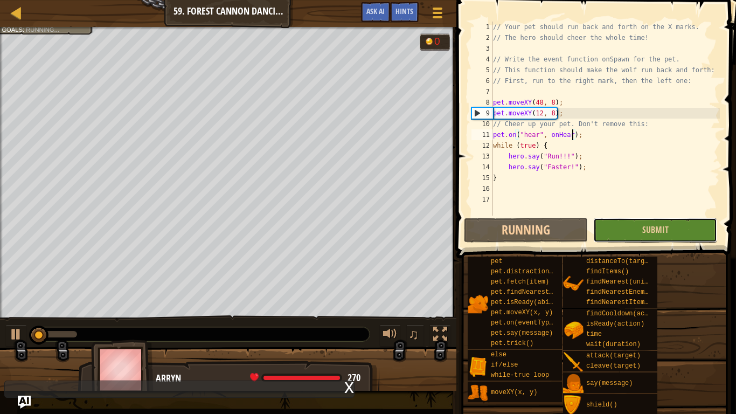
click at [620, 235] on button "Submit" at bounding box center [656, 230] width 124 height 25
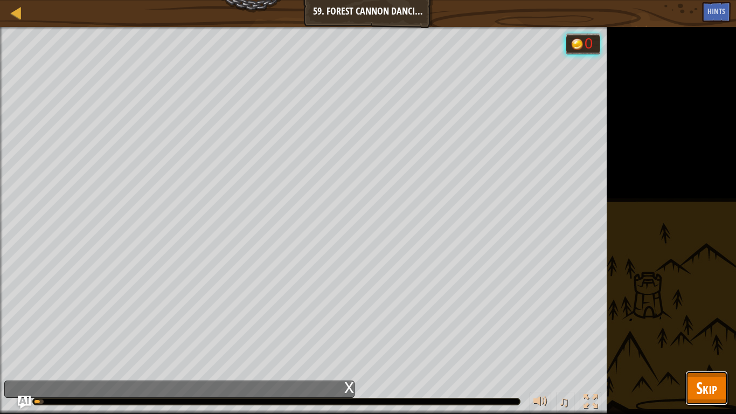
click at [699, 348] on span "Skip" at bounding box center [707, 388] width 21 height 22
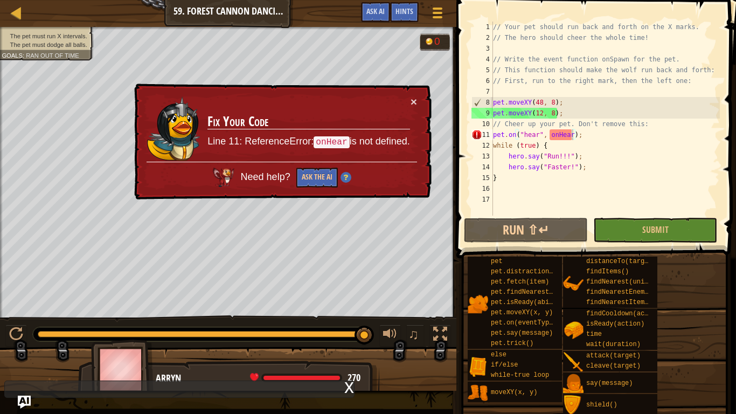
click at [417, 101] on div "× Fix Your Code Line 11: ReferenceError: onHear is not defined. Need help? Ask …" at bounding box center [282, 142] width 300 height 116
click at [415, 100] on button "×" at bounding box center [414, 101] width 6 height 11
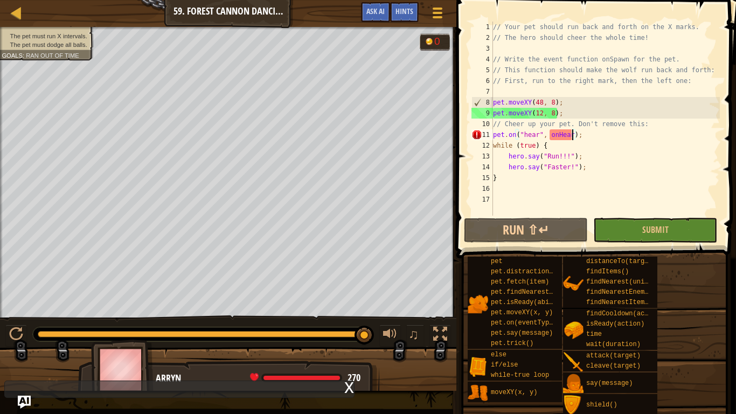
click at [605, 132] on div "// Your pet should run back and forth on the X marks. // The hero should cheer …" at bounding box center [605, 130] width 229 height 216
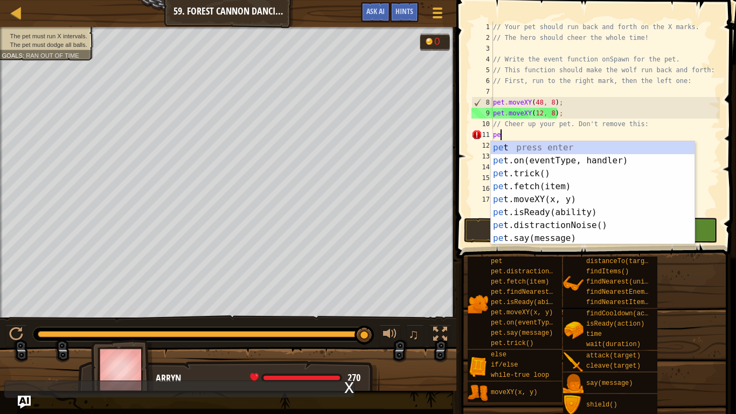
scroll to position [5, 1]
type textarea "p"
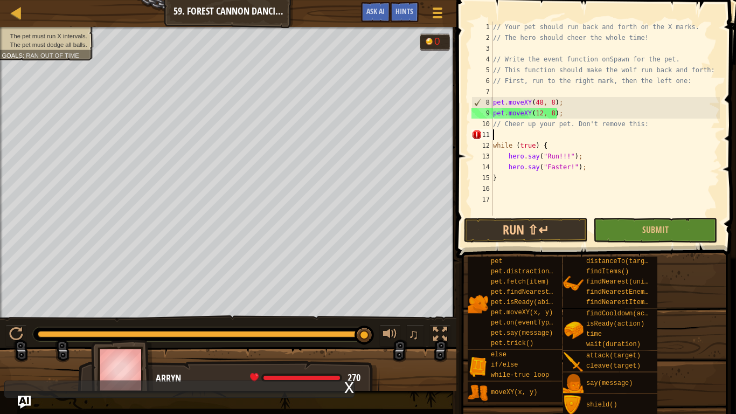
type textarea "// Cheer up your pet. Don't remove this:"
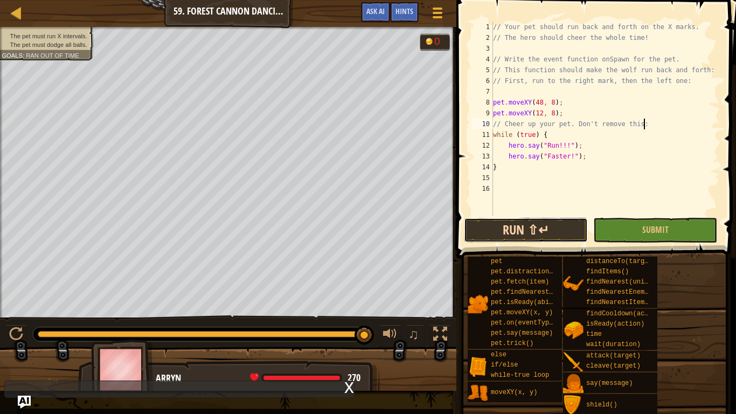
click at [531, 226] on button "Run ⇧↵" at bounding box center [526, 230] width 124 height 25
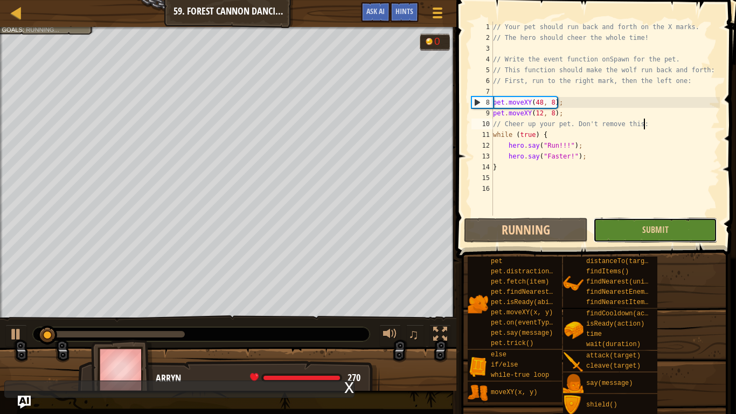
click at [656, 236] on button "Submit" at bounding box center [656, 230] width 124 height 25
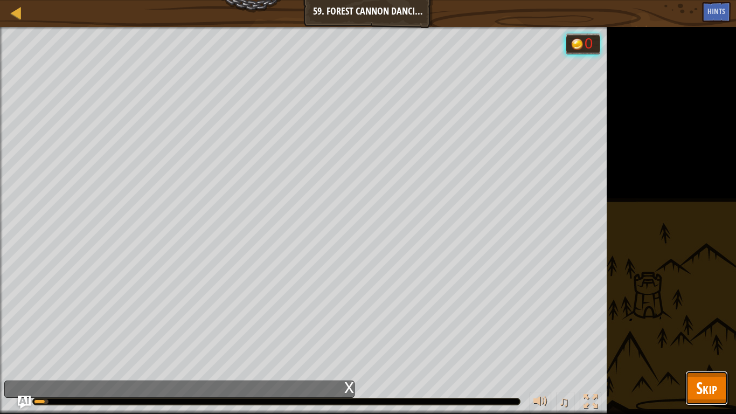
click at [715, 348] on span "Skip" at bounding box center [707, 388] width 21 height 22
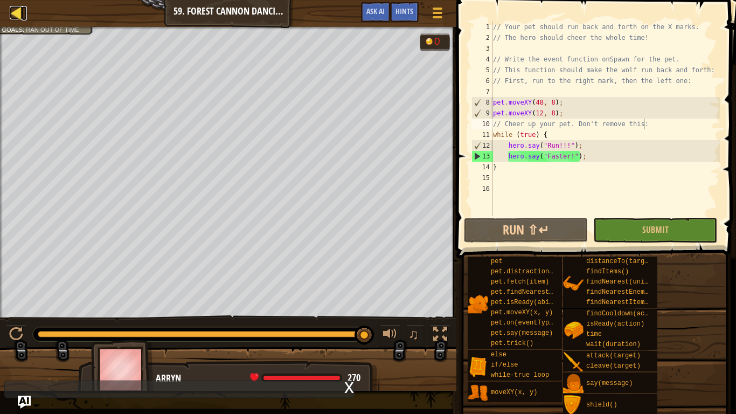
click at [13, 13] on div at bounding box center [16, 12] width 13 height 13
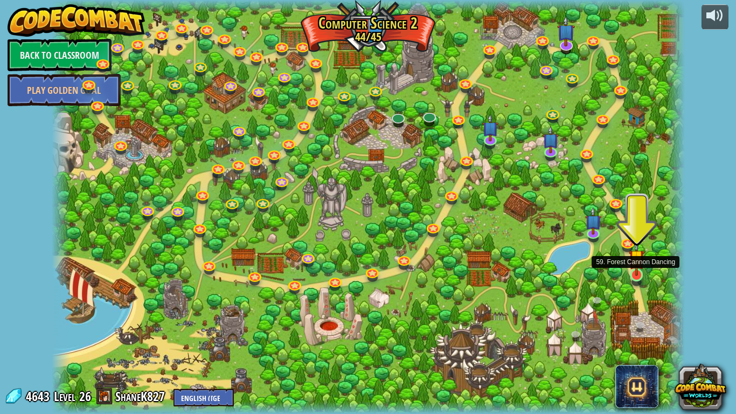
click at [634, 275] on img at bounding box center [637, 257] width 16 height 37
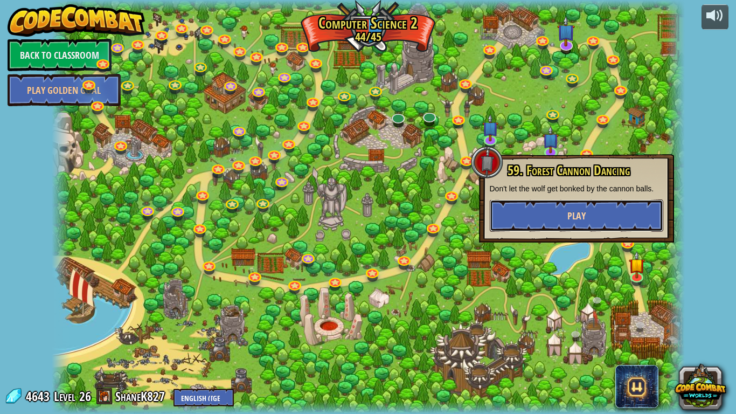
click at [569, 209] on span "Play" at bounding box center [577, 215] width 18 height 13
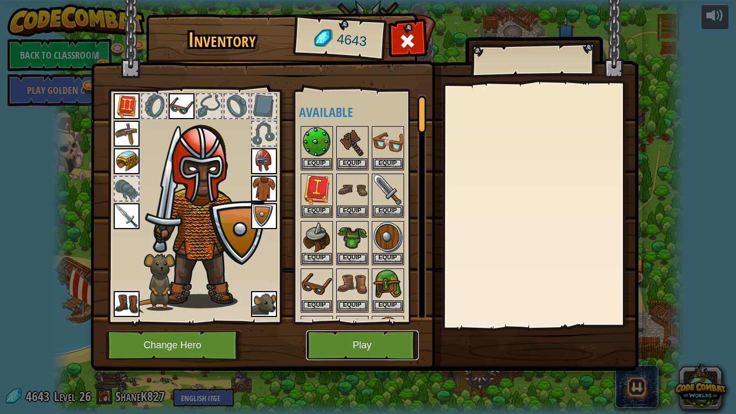
click at [360, 346] on button "Play" at bounding box center [362, 345] width 113 height 30
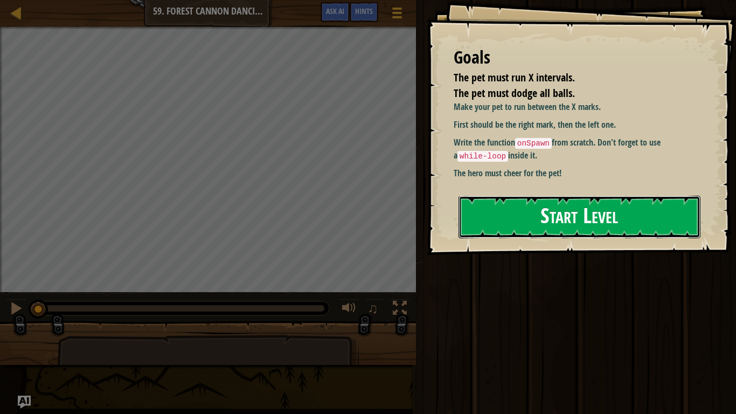
click at [562, 209] on button "Start Level" at bounding box center [580, 217] width 242 height 43
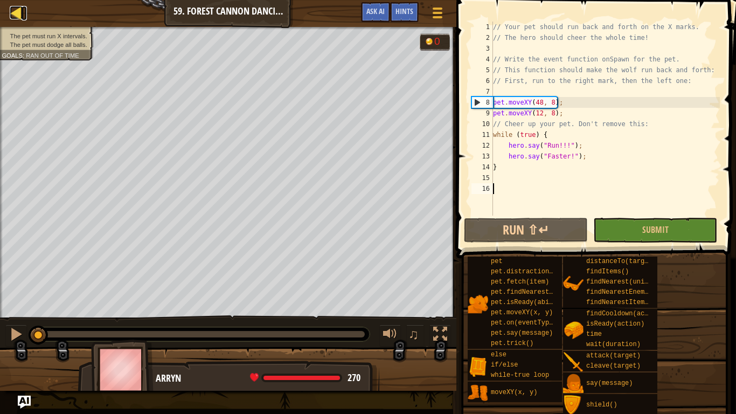
click at [12, 11] on div at bounding box center [16, 12] width 13 height 13
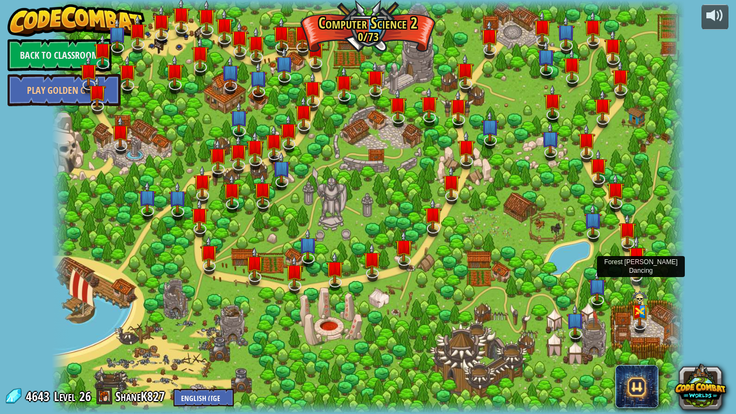
click at [638, 276] on div at bounding box center [637, 274] width 13 height 13
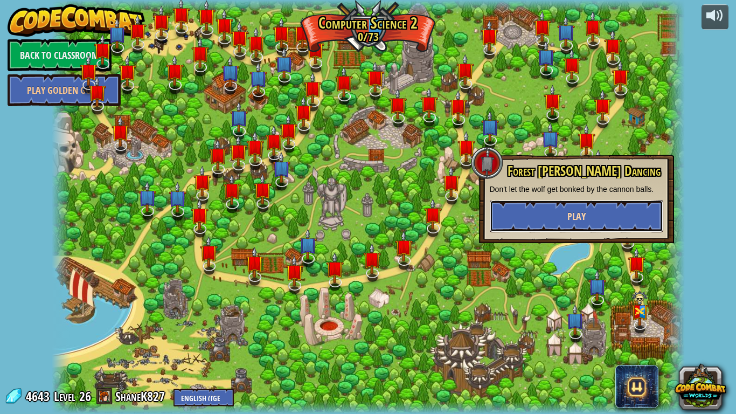
click at [586, 208] on button "Play" at bounding box center [577, 216] width 174 height 32
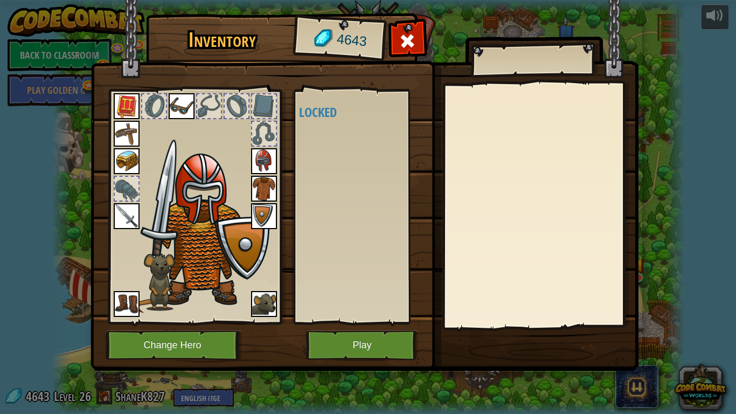
click at [261, 303] on img at bounding box center [264, 304] width 26 height 26
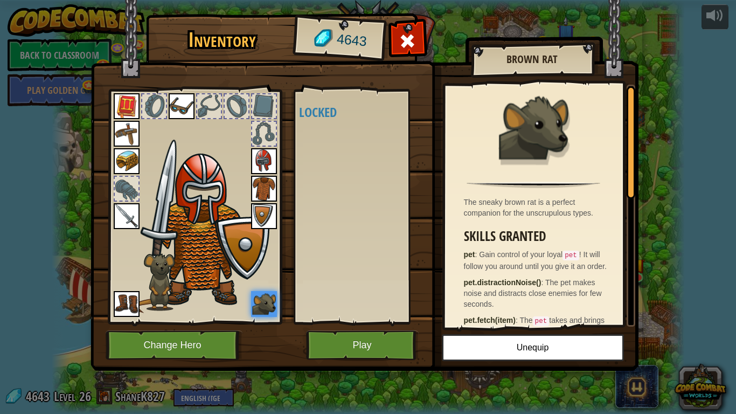
click at [261, 303] on img at bounding box center [264, 304] width 26 height 26
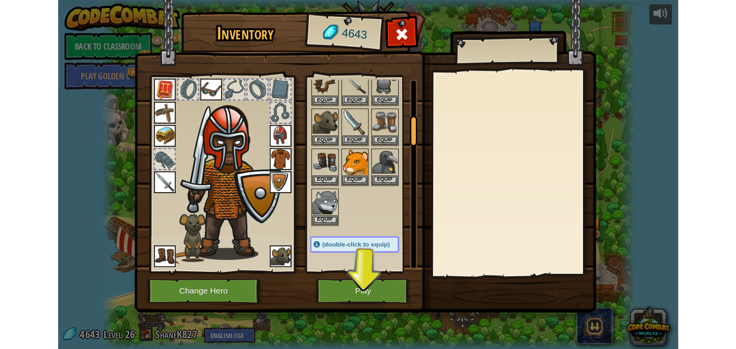
scroll to position [296, 0]
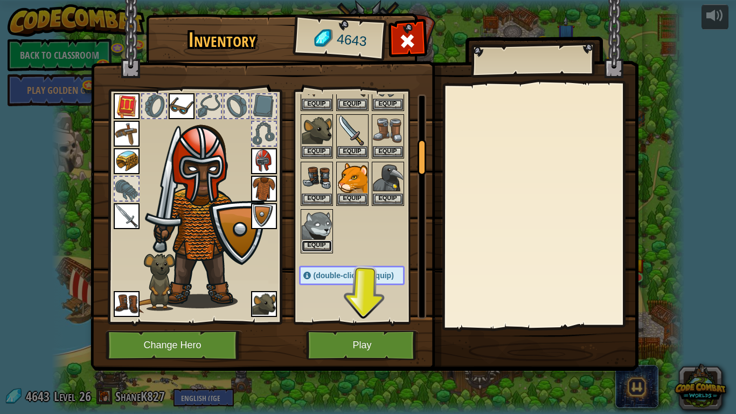
click at [310, 246] on button "Equip" at bounding box center [317, 245] width 30 height 11
click at [310, 246] on div "Available Equip Equip Equip Equip Equip Equip Equip Equip Equip Equip Equip Equ…" at bounding box center [362, 206] width 127 height 225
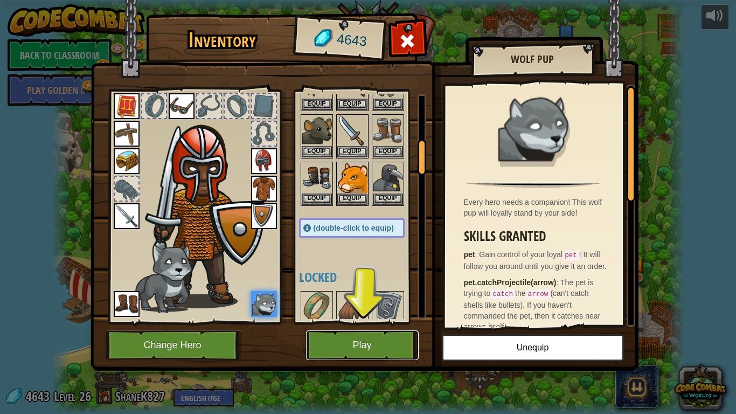
click at [344, 348] on button "Play" at bounding box center [362, 345] width 113 height 30
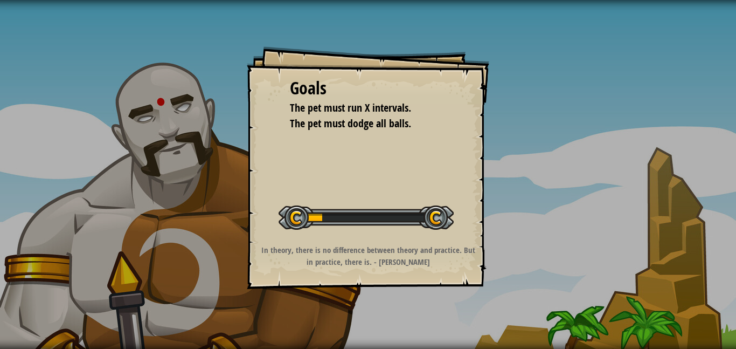
click at [380, 168] on div "Goals The pet must run X intervals. The pet must dodge all balls. Start Level E…" at bounding box center [368, 167] width 243 height 243
